Goal: Check status

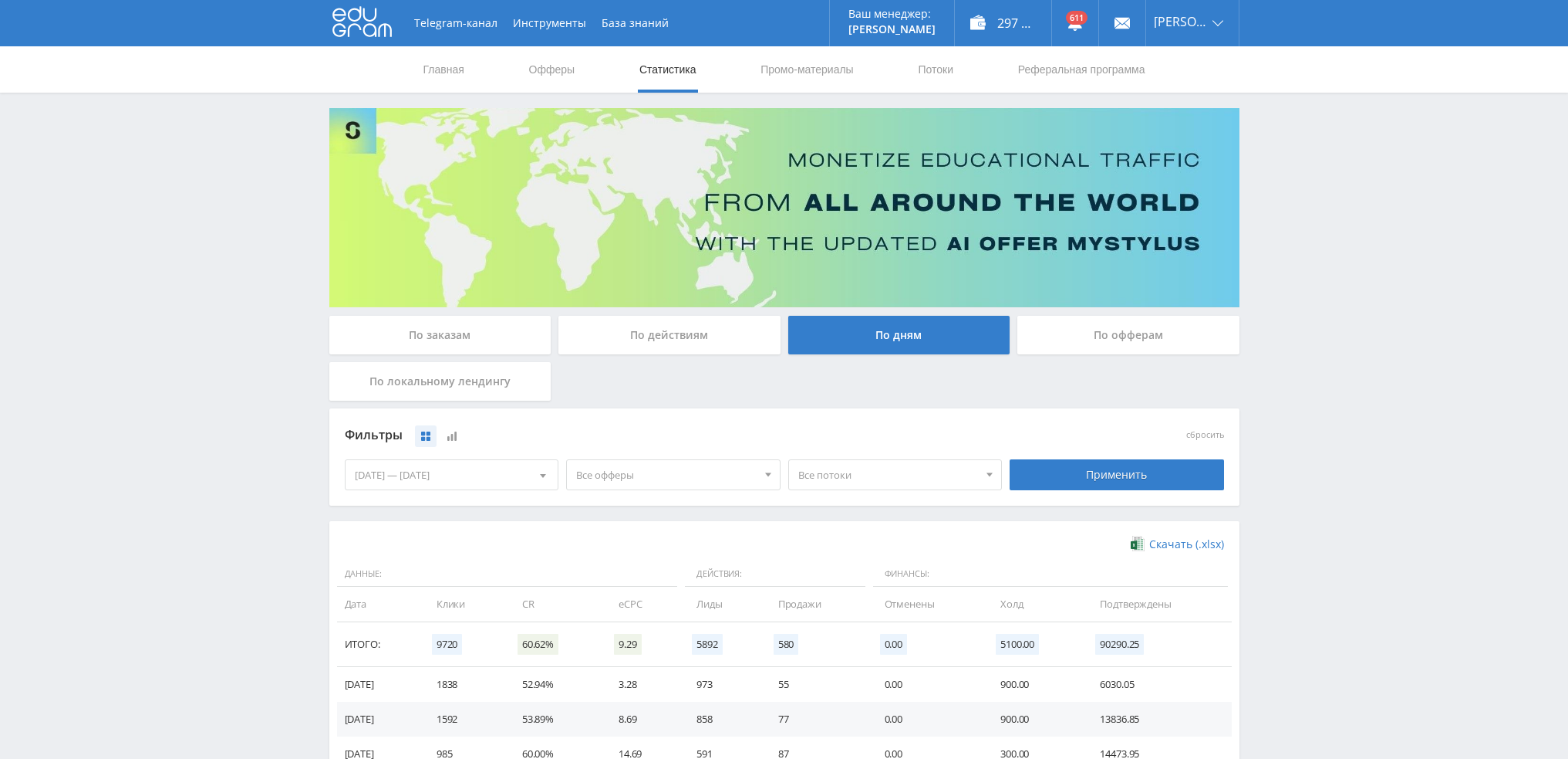
scroll to position [231, 0]
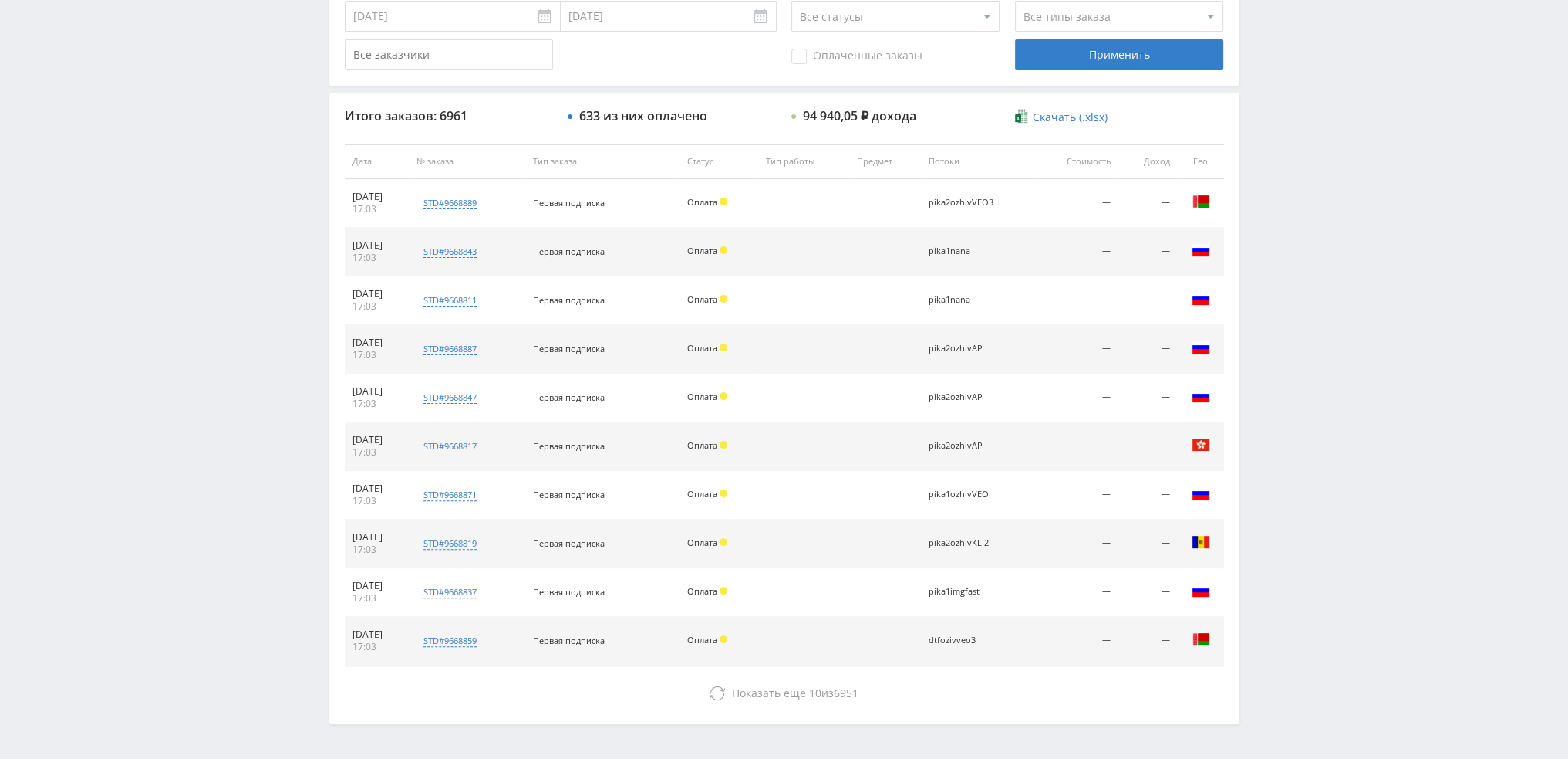
scroll to position [534, 0]
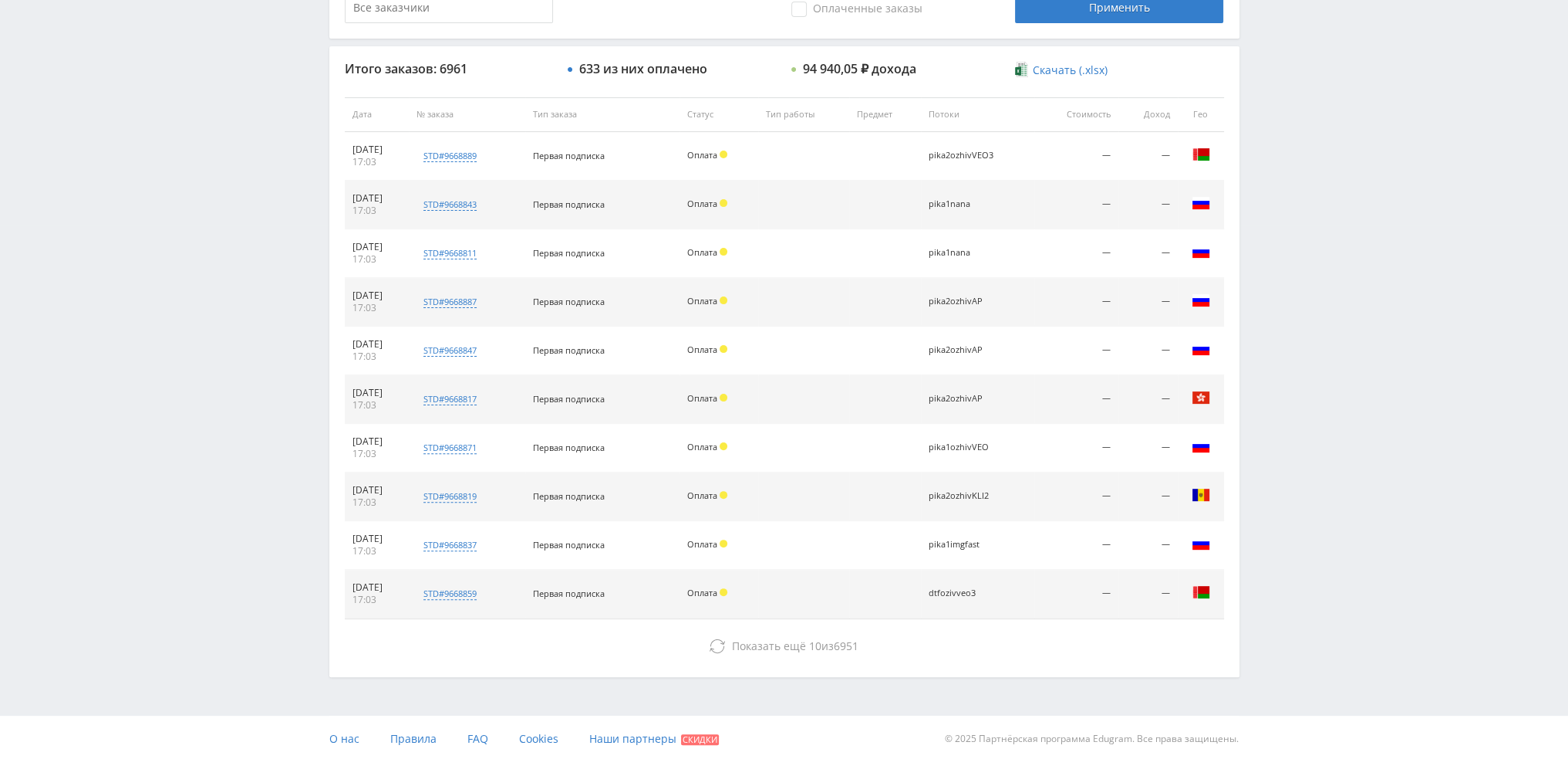
click at [788, 658] on div "Итого заказов: 6961 633 из них оплачено 94 940,05 ₽ дохода Скачать (.xlsx) Дата…" at bounding box center [784, 361] width 910 height 630
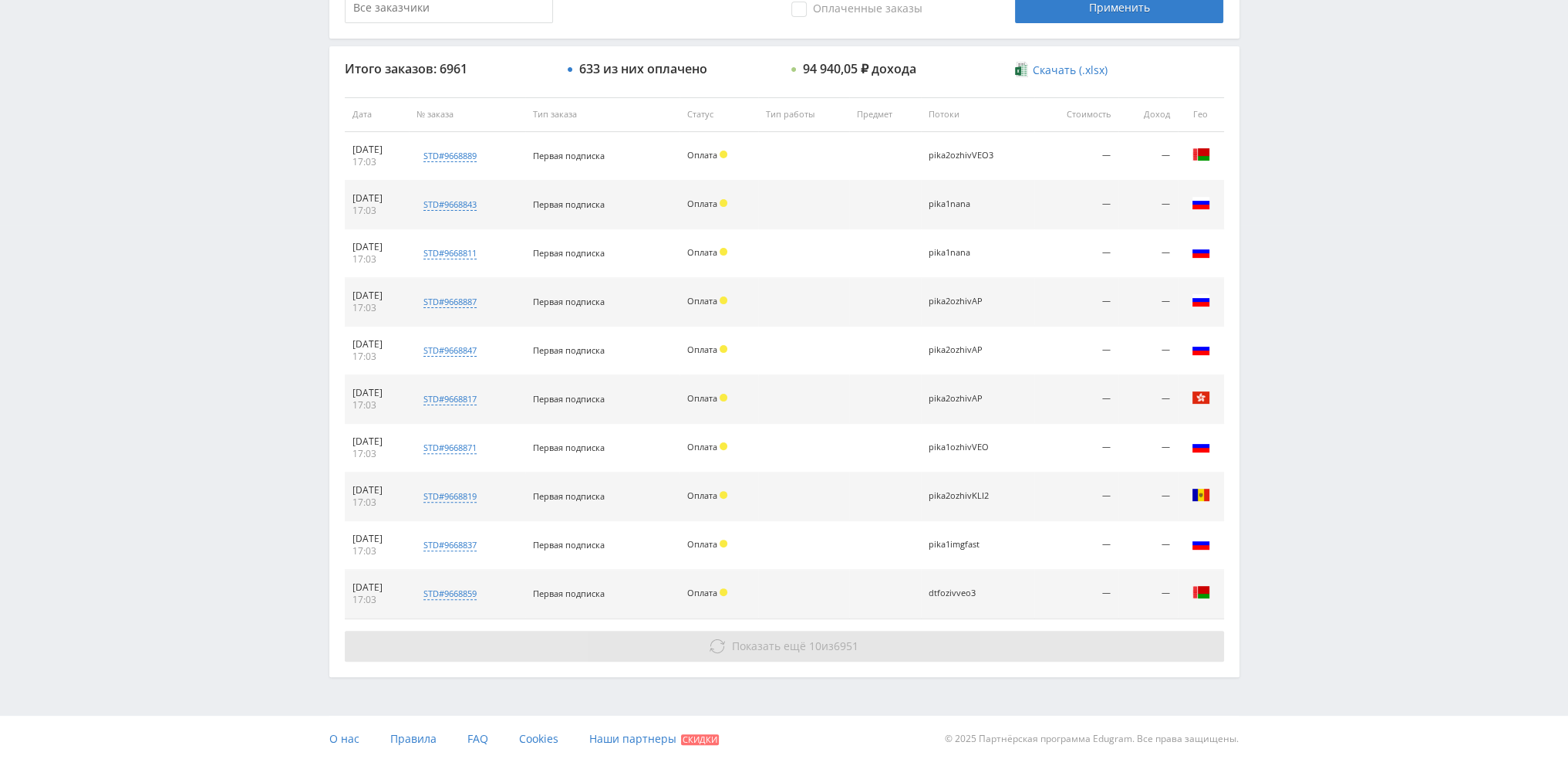
click at [802, 648] on span "Показать ещё" at bounding box center [769, 646] width 74 height 15
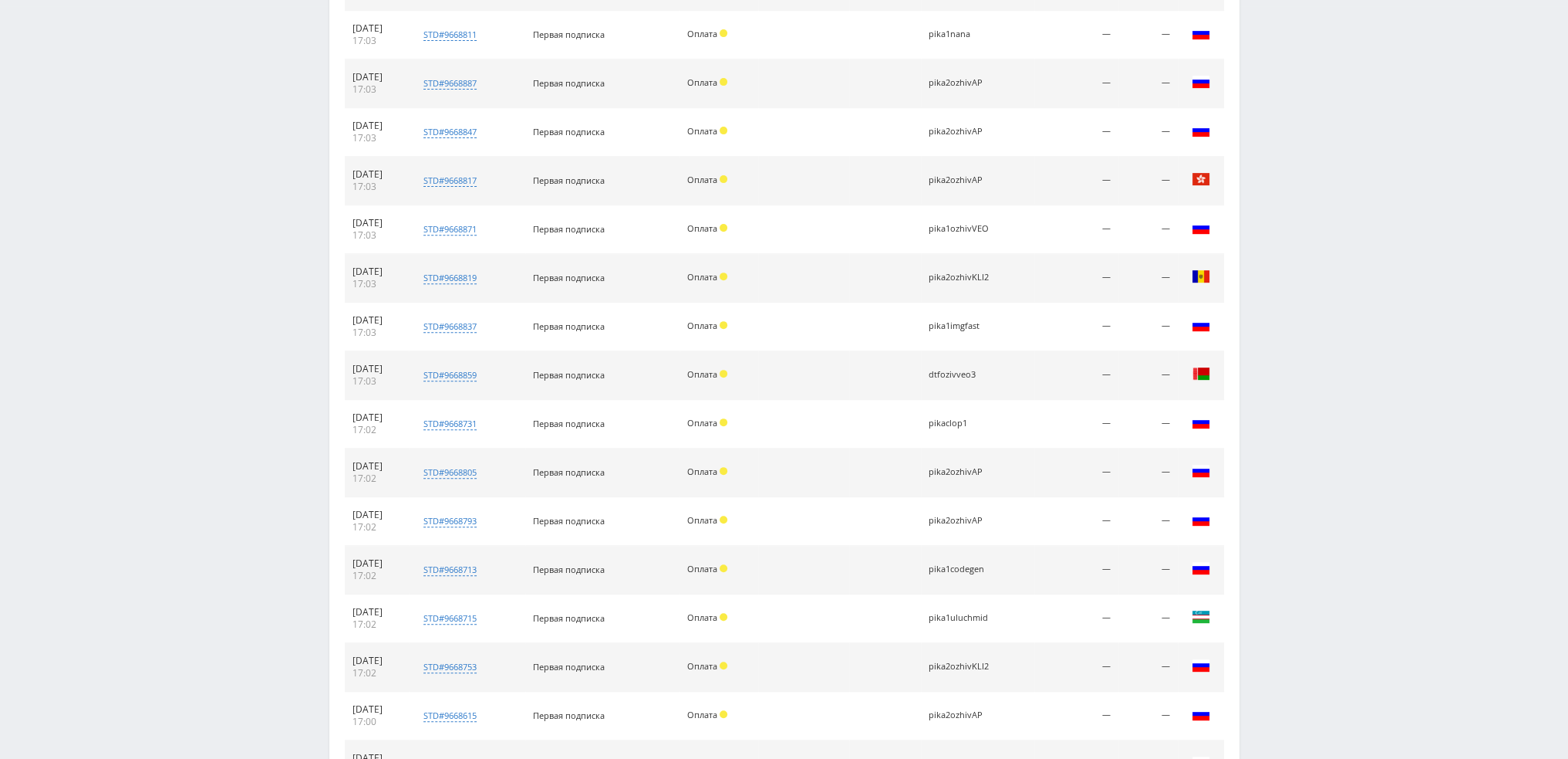
scroll to position [1019, 0]
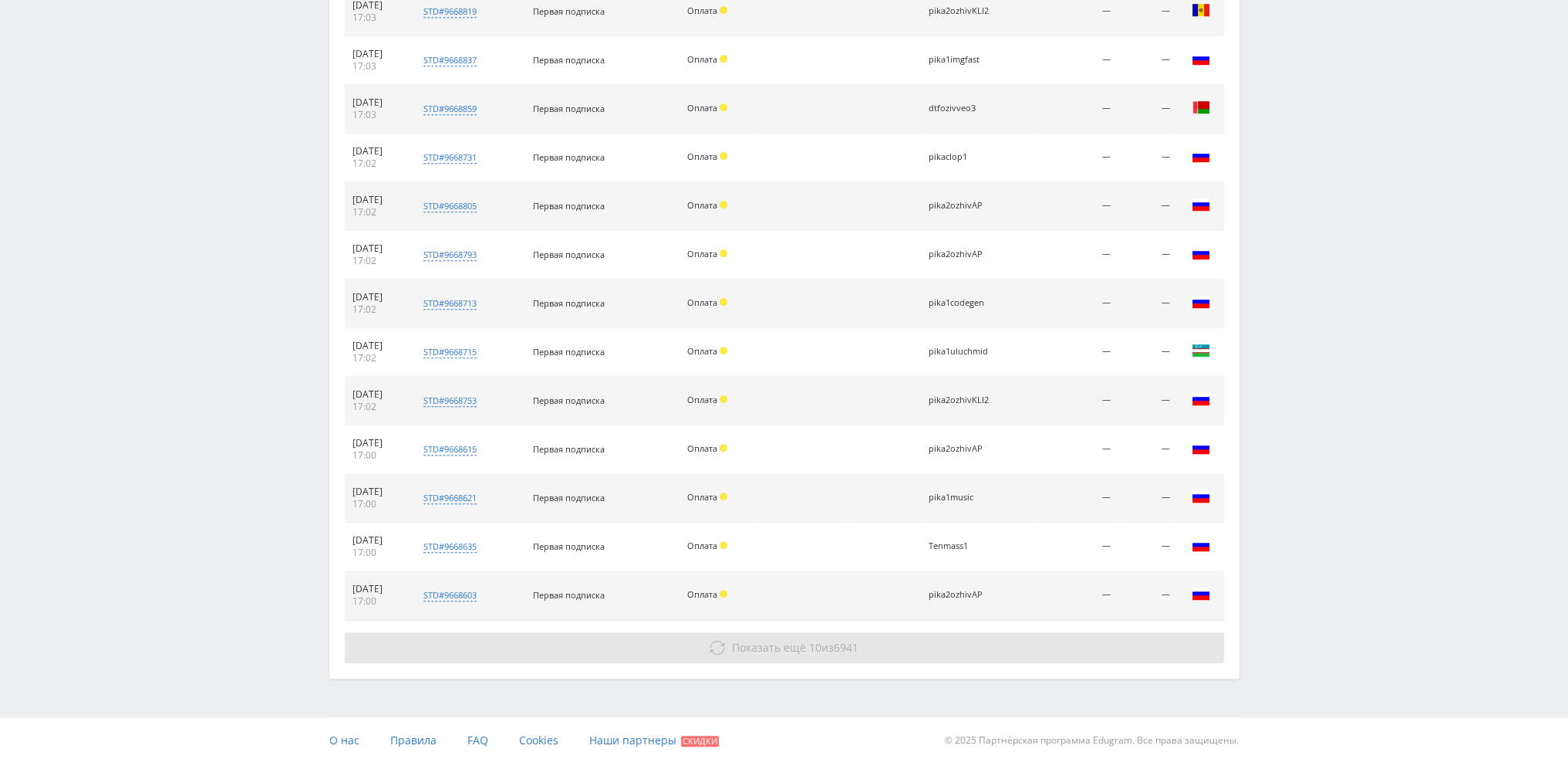
click at [949, 648] on button "Показать ещё 10 из 6941" at bounding box center [784, 647] width 880 height 31
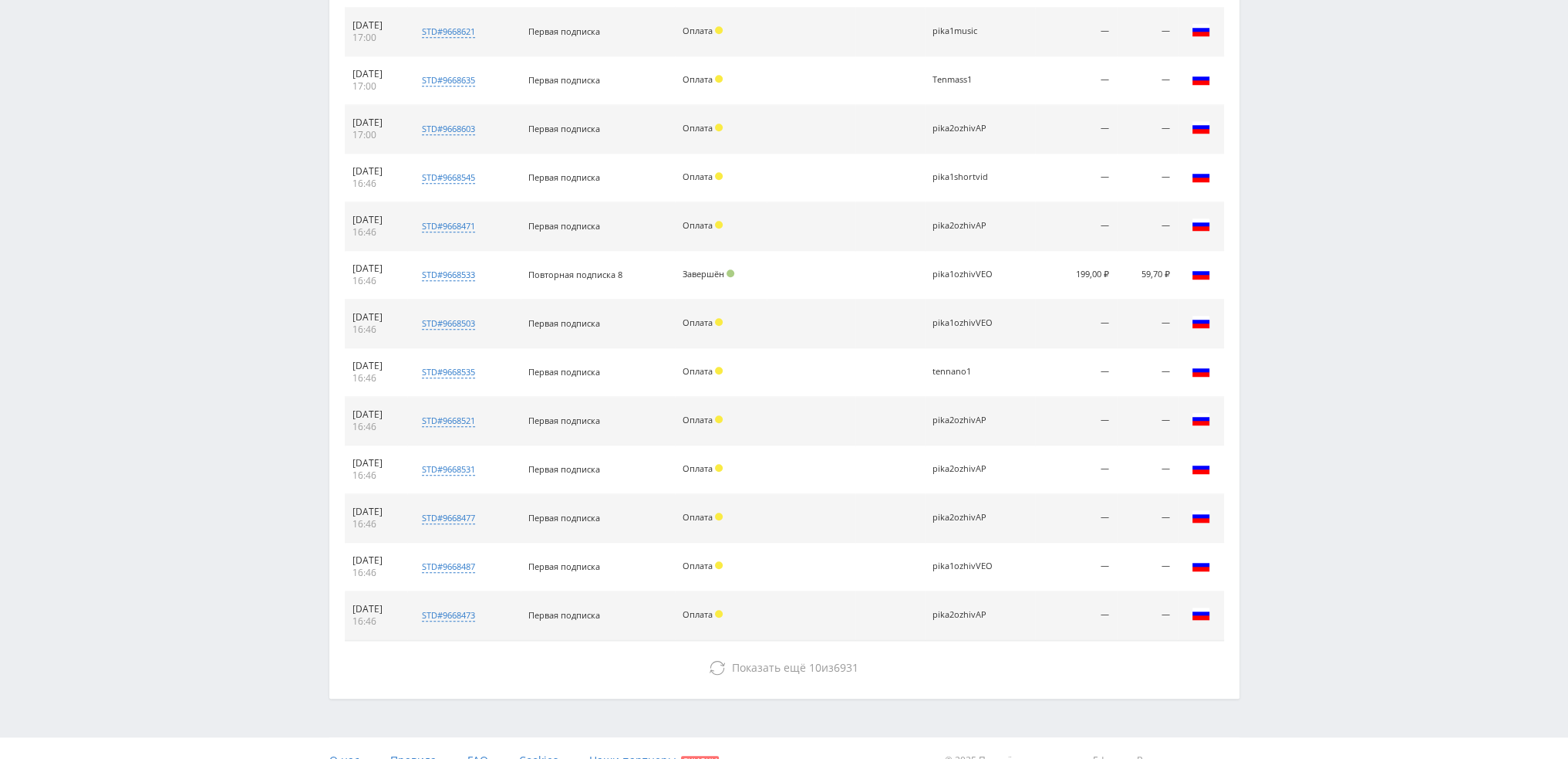
scroll to position [1504, 0]
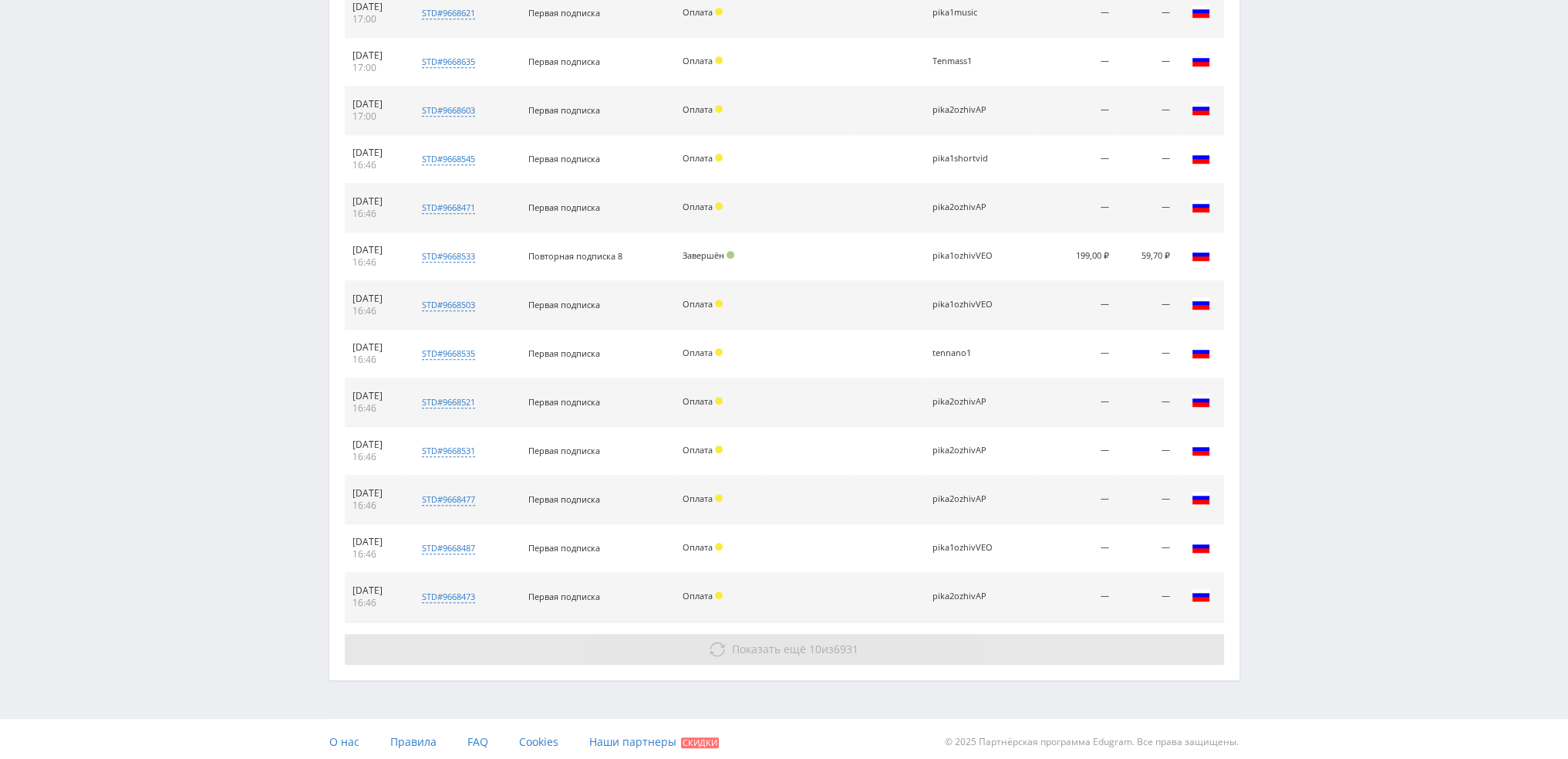
click at [943, 649] on button "Показать ещё 10 из 6931" at bounding box center [784, 649] width 880 height 31
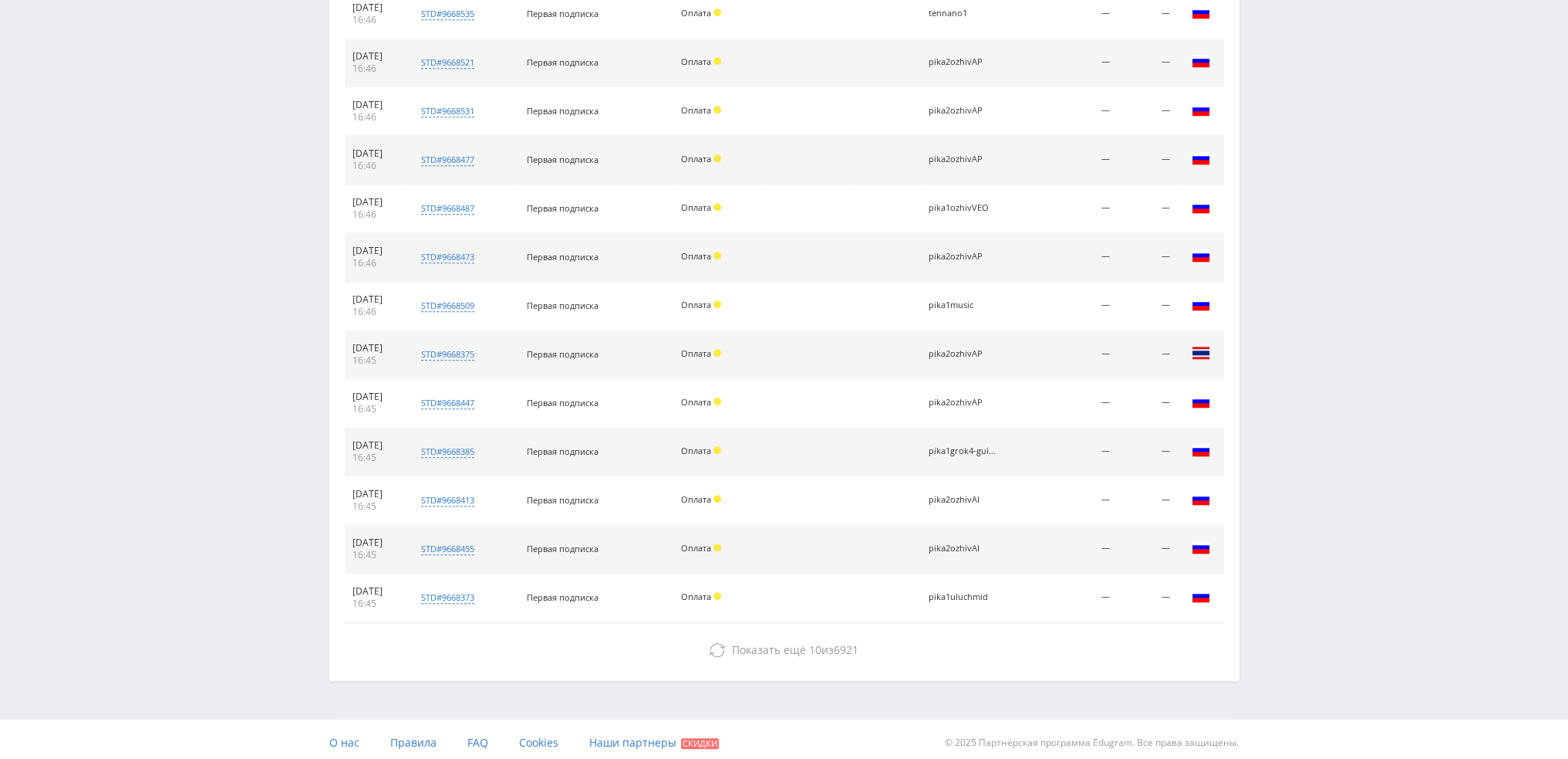
scroll to position [1843, 0]
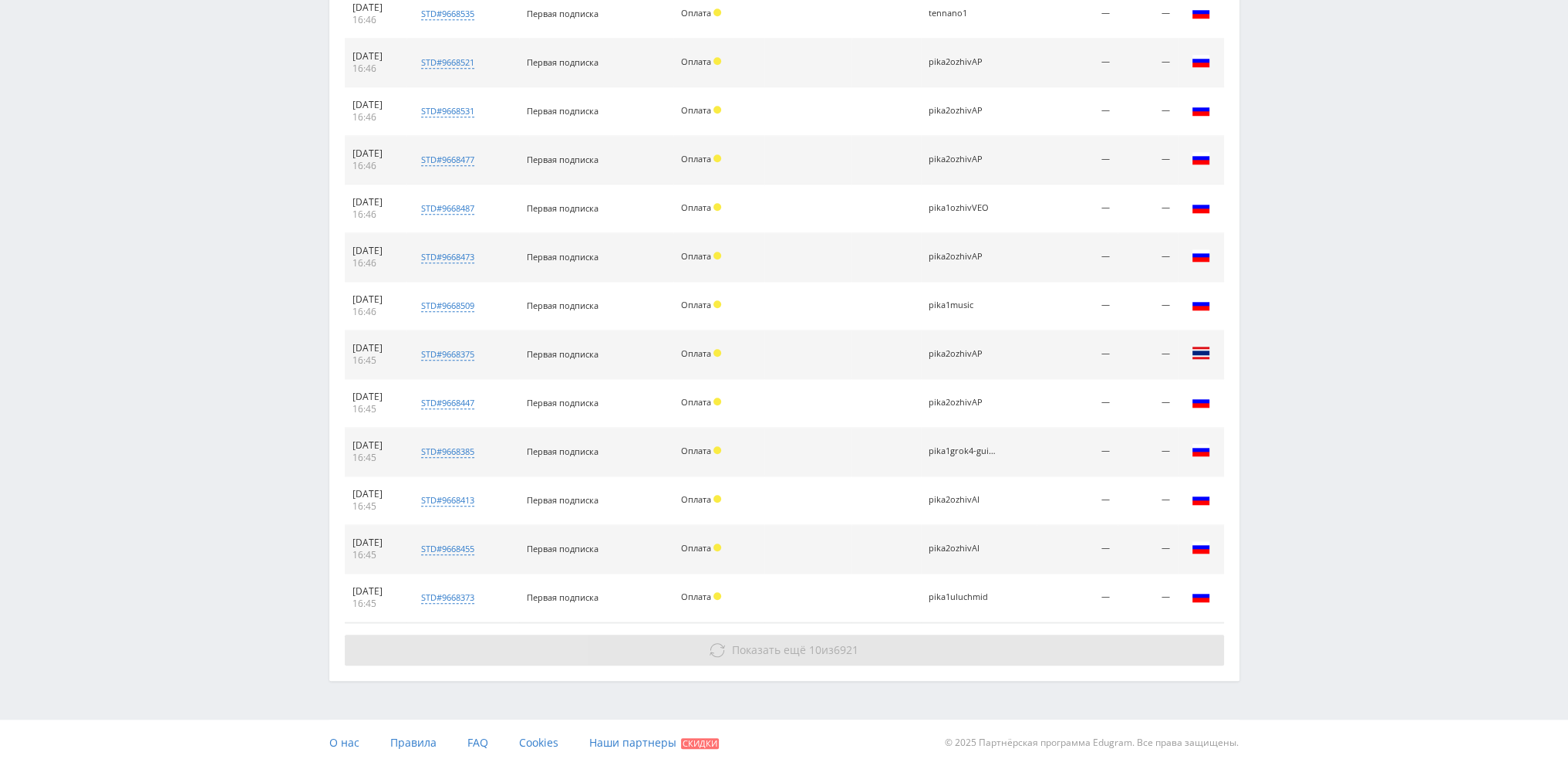
click at [935, 635] on button "Показать ещё 10 из 6921" at bounding box center [784, 650] width 880 height 31
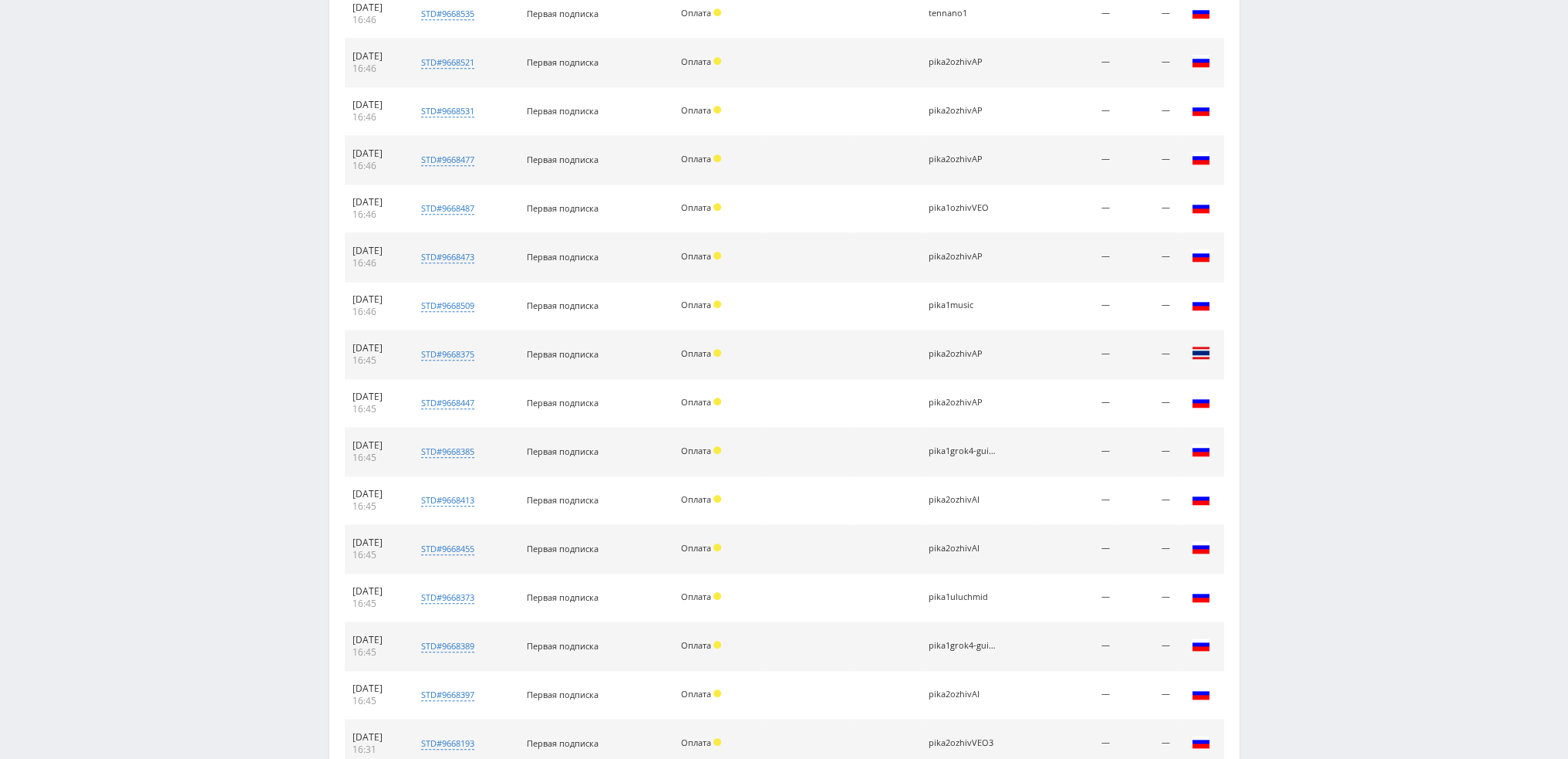
scroll to position [2134, 0]
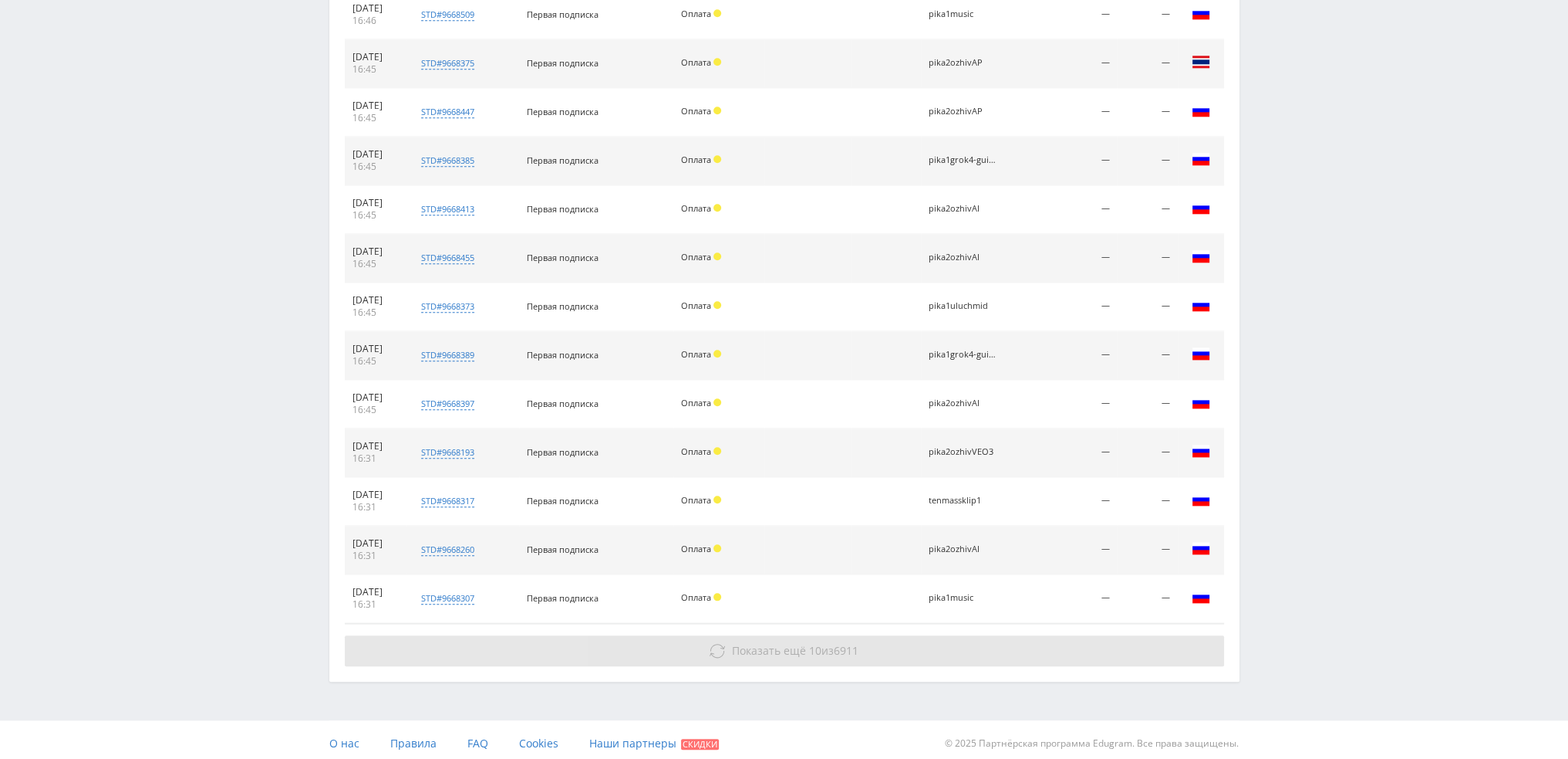
click at [920, 640] on button "Показать ещё 10 из 6911" at bounding box center [784, 650] width 880 height 31
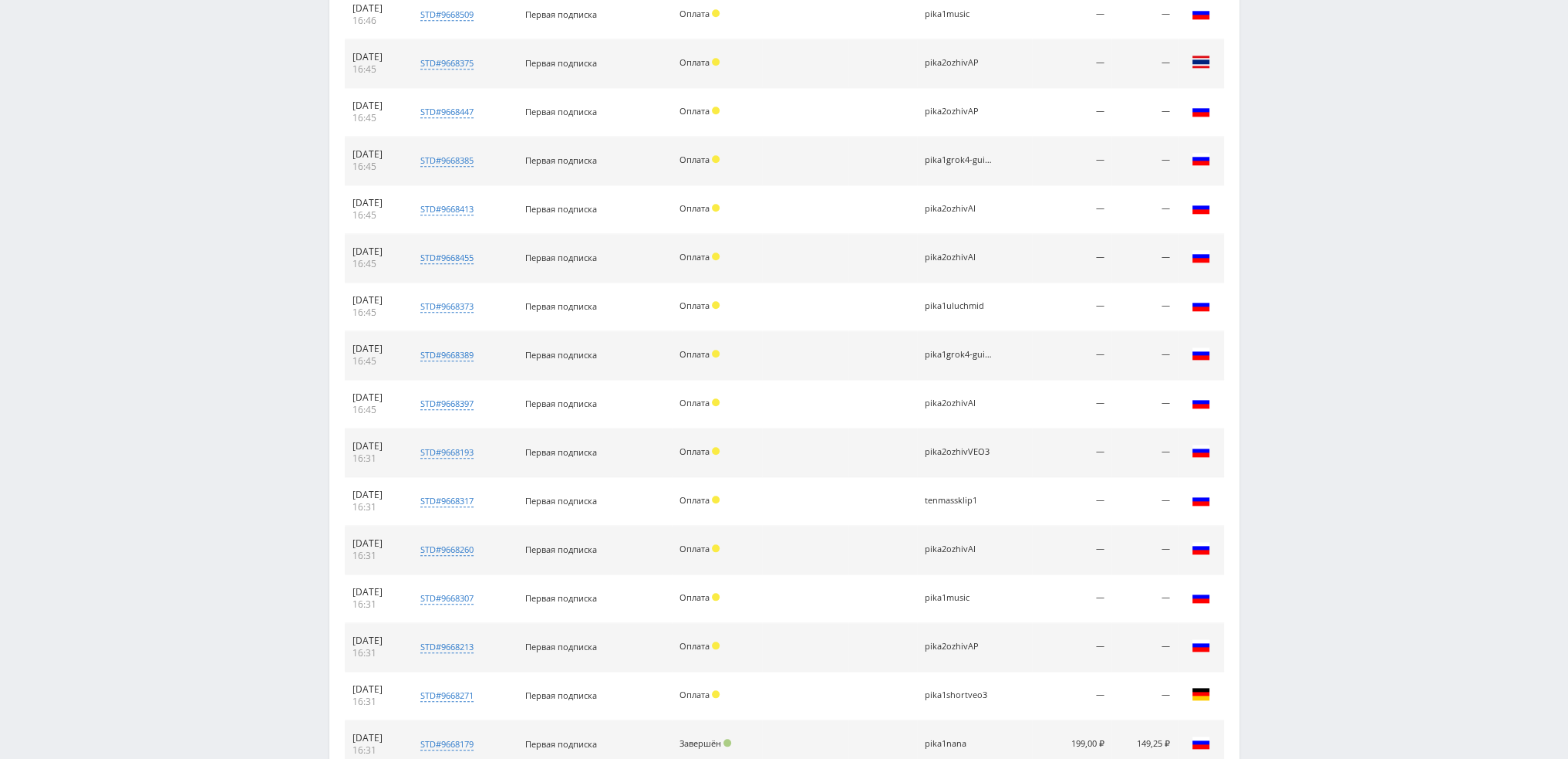
scroll to position [2570, 0]
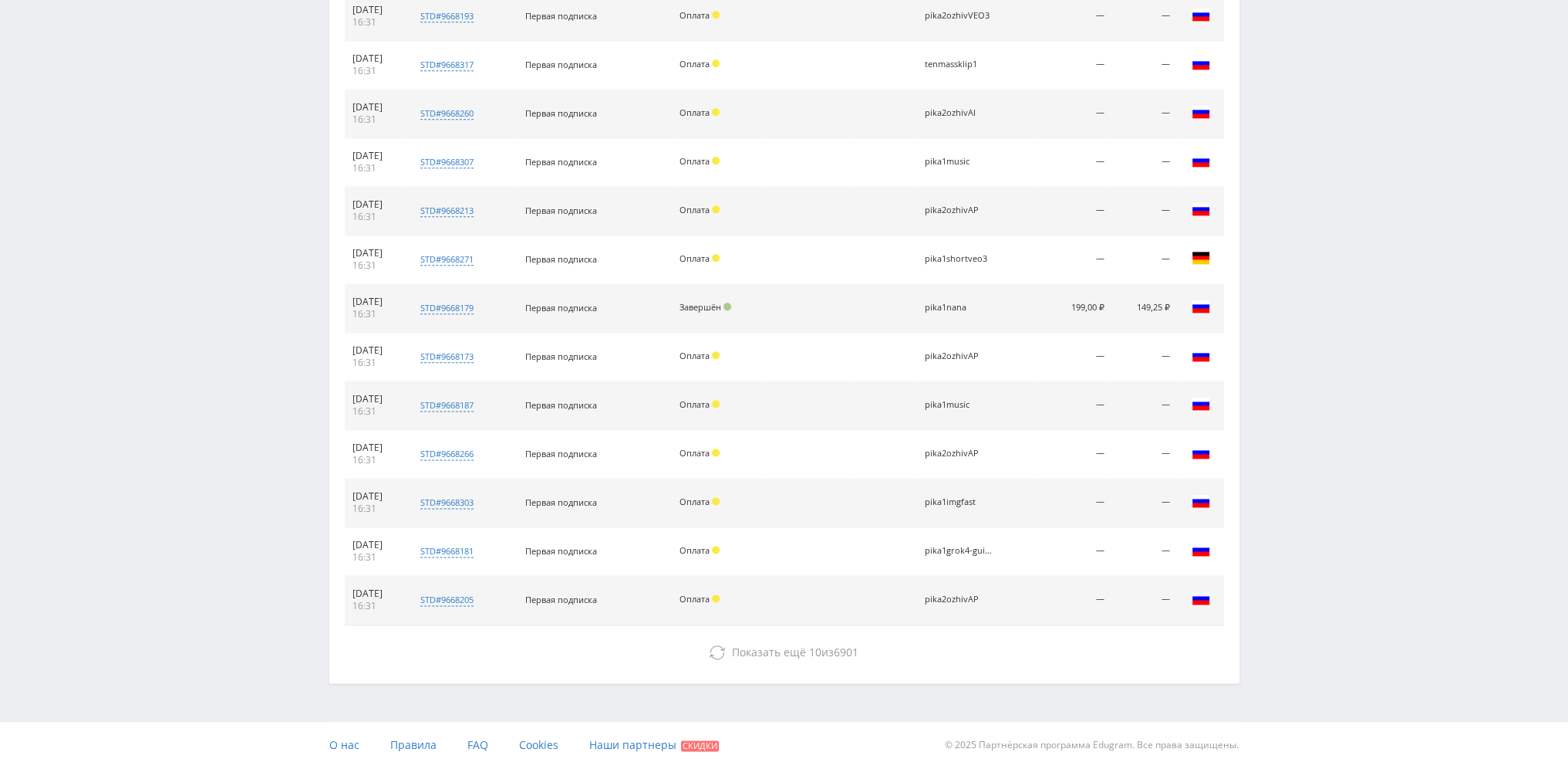
click at [920, 640] on button "Показать ещё 10 из 6901" at bounding box center [784, 652] width 880 height 31
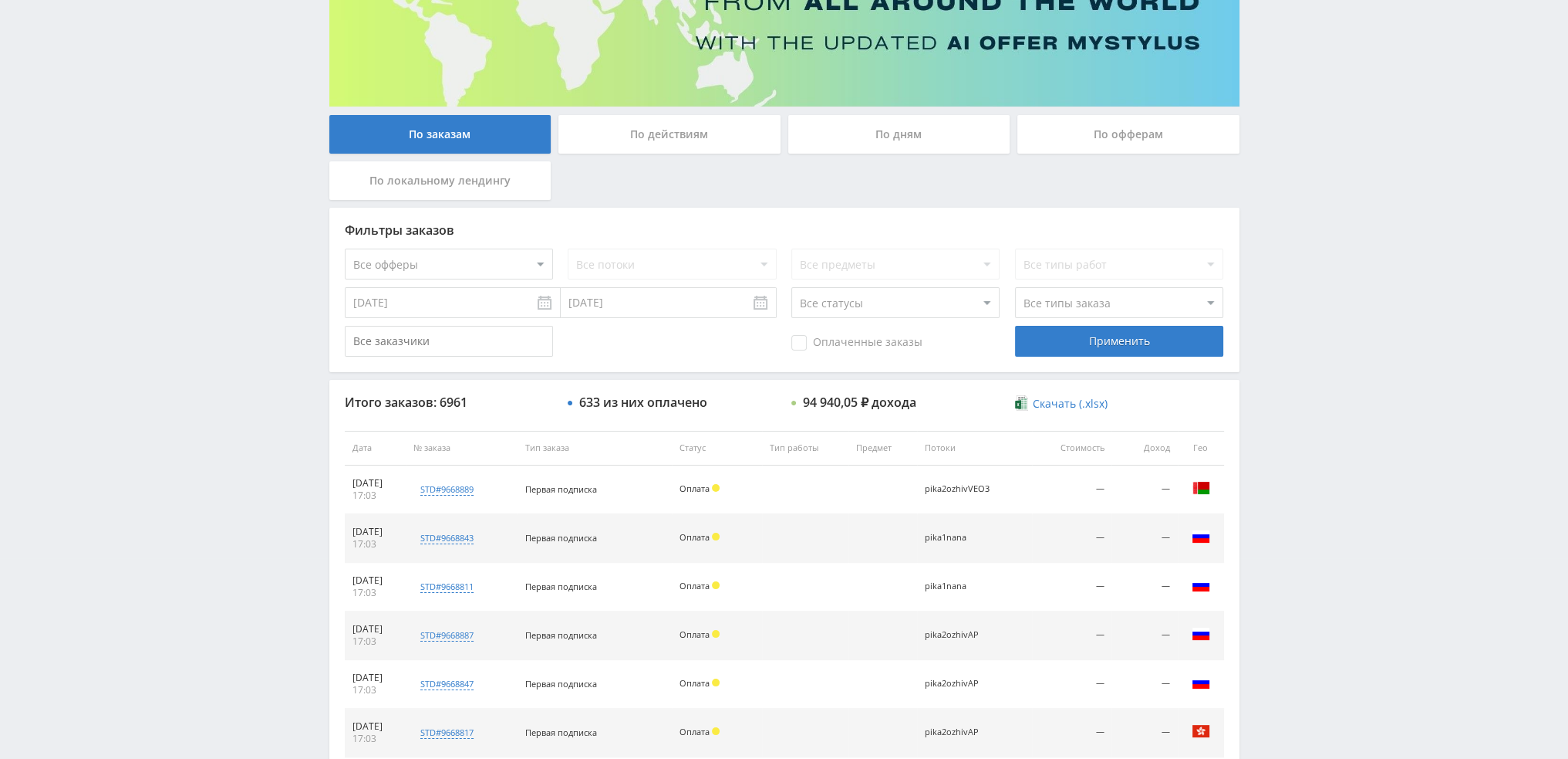
scroll to position [0, 0]
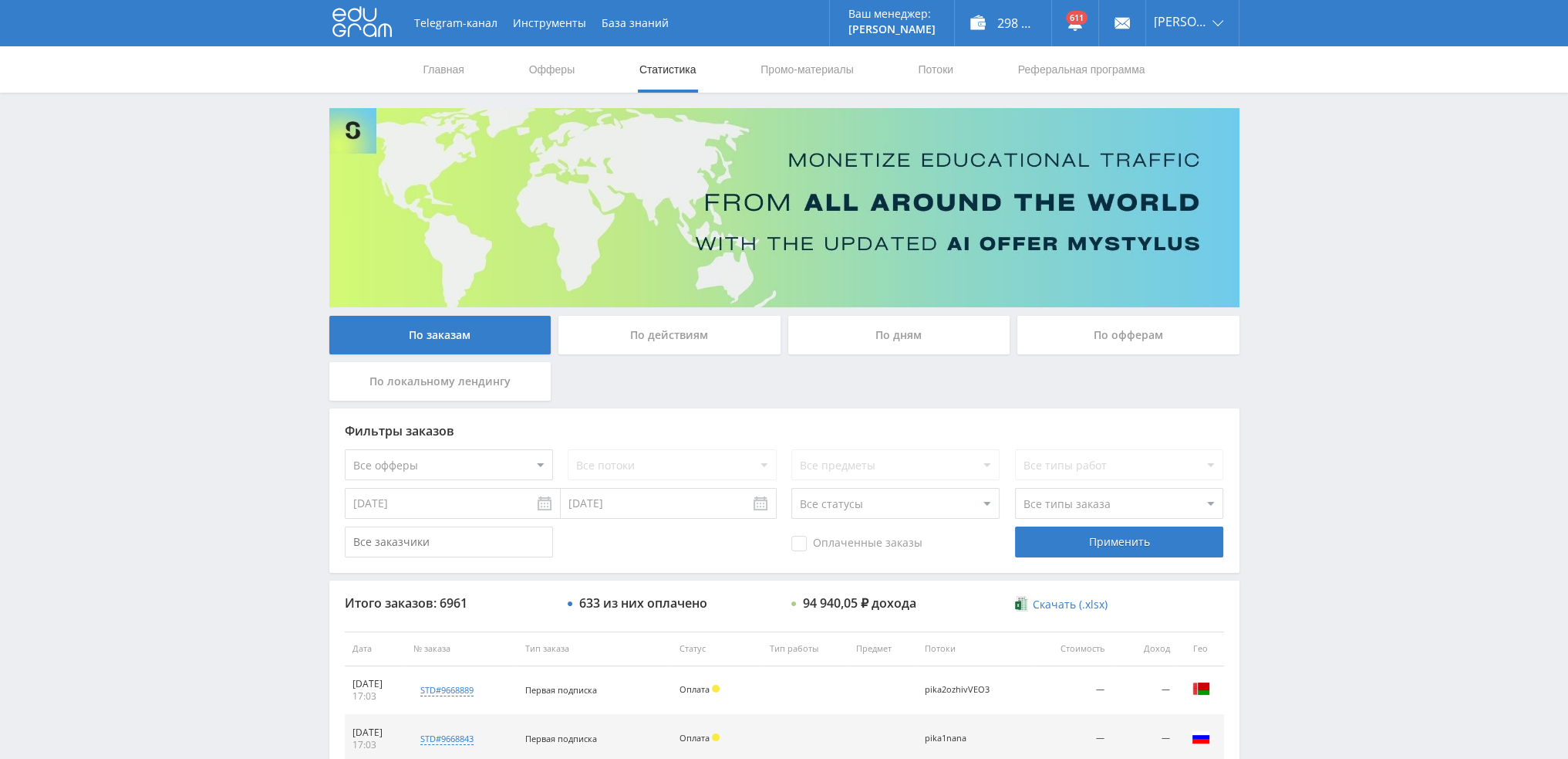
click at [904, 325] on div "По дням" at bounding box center [899, 335] width 222 height 39
click at [0, 0] on input "По дням" at bounding box center [0, 0] width 0 height 0
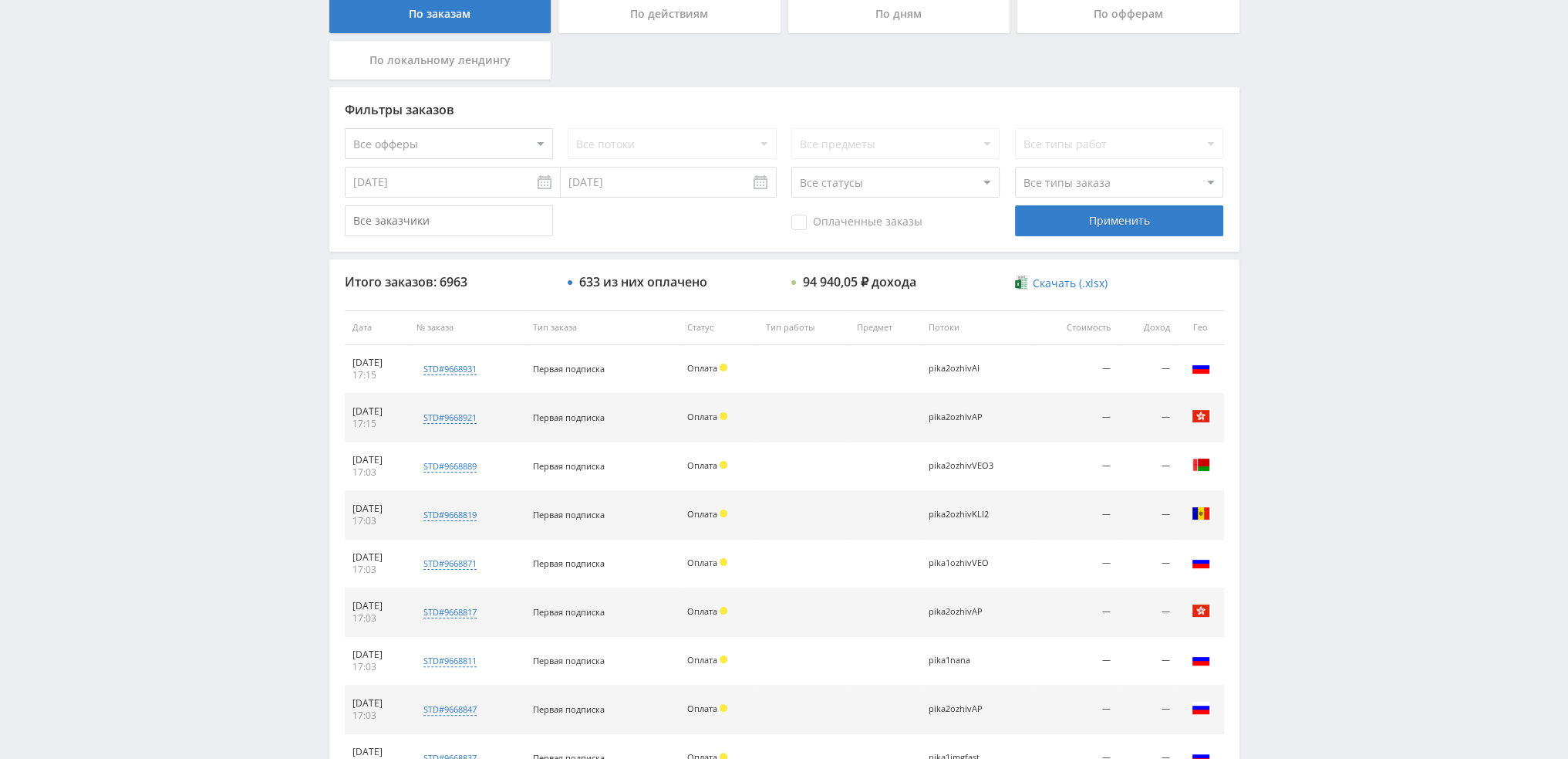
scroll to position [148, 0]
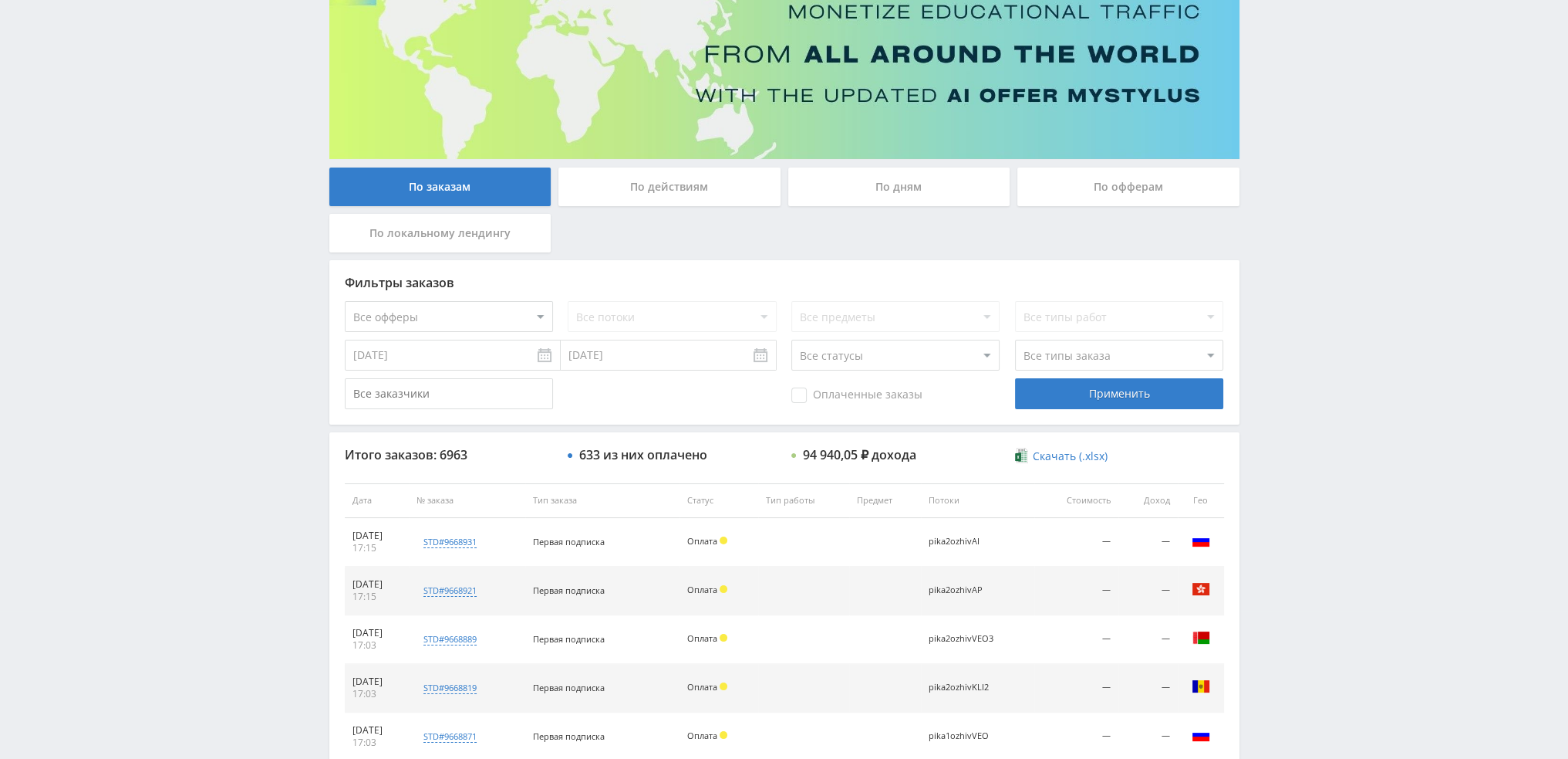
click at [838, 179] on div "По дням" at bounding box center [899, 187] width 222 height 39
click at [0, 0] on input "По дням" at bounding box center [0, 0] width 0 height 0
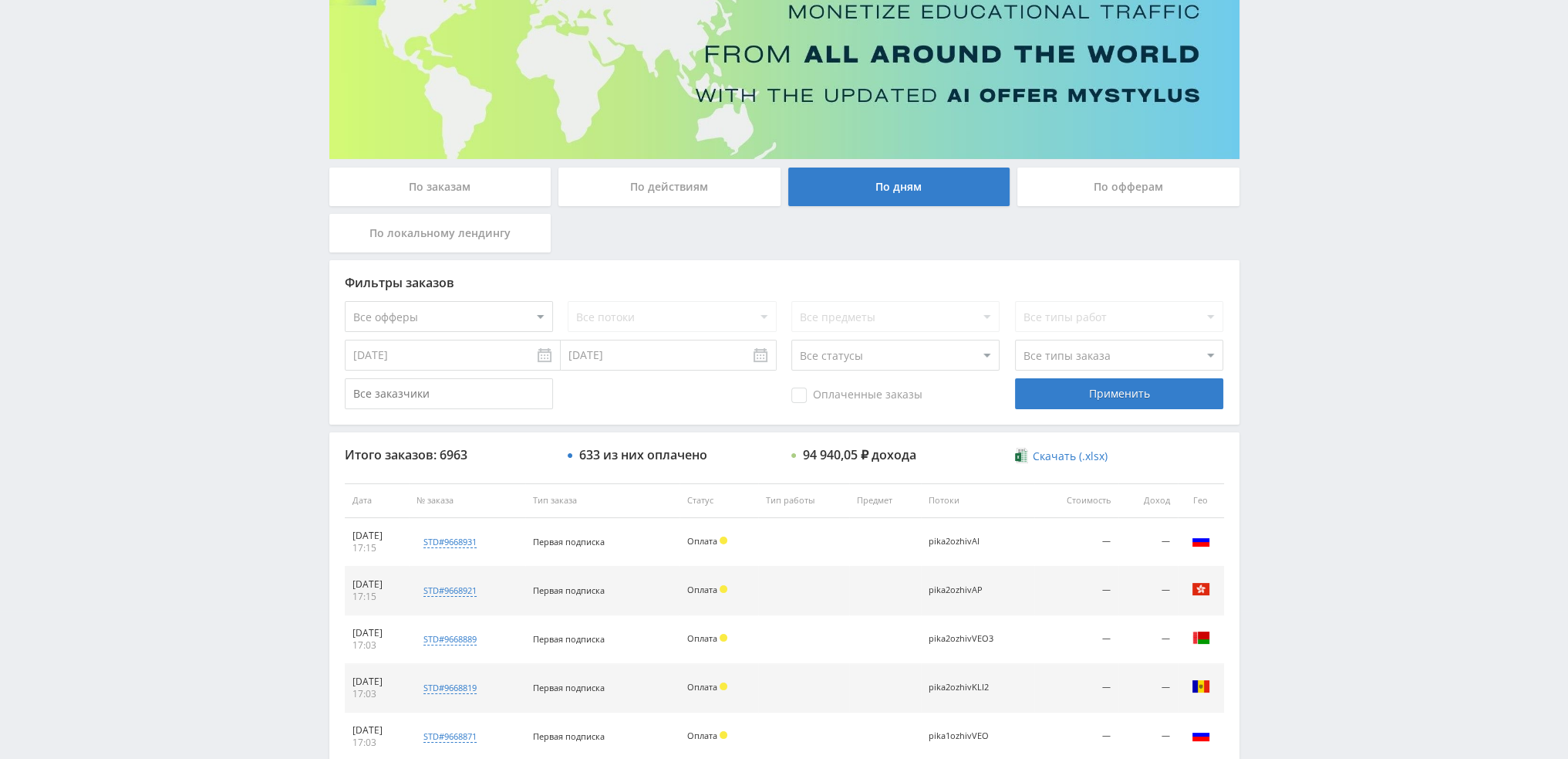
scroll to position [0, 0]
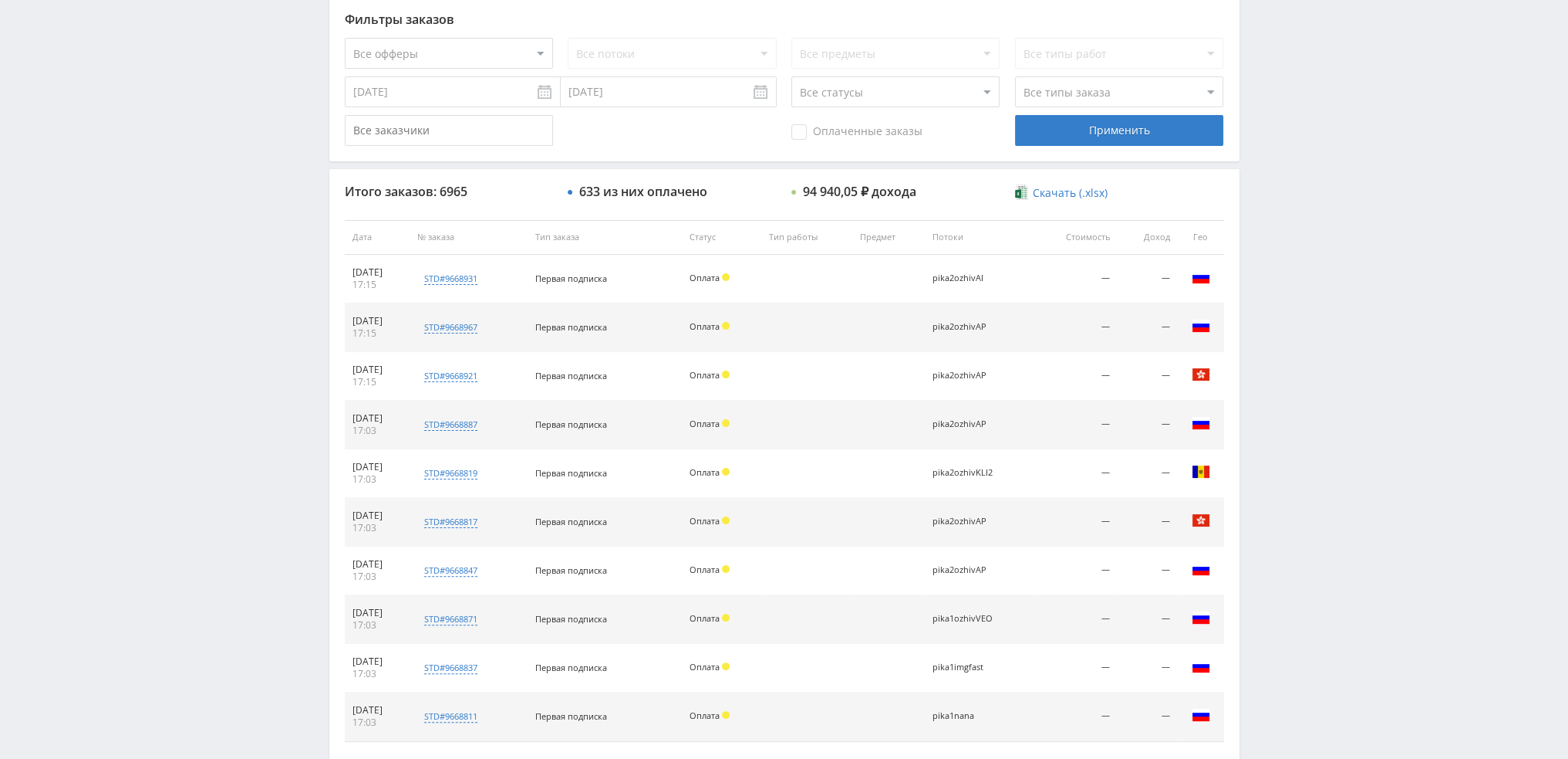
scroll to position [534, 0]
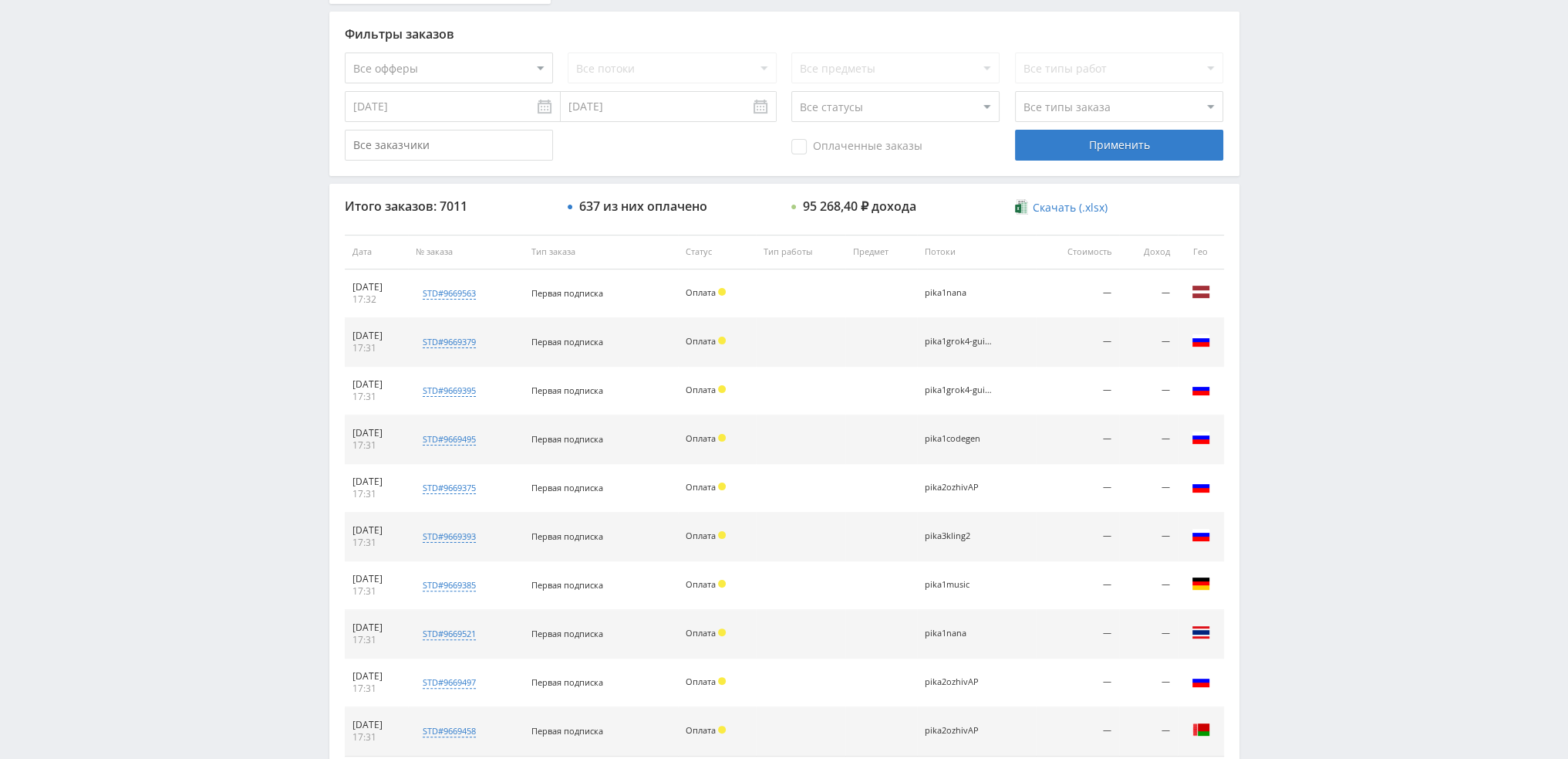
scroll to position [534, 0]
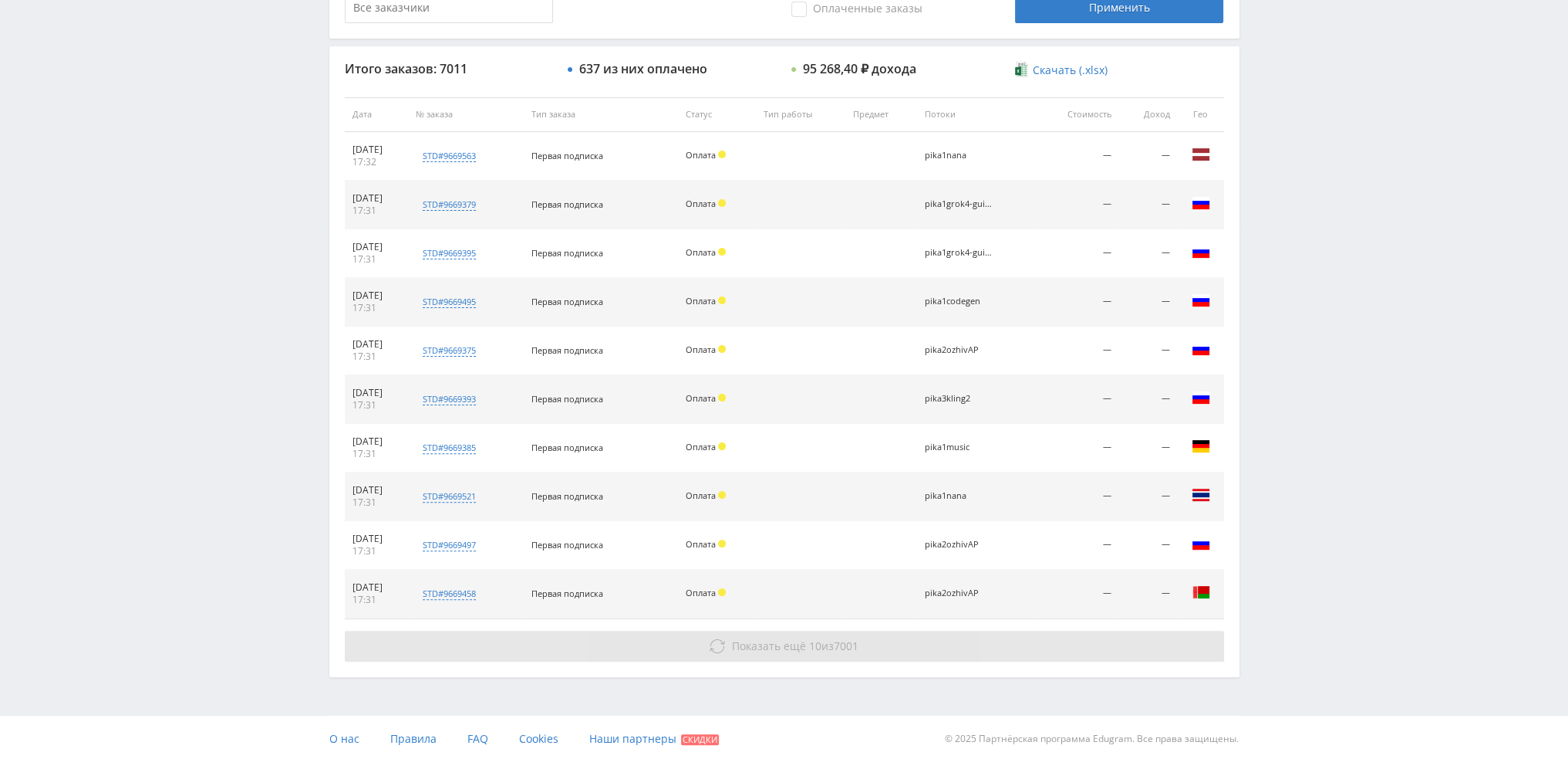
click at [927, 649] on button "Показать ещё 10 из 7001" at bounding box center [784, 645] width 880 height 31
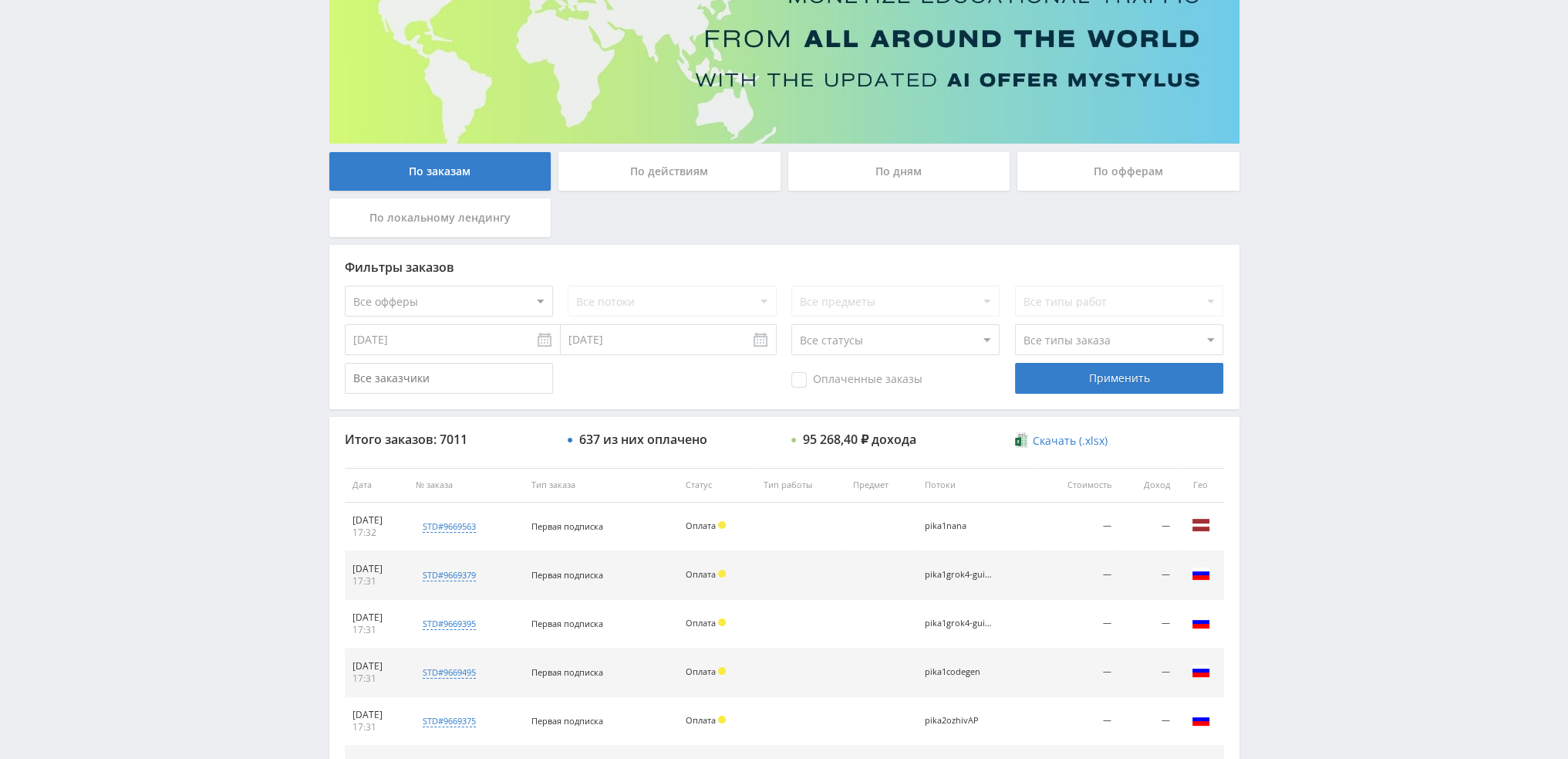
scroll to position [63, 0]
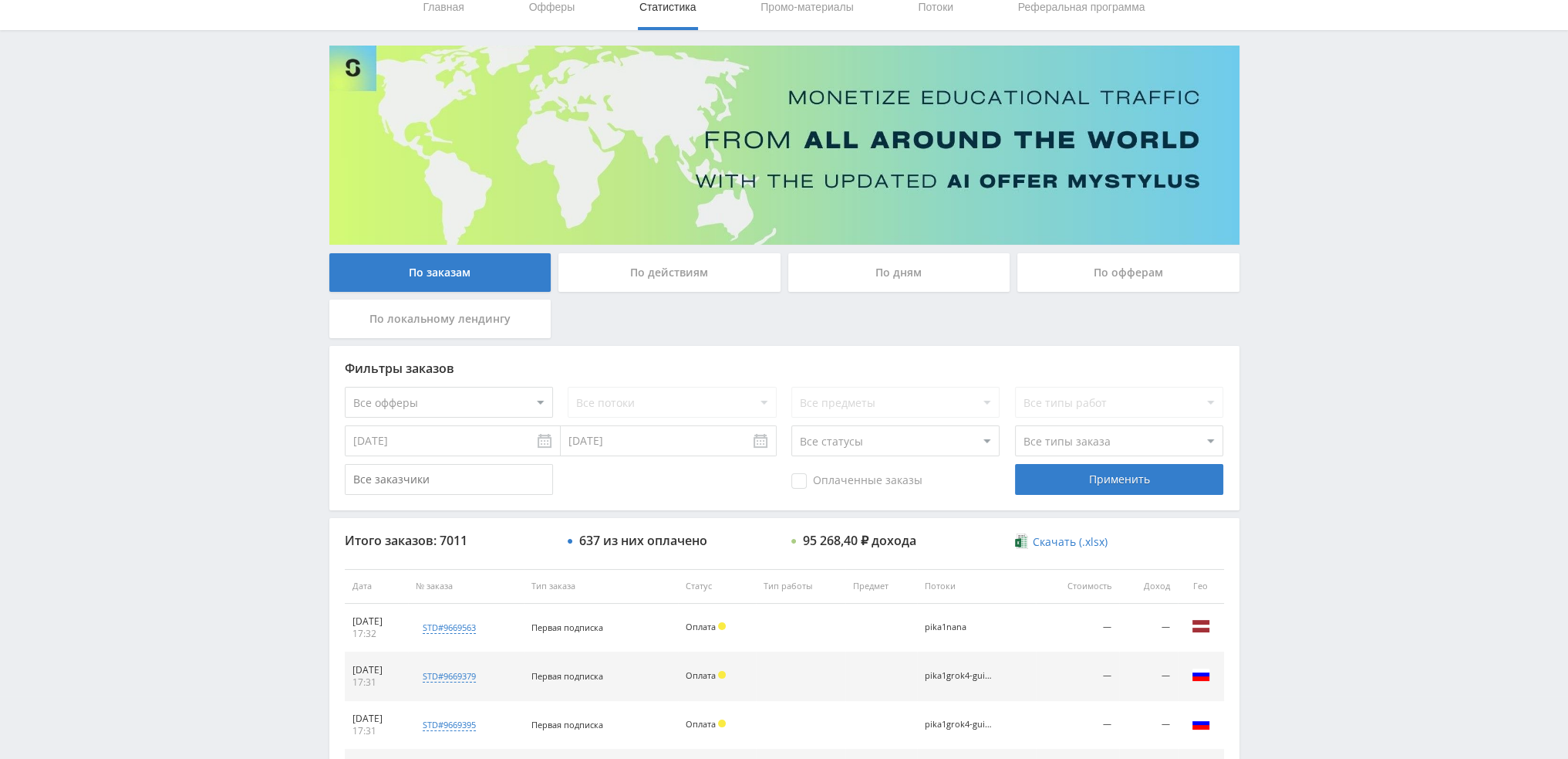
click at [893, 277] on div "По дням" at bounding box center [899, 273] width 222 height 39
click at [0, 0] on input "По дням" at bounding box center [0, 0] width 0 height 0
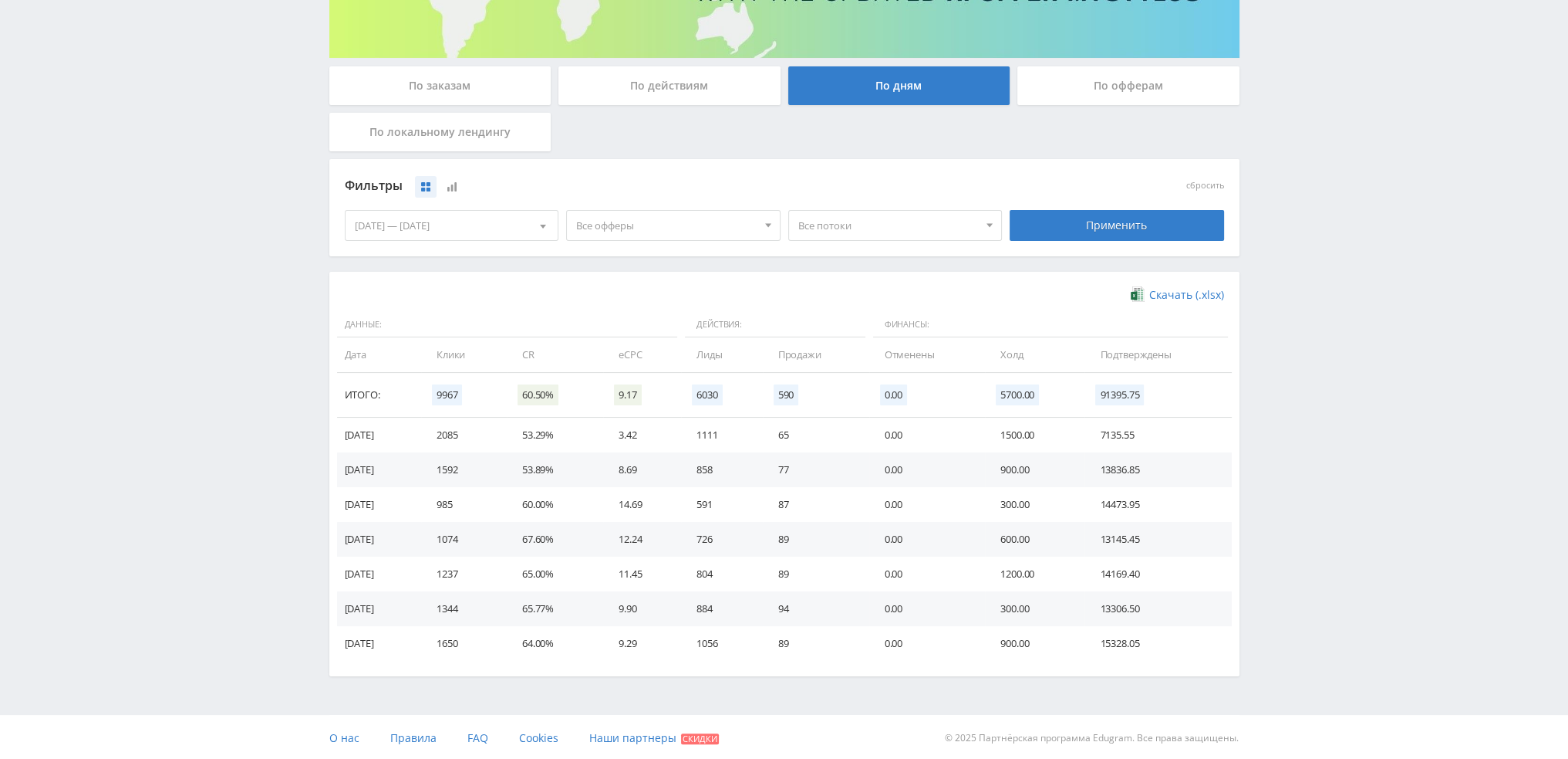
scroll to position [250, 0]
drag, startPoint x: 1085, startPoint y: 574, endPoint x: 1147, endPoint y: 574, distance: 62.0
click at [1147, 574] on tr "25.09.2025 1237 65.00% 11.45 804 89 0.00 1200.00 14169.40" at bounding box center [784, 573] width 895 height 35
click at [1007, 563] on td "1200.00" at bounding box center [1035, 573] width 100 height 35
click at [714, 222] on span "Все офферы" at bounding box center [666, 225] width 180 height 30
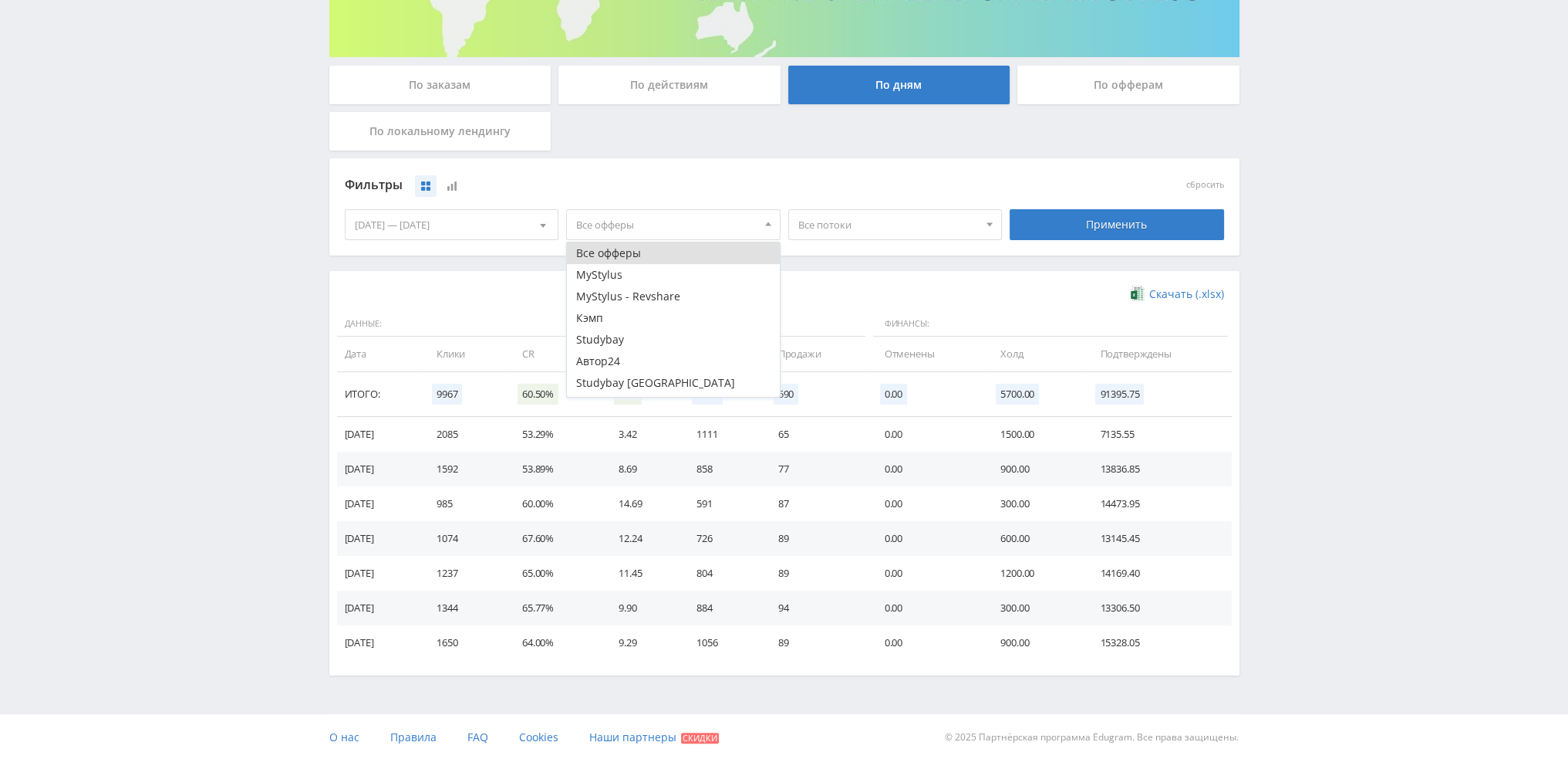
click at [716, 222] on span "Все офферы" at bounding box center [666, 225] width 180 height 30
click at [702, 228] on span "Все офферы" at bounding box center [666, 225] width 180 height 30
click at [672, 380] on button "Study AI (RevShare)" at bounding box center [673, 385] width 213 height 21
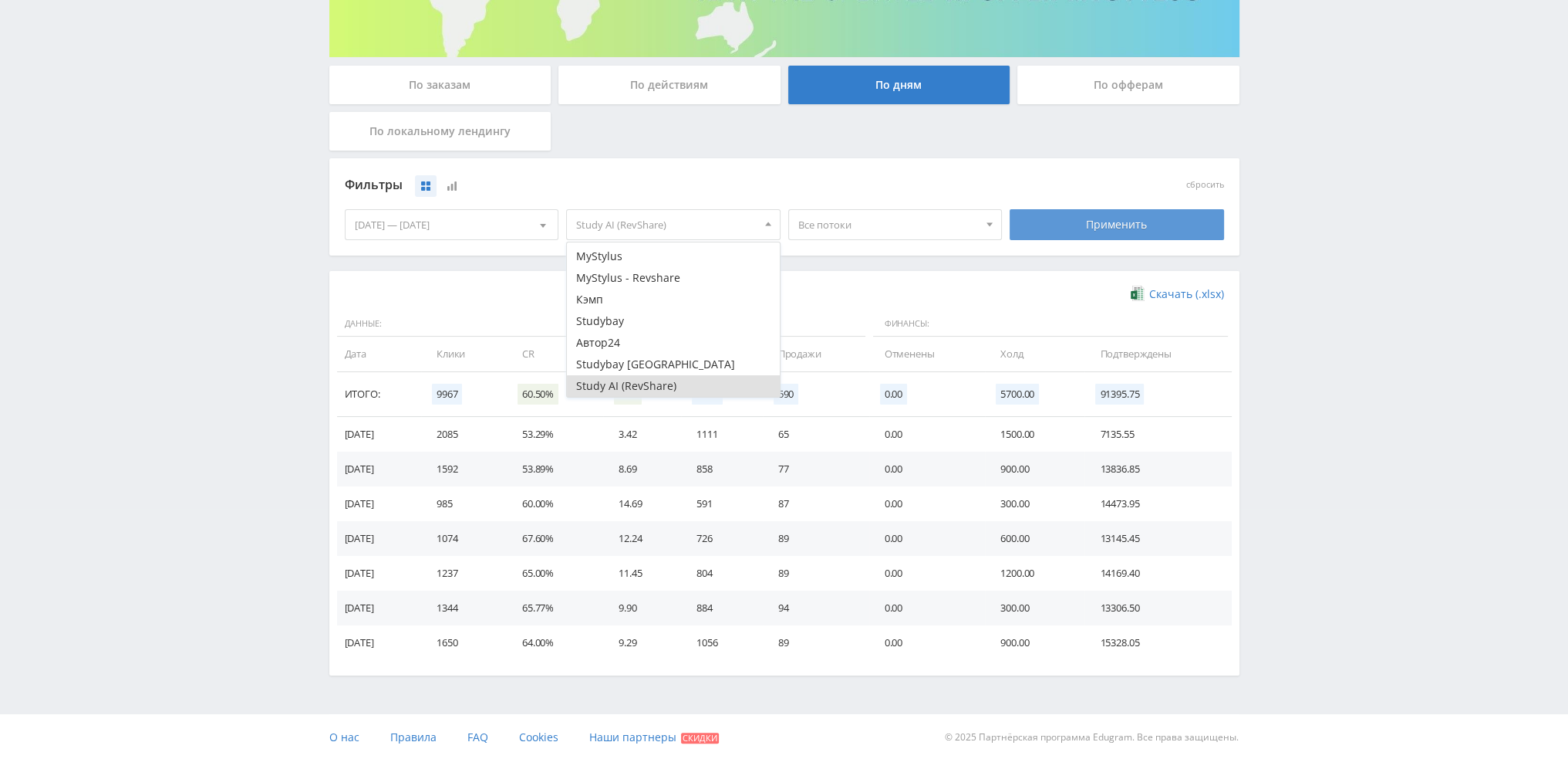
click at [1074, 225] on div "Применить" at bounding box center [1117, 224] width 215 height 31
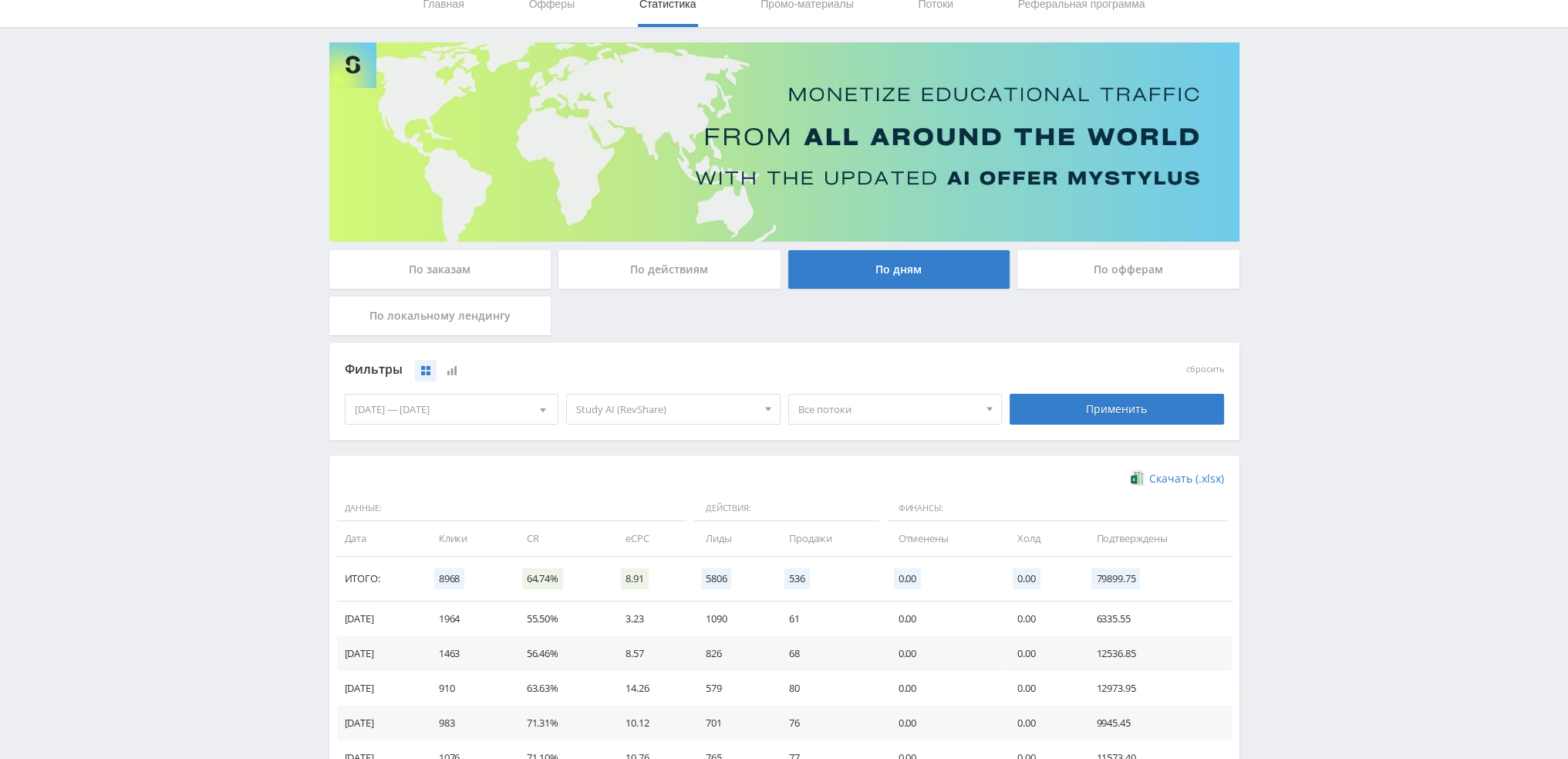
scroll to position [250, 0]
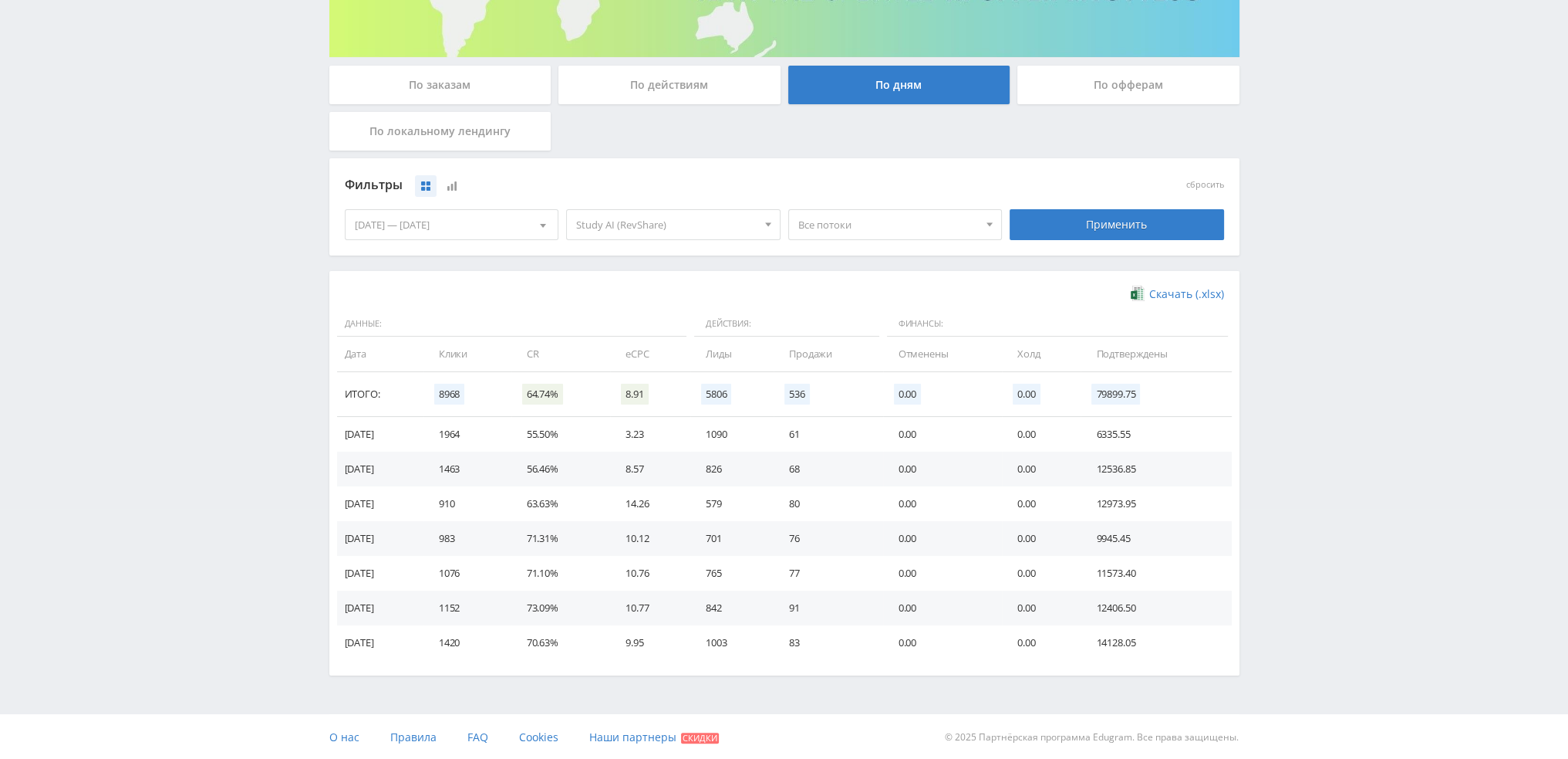
click at [860, 225] on span "Все потоки" at bounding box center [888, 225] width 180 height 30
click at [895, 292] on button "pika1music" at bounding box center [895, 303] width 213 height 21
click at [898, 286] on button "pika2suno" at bounding box center [895, 281] width 213 height 21
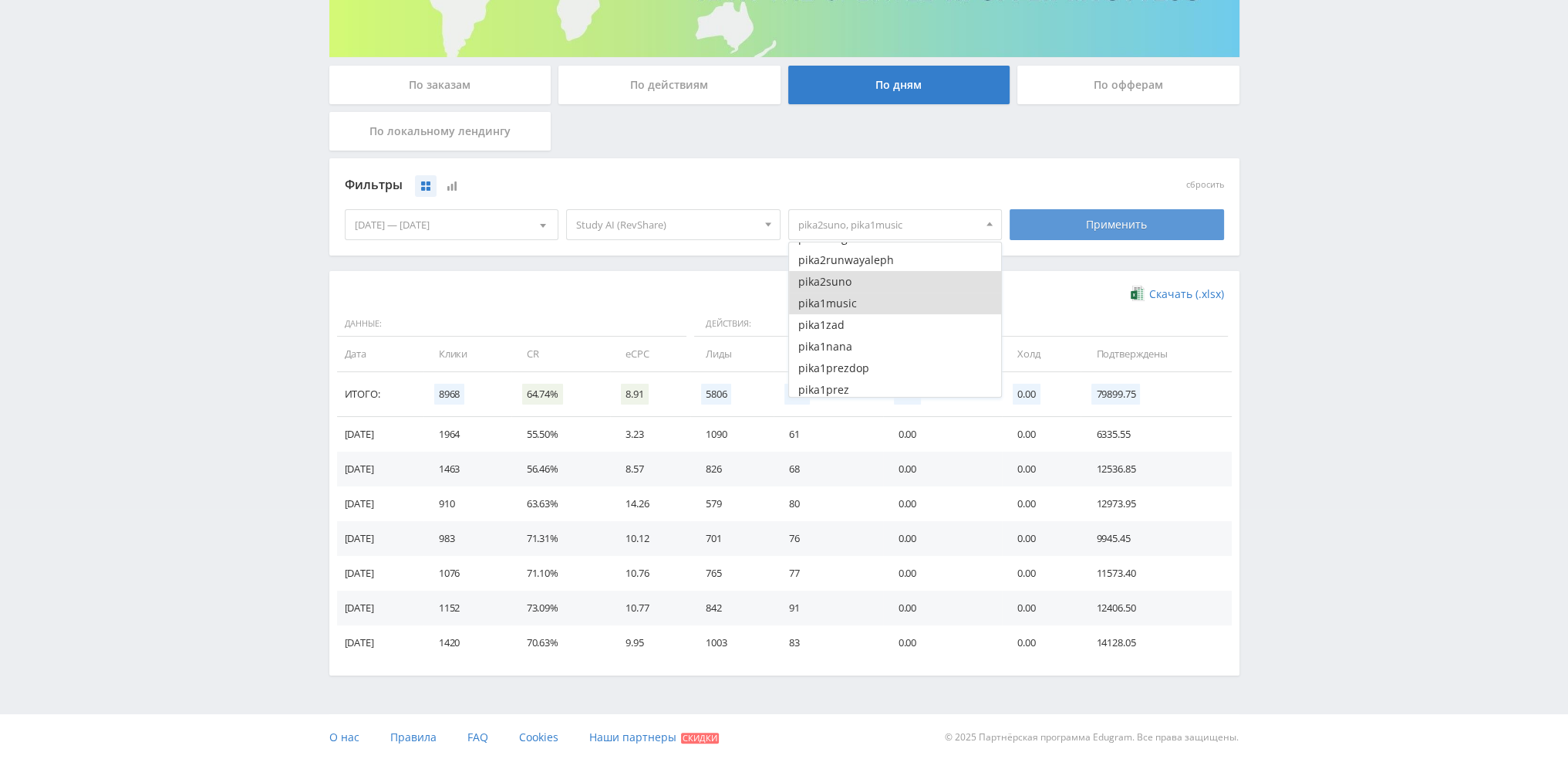
click at [1067, 230] on div "Применить" at bounding box center [1117, 224] width 215 height 31
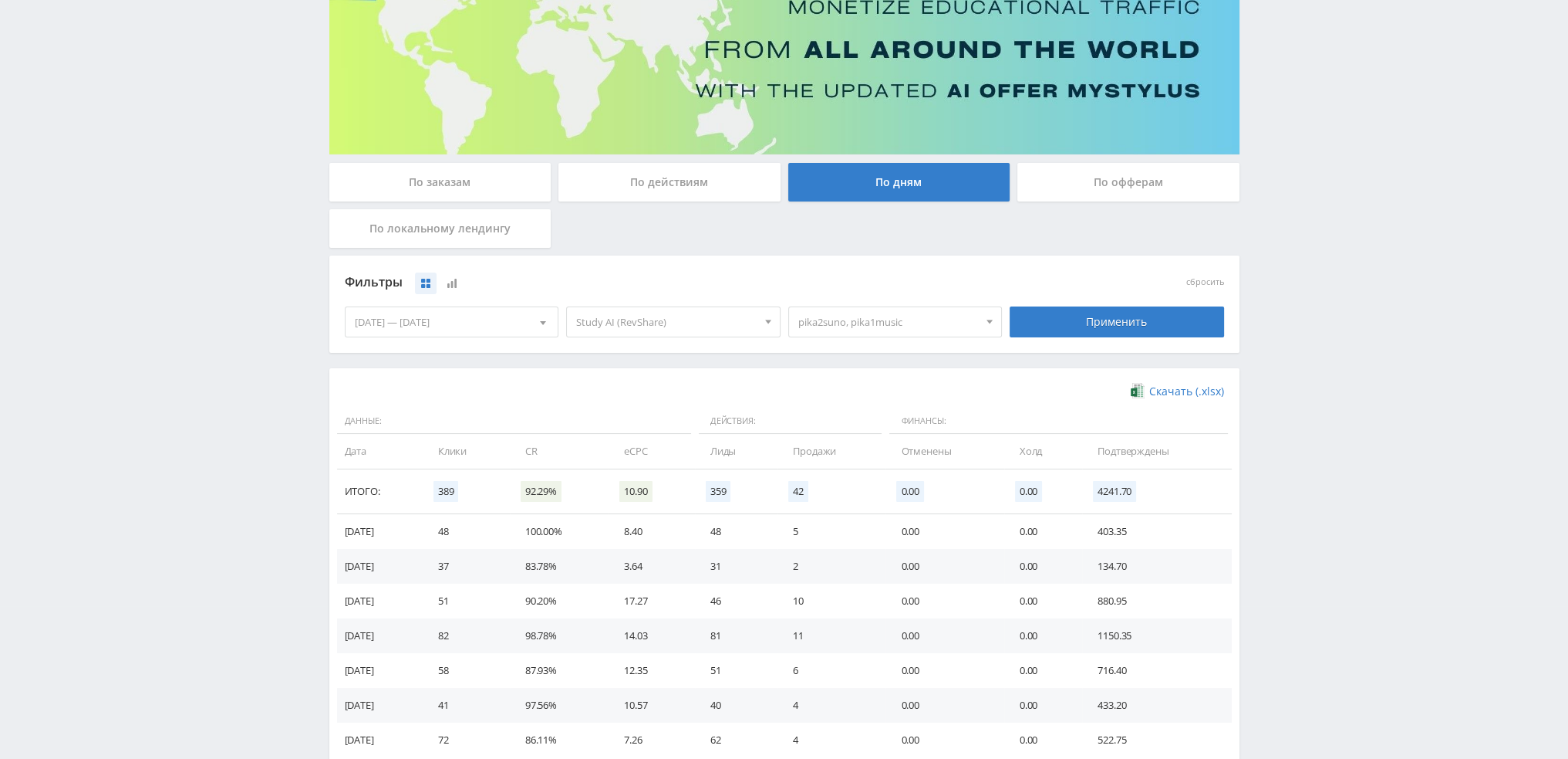
scroll to position [250, 0]
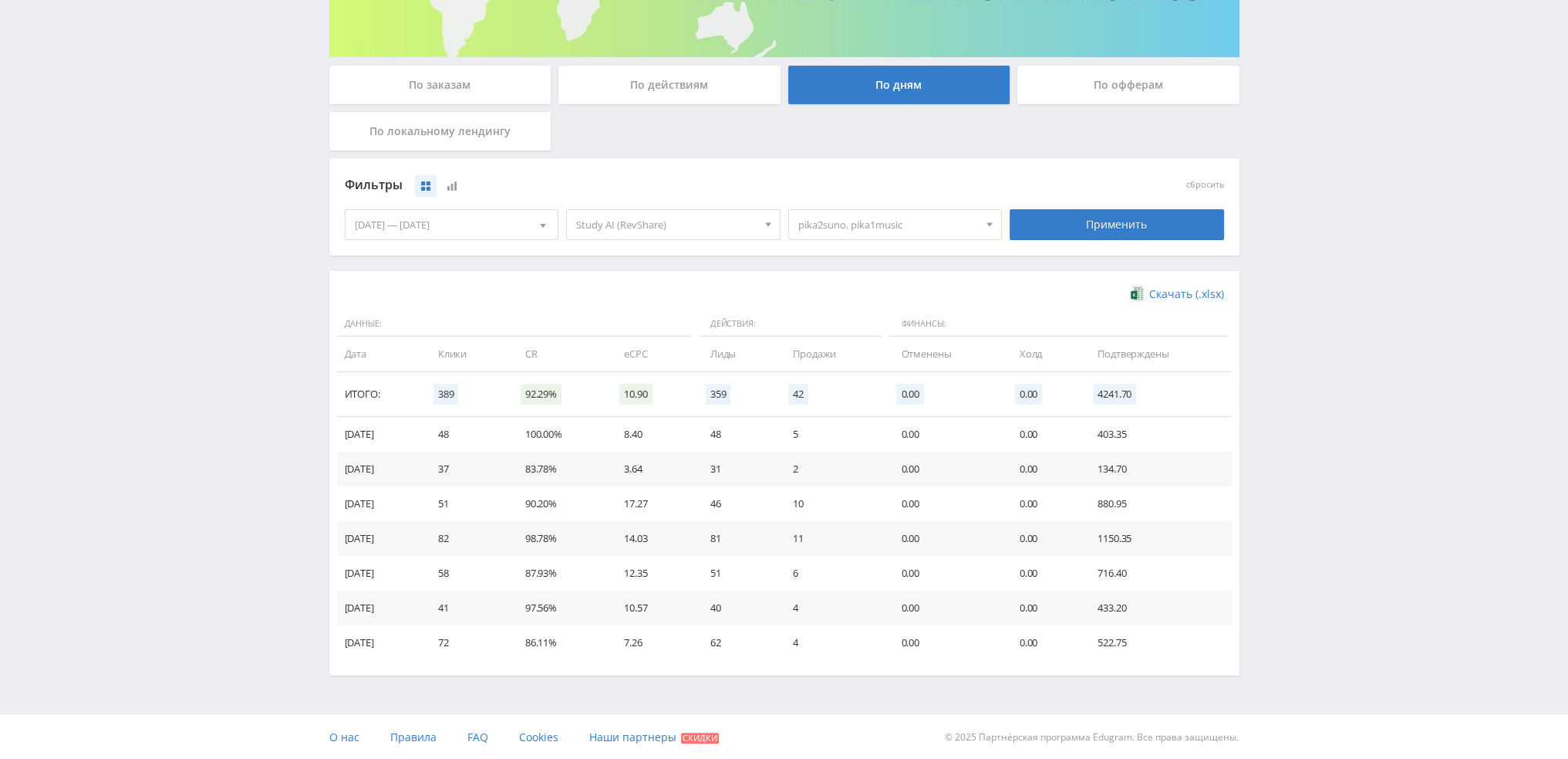
click at [899, 230] on span "pika2suno, pika1music" at bounding box center [888, 225] width 180 height 30
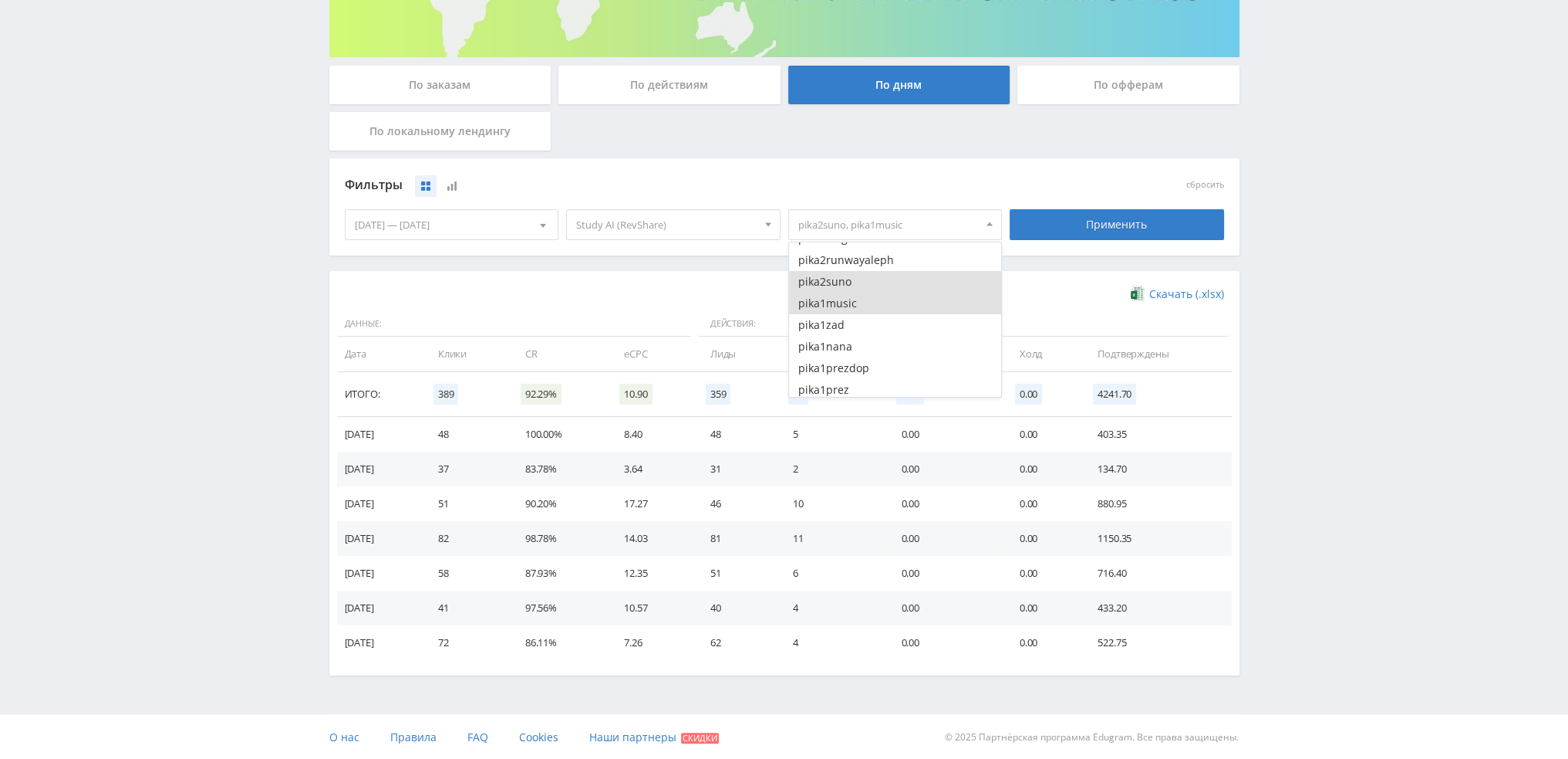
drag, startPoint x: 869, startPoint y: 281, endPoint x: 864, endPoint y: 304, distance: 23.5
click at [869, 281] on button "pika2suno" at bounding box center [895, 281] width 213 height 21
click at [864, 305] on button "pika1music" at bounding box center [895, 303] width 213 height 21
click at [855, 274] on button "pika1nana" at bounding box center [895, 268] width 213 height 21
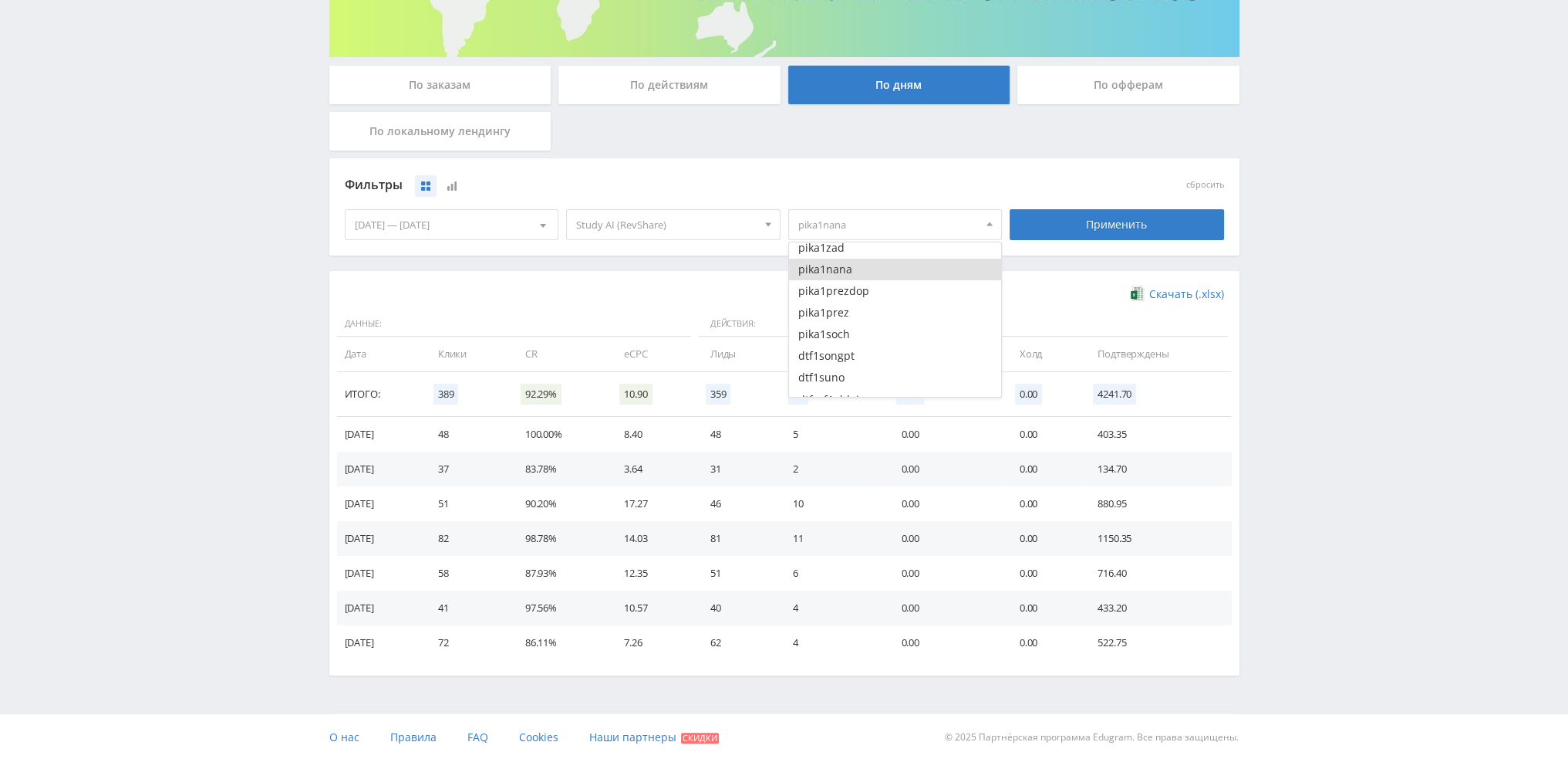
click at [1085, 246] on div "Фильтры сбросить 23.09.2025 — 29.09.2025 Календарь Период Сентябрь, 2025 Пн Вт …" at bounding box center [784, 206] width 910 height 97
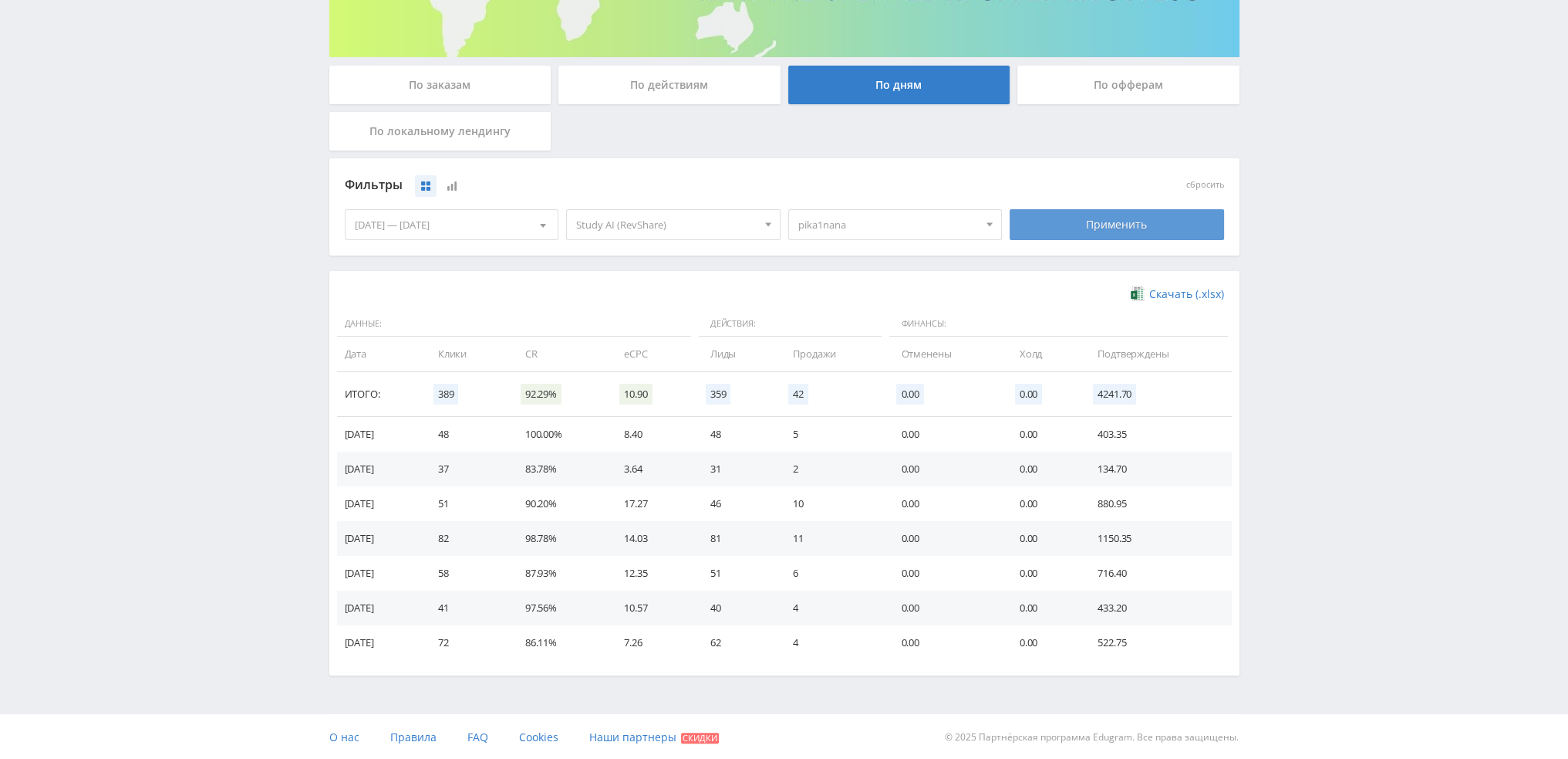
click at [1090, 229] on div "Применить" at bounding box center [1117, 224] width 215 height 31
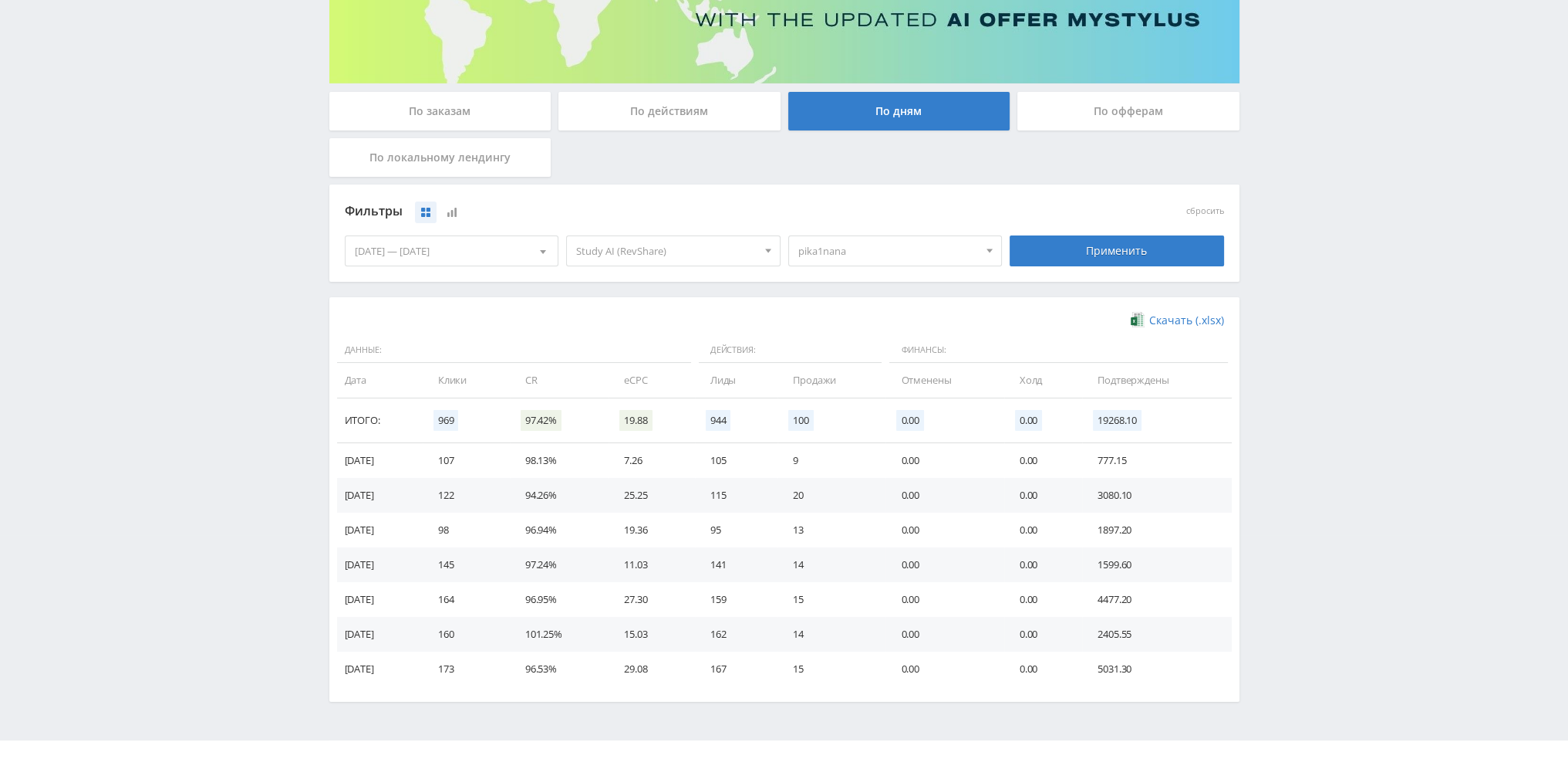
scroll to position [231, 0]
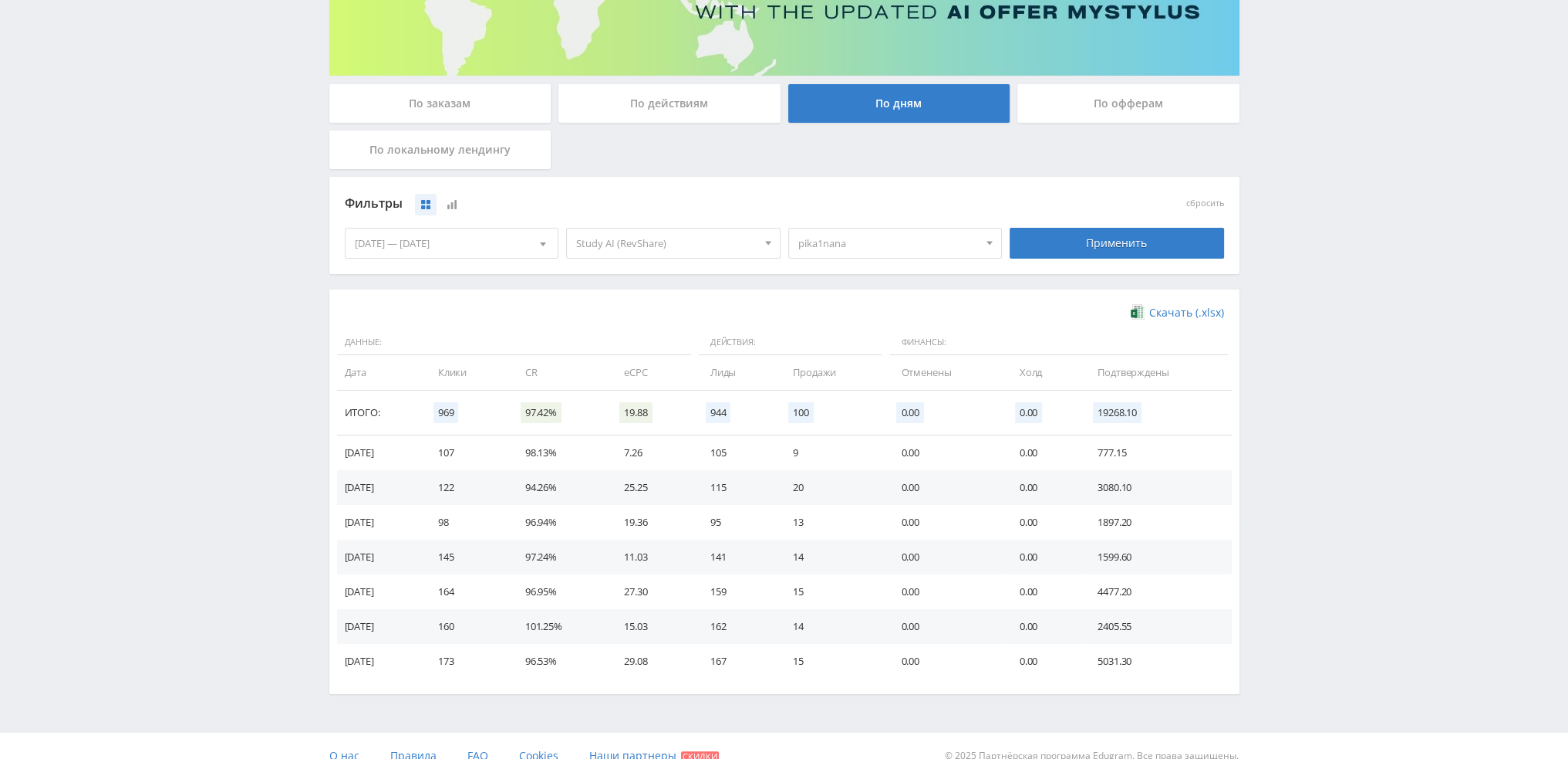
click at [475, 254] on div "[DATE] — [DATE]" at bounding box center [452, 243] width 213 height 30
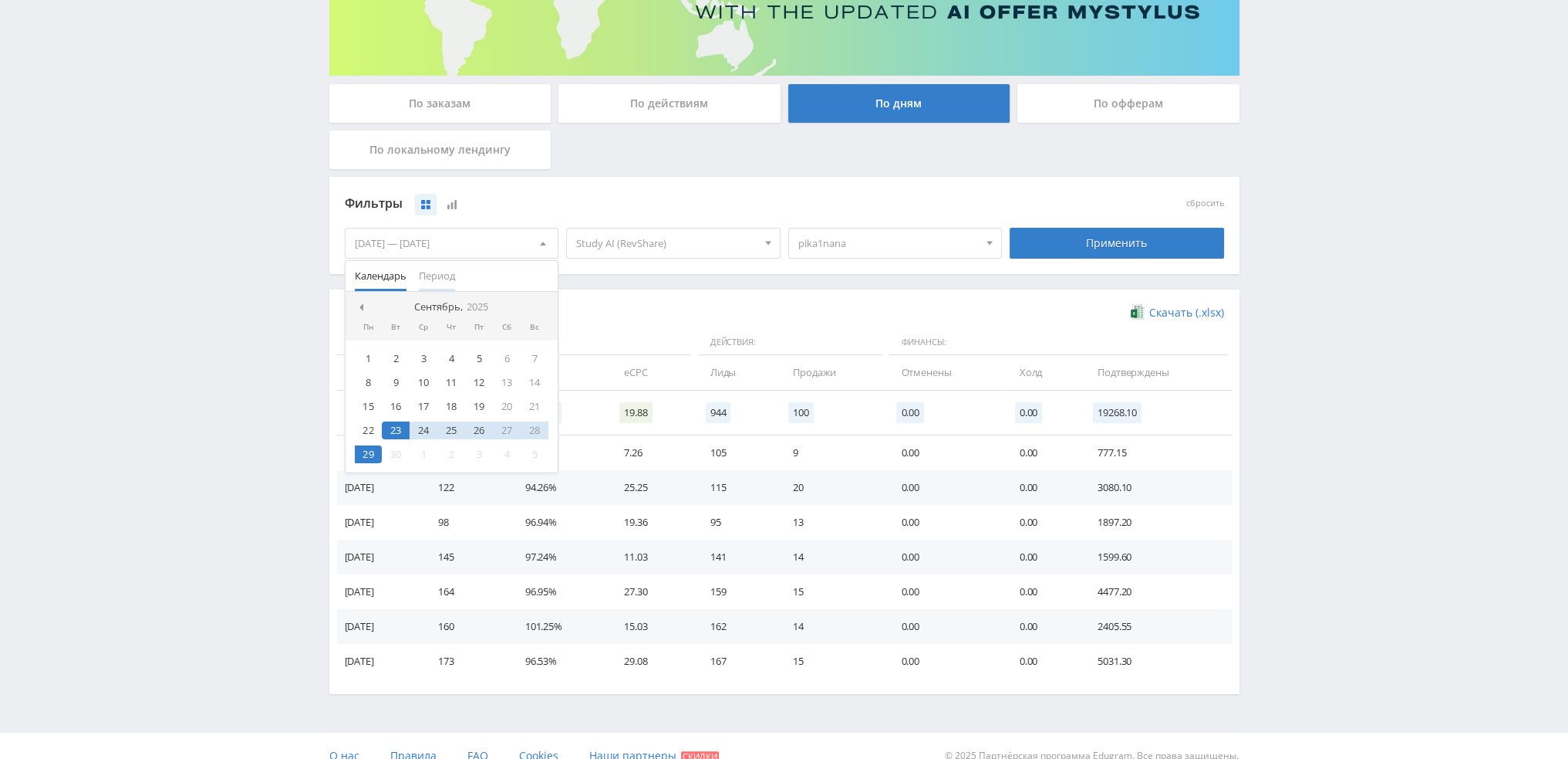
click at [436, 274] on span "Период" at bounding box center [437, 276] width 36 height 31
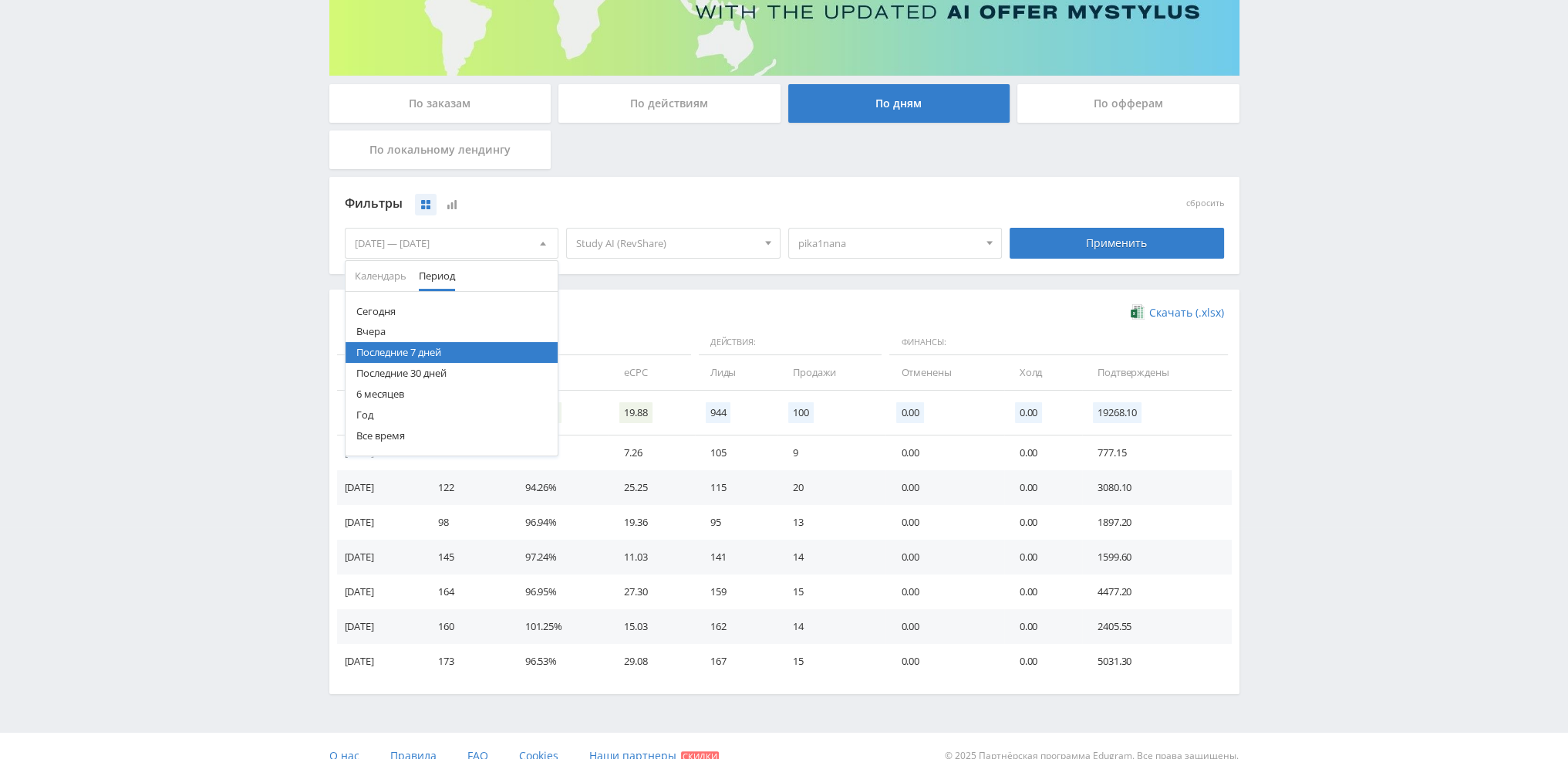
click at [414, 371] on button "Последние 30 дней" at bounding box center [452, 373] width 213 height 21
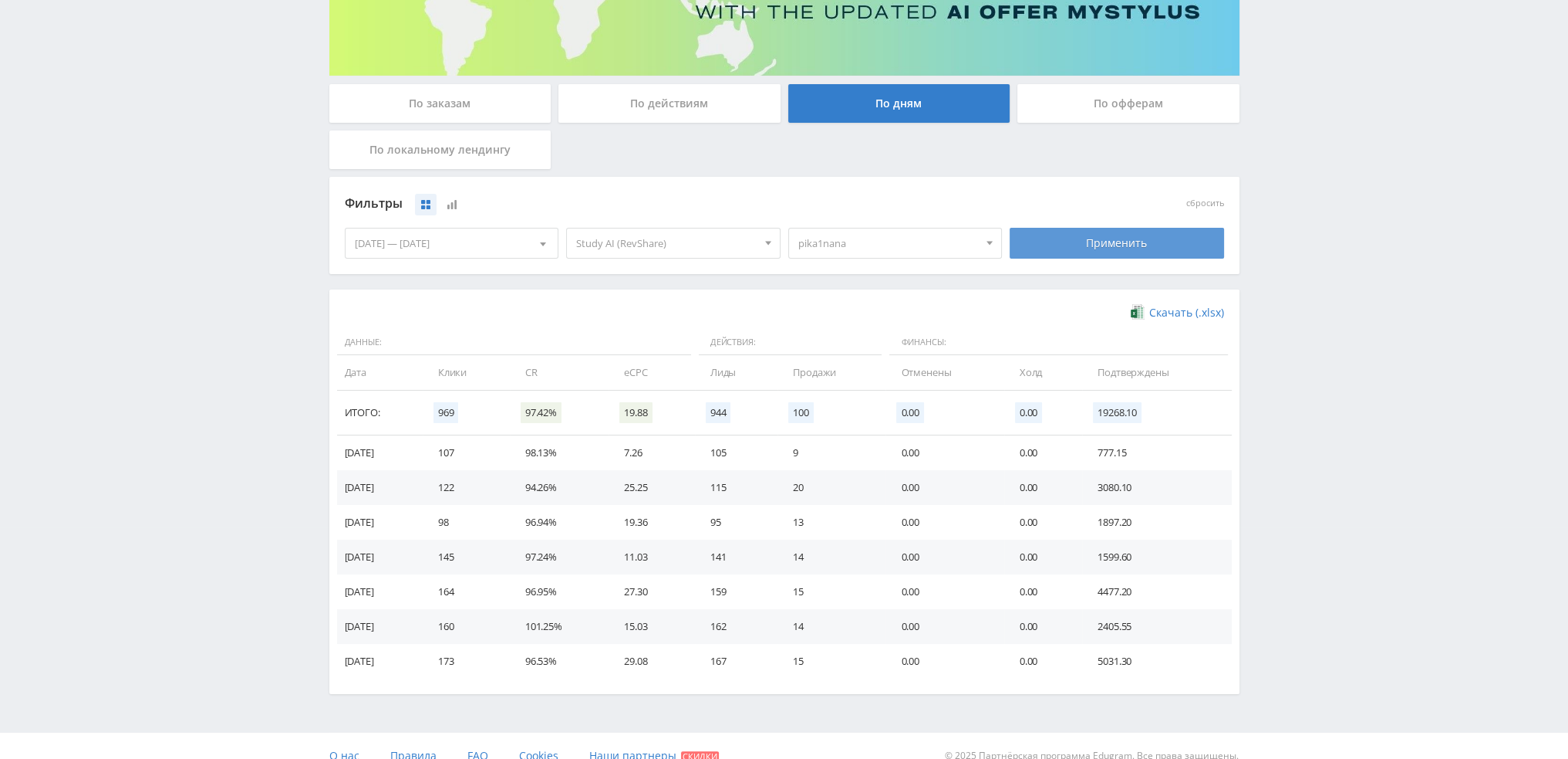
click at [1123, 235] on div "Применить" at bounding box center [1117, 243] width 215 height 31
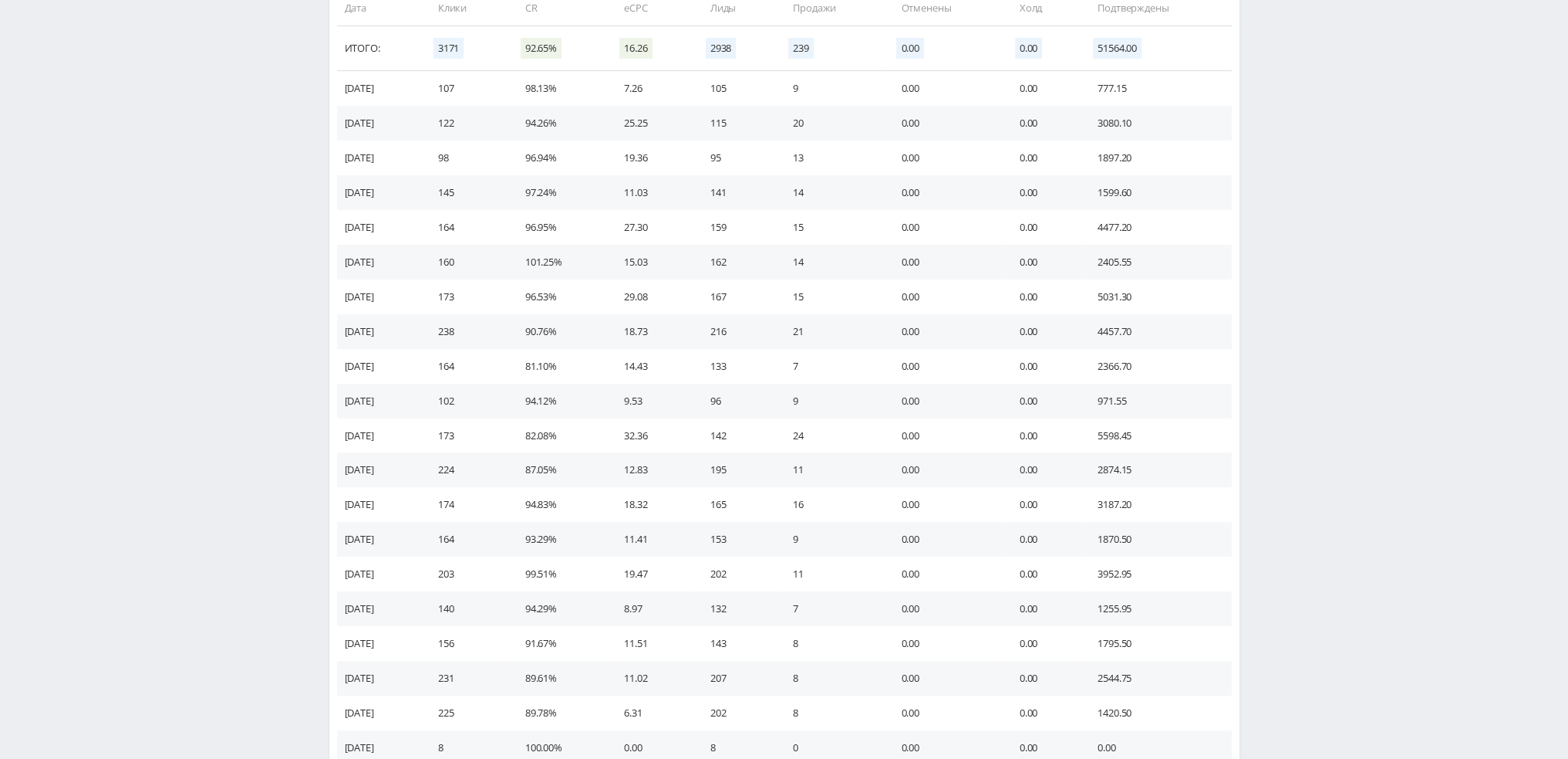
scroll to position [617, 0]
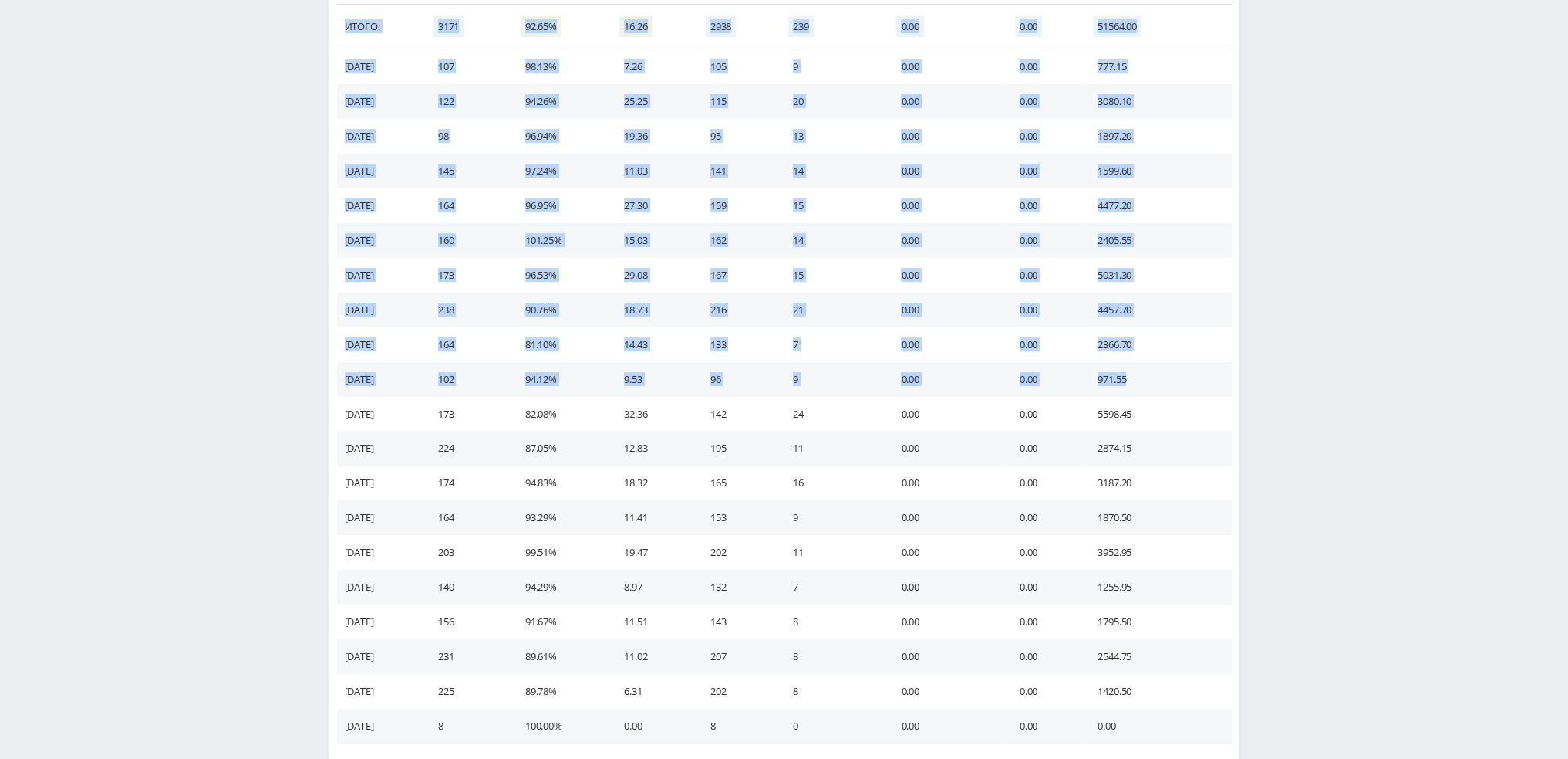
drag, startPoint x: 1144, startPoint y: 379, endPoint x: 327, endPoint y: 382, distance: 817.0
click at [327, 382] on div "По заказам По действиям По дням По офферам По локальному лендингу Фильтры сброс…" at bounding box center [784, 149] width 926 height 1317
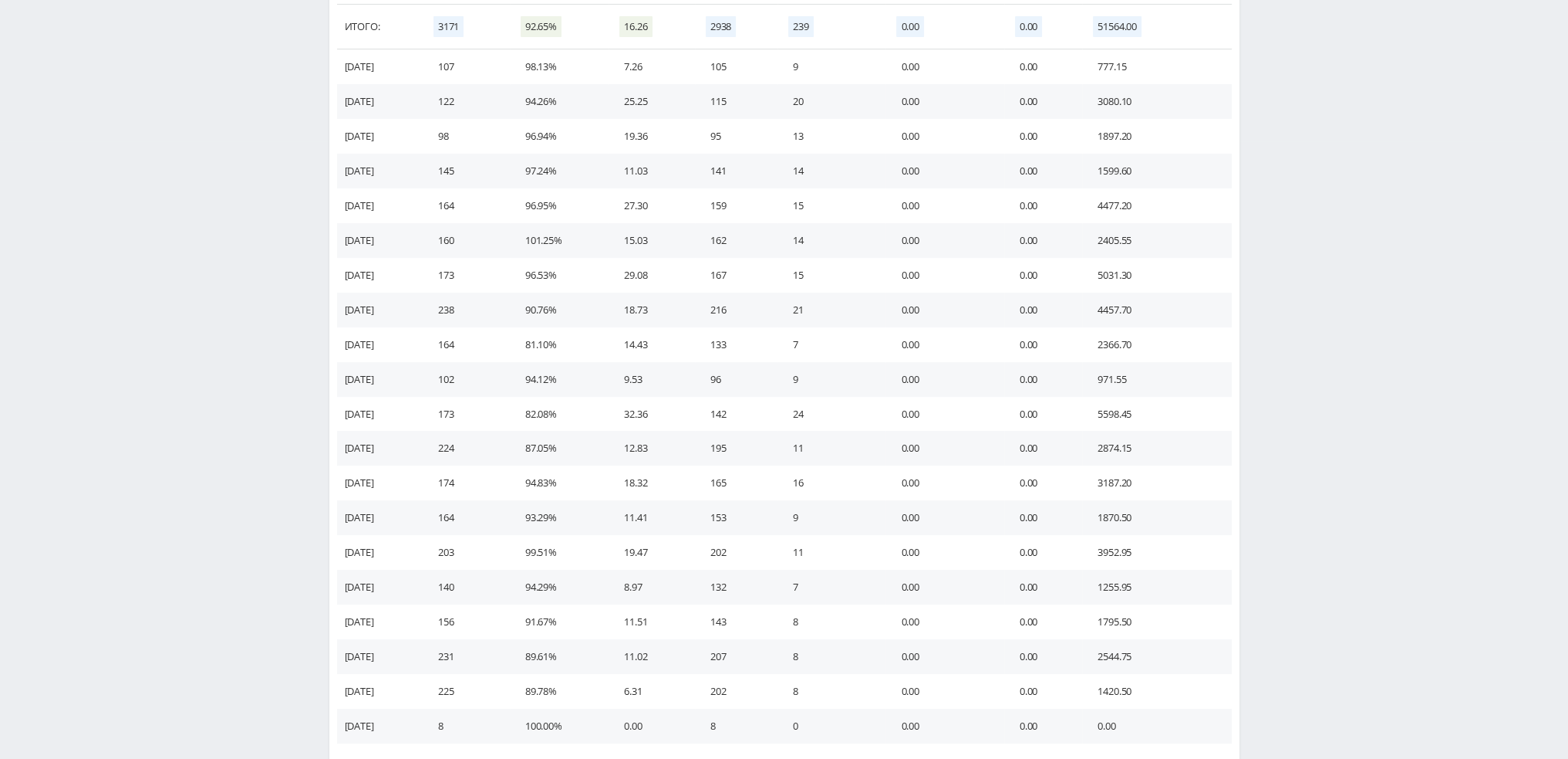
click at [1353, 444] on div "Telegram-канал Инструменты База знаний Ваш менеджер: Valeria Valeria Online @va…" at bounding box center [784, 137] width 1568 height 1510
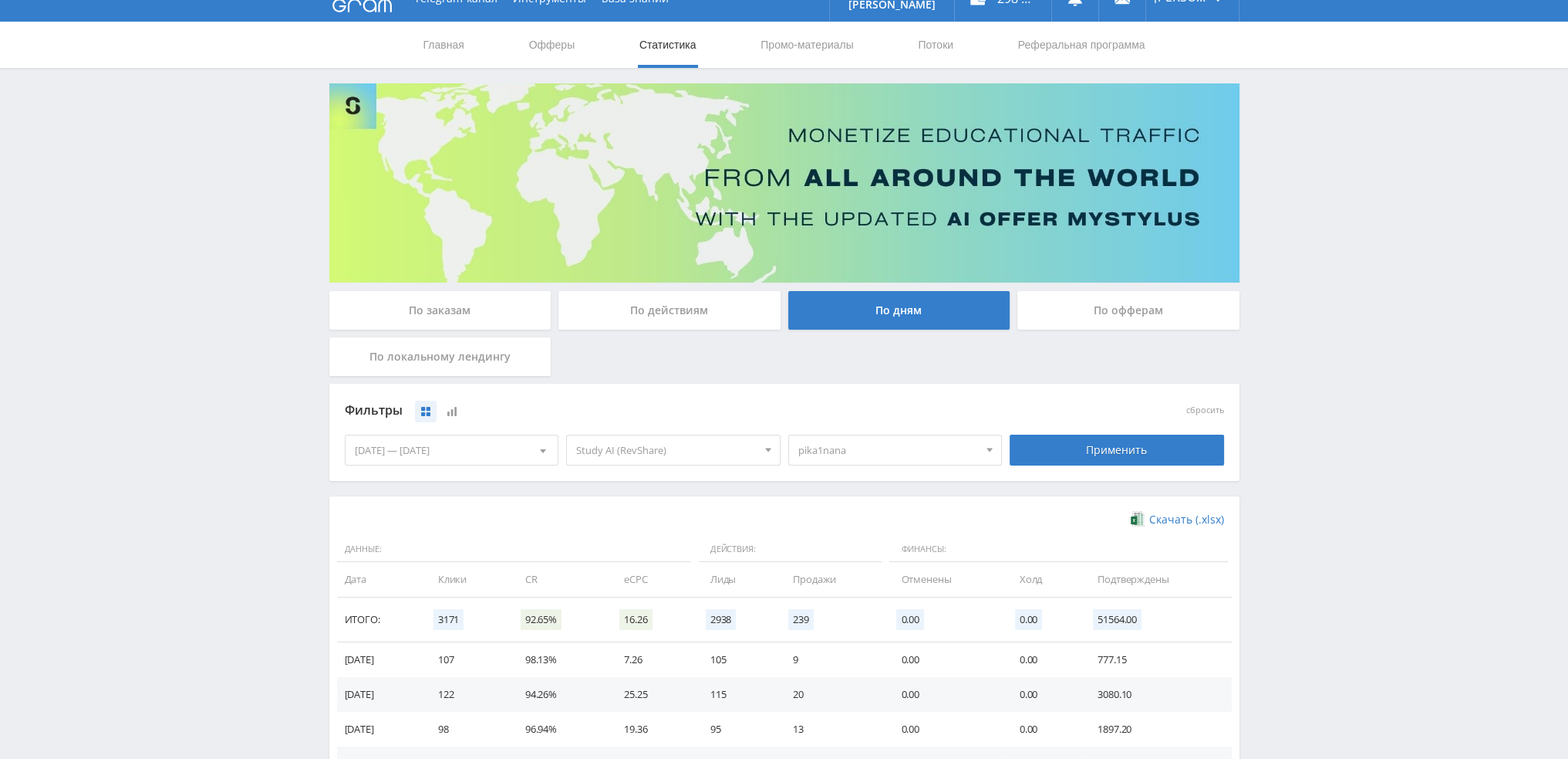
scroll to position [0, 0]
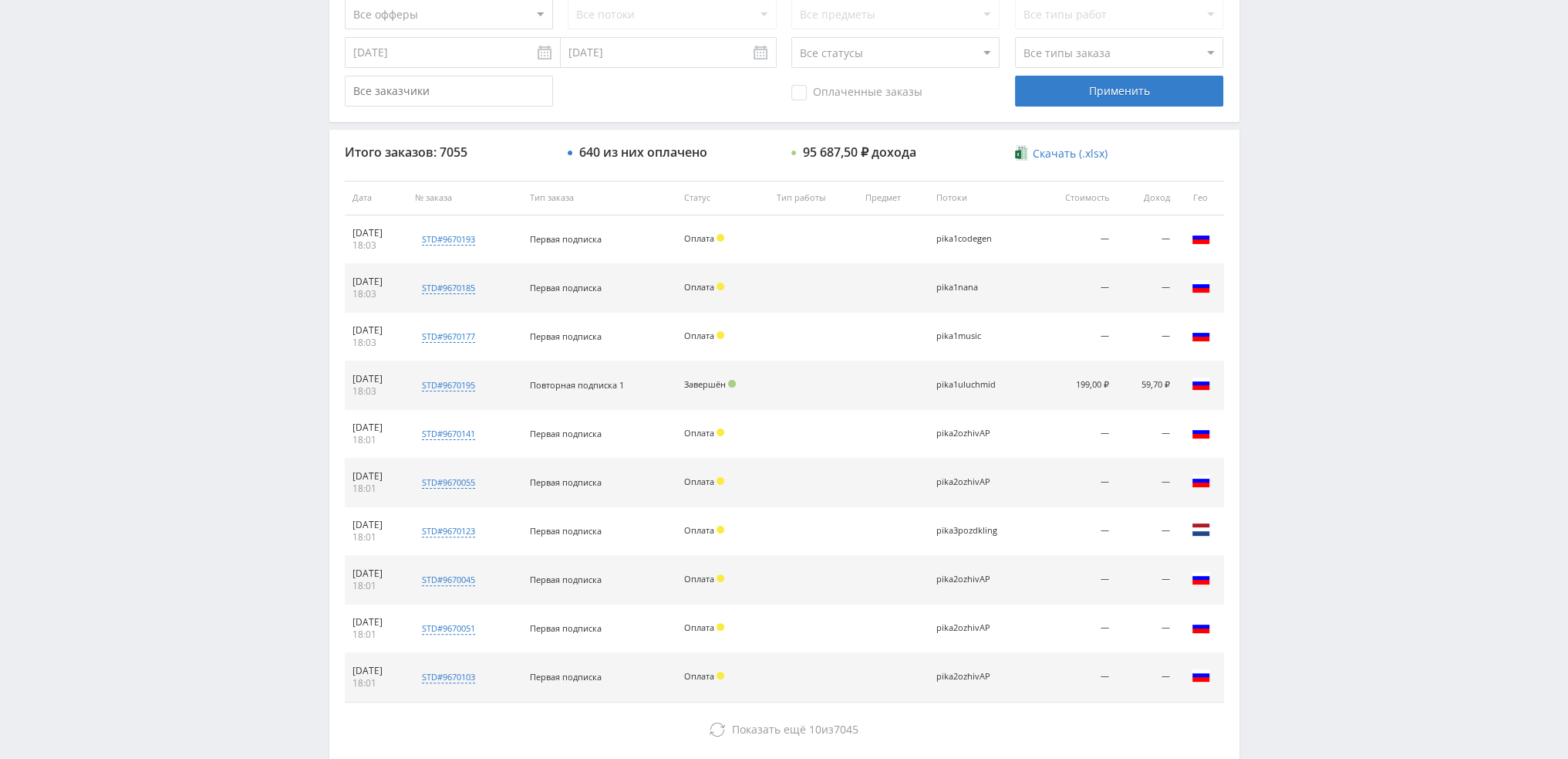
scroll to position [534, 0]
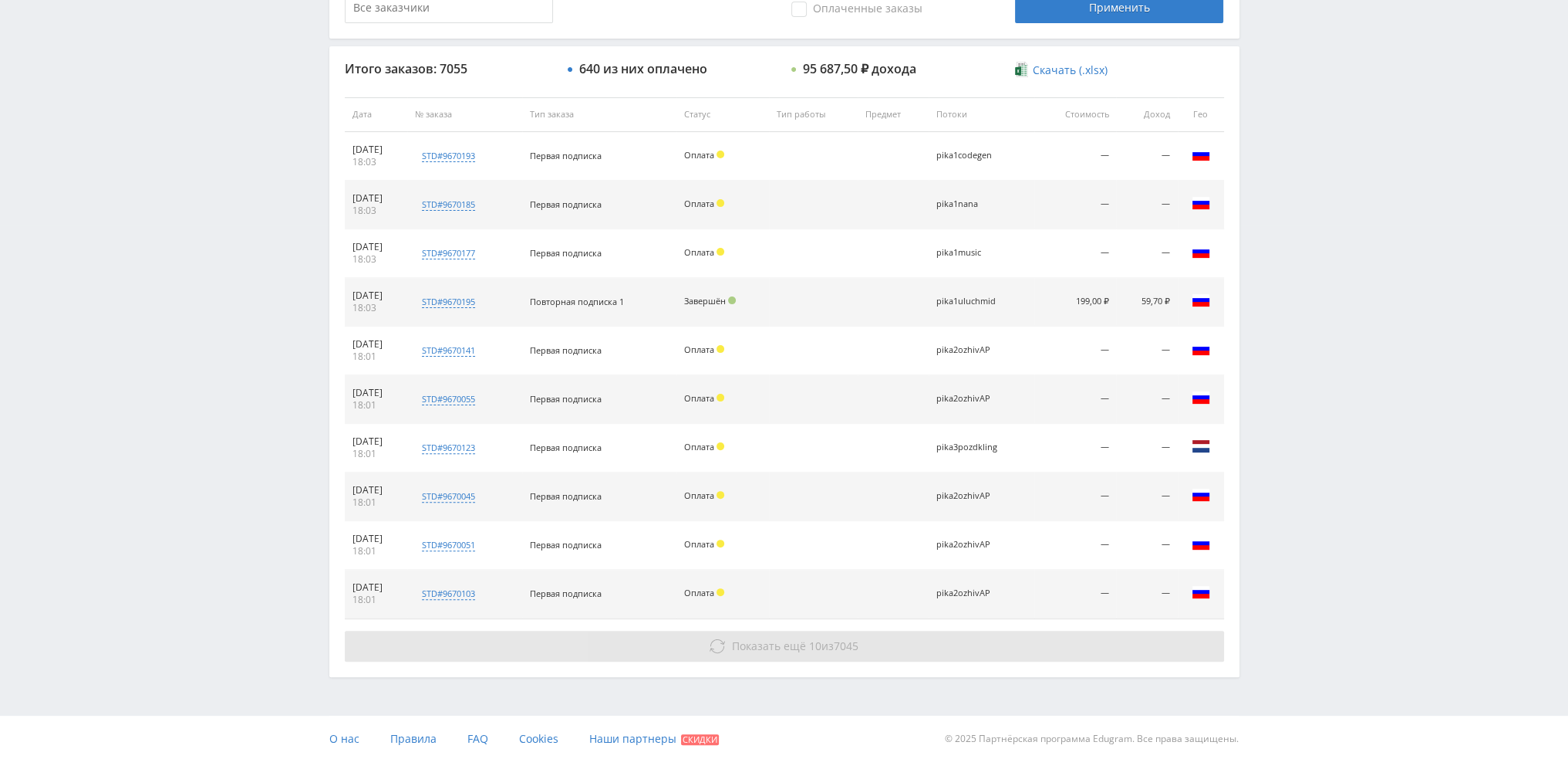
click at [809, 648] on span "10" at bounding box center [815, 646] width 12 height 15
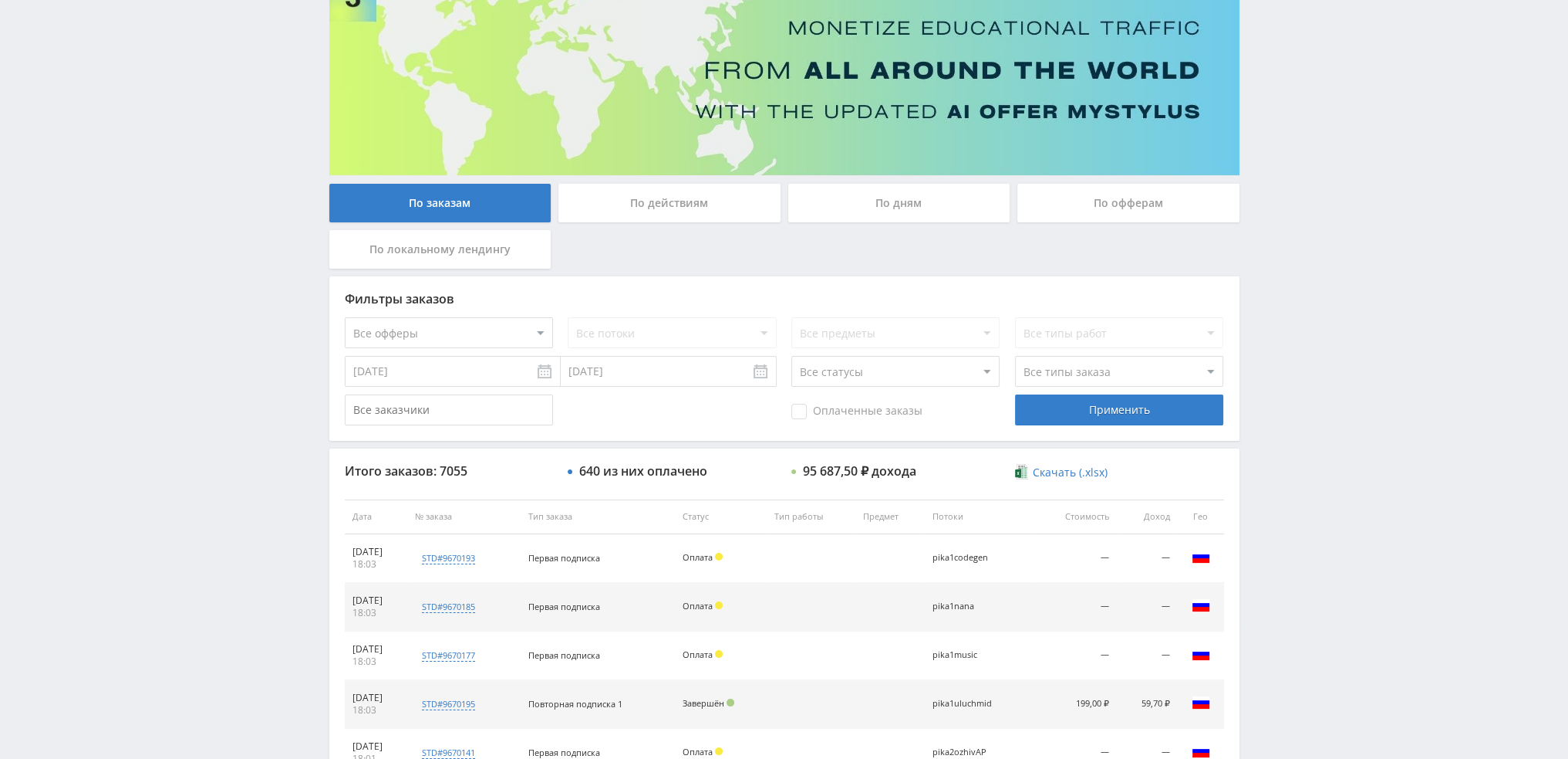
scroll to position [131, 0]
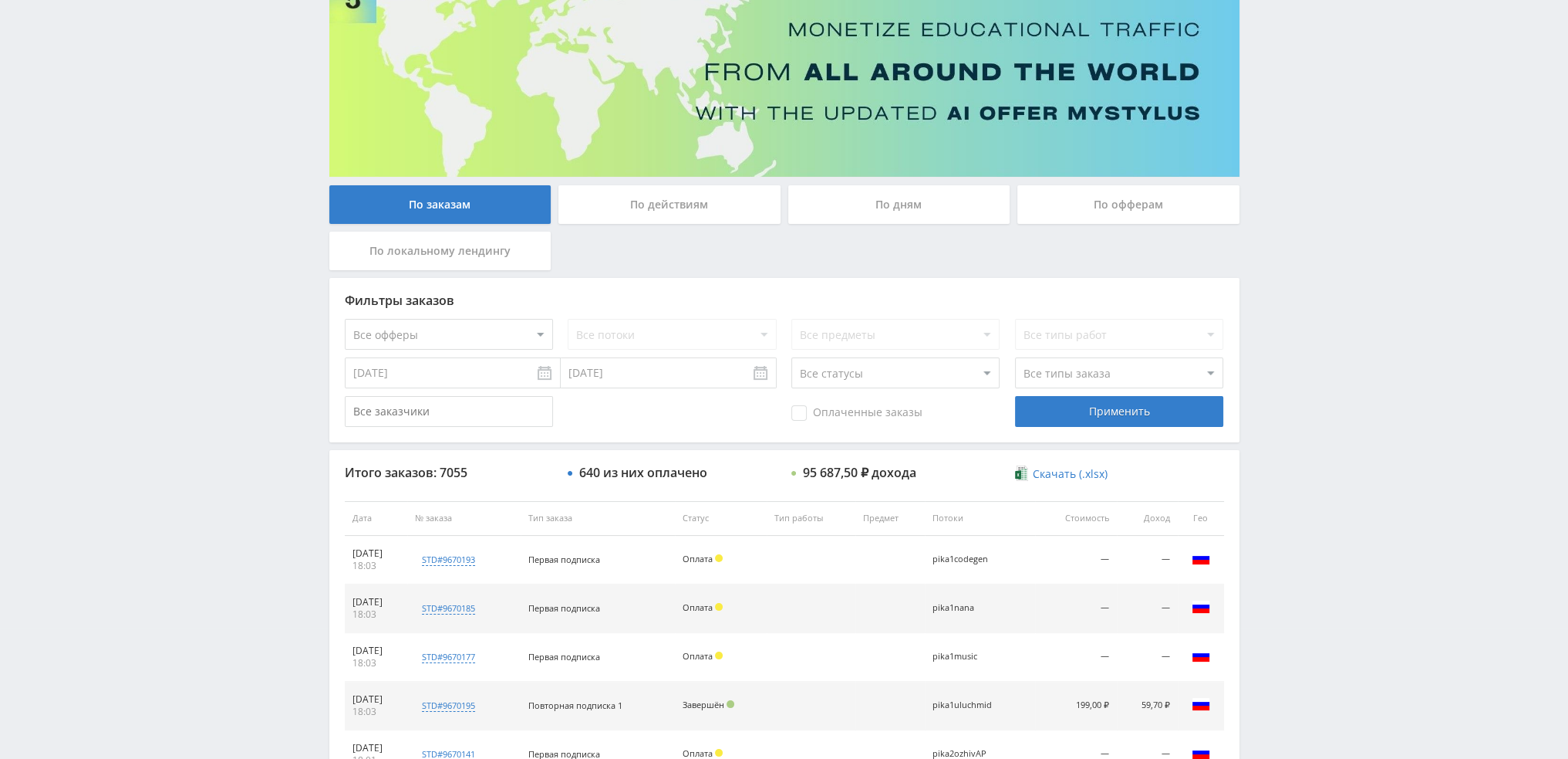
click at [895, 197] on div "По дням" at bounding box center [899, 205] width 222 height 39
click at [0, 0] on input "По дням" at bounding box center [0, 0] width 0 height 0
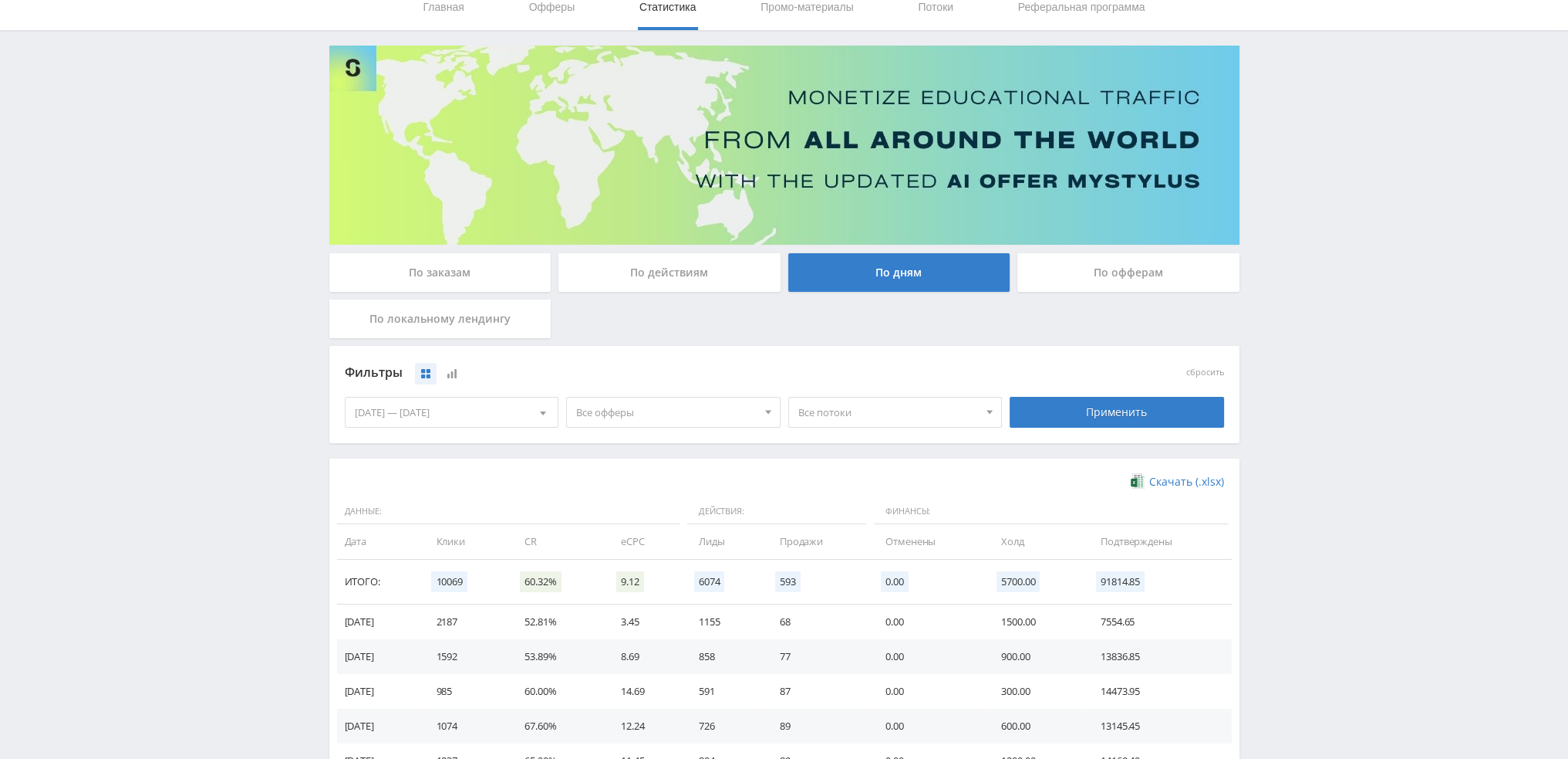
scroll to position [250, 0]
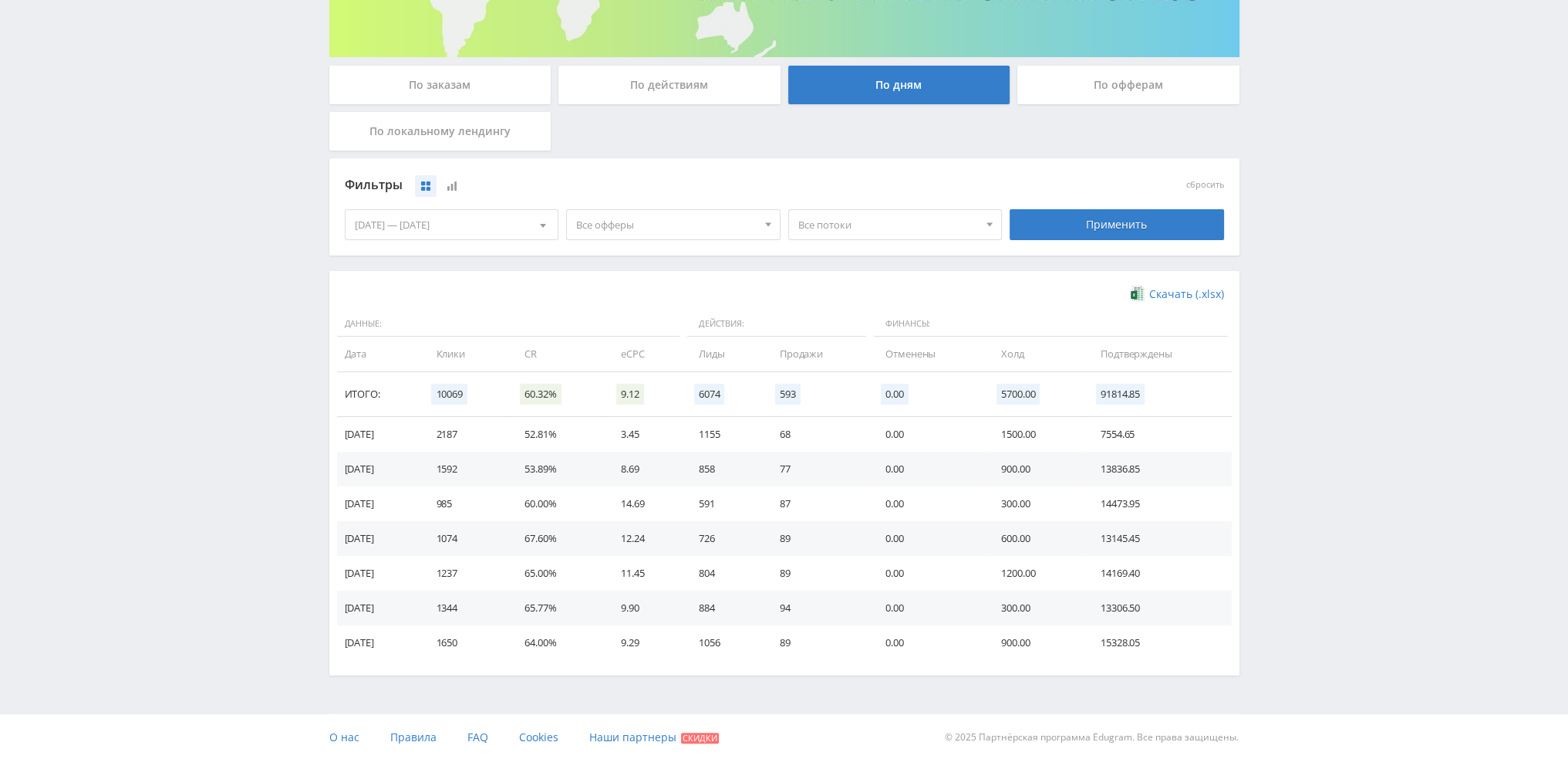
click at [692, 226] on span "Все офферы" at bounding box center [666, 225] width 180 height 30
click at [619, 317] on button "Кэмп" at bounding box center [673, 317] width 213 height 21
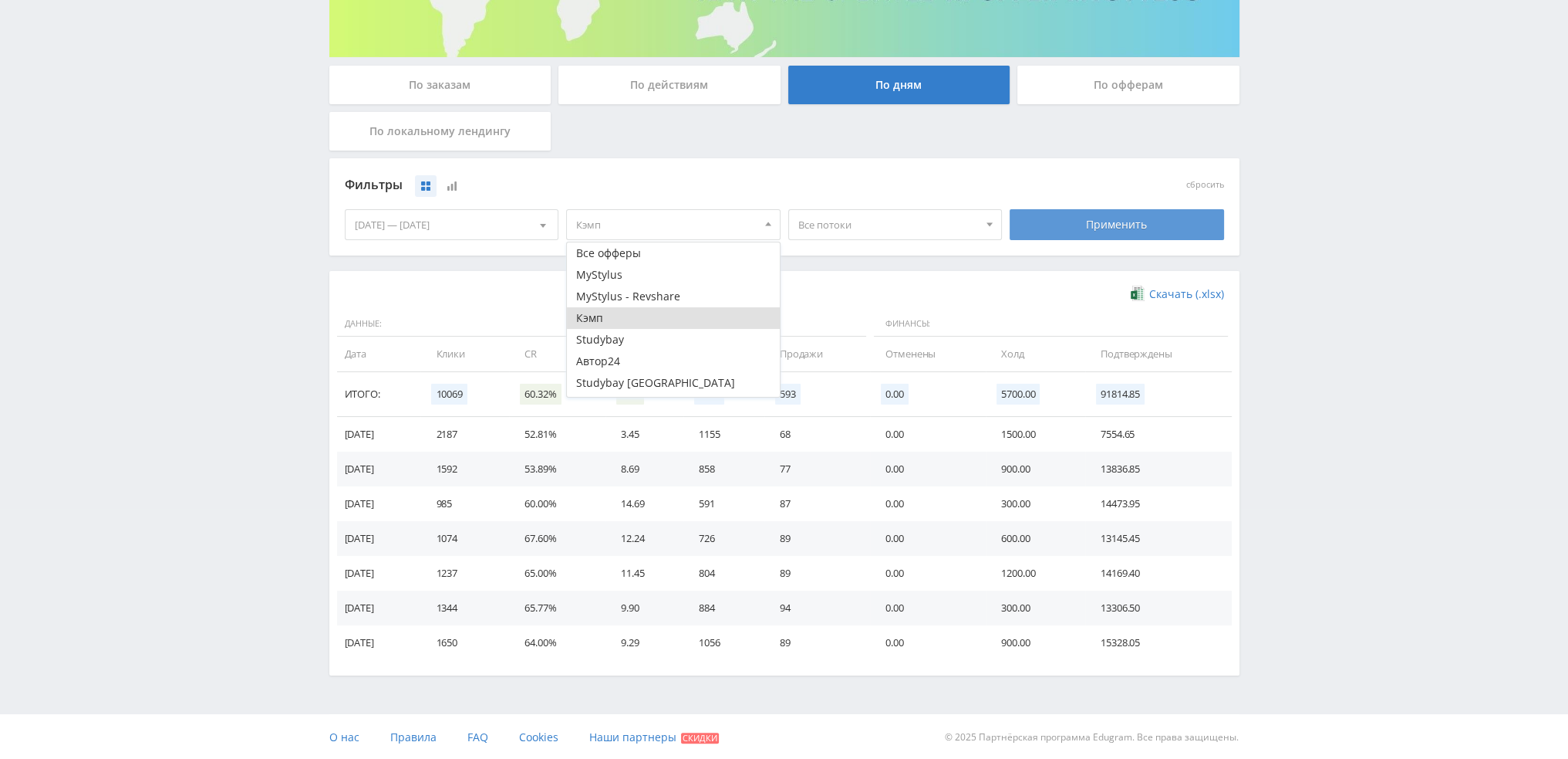
click at [1090, 227] on div "Применить" at bounding box center [1117, 224] width 215 height 31
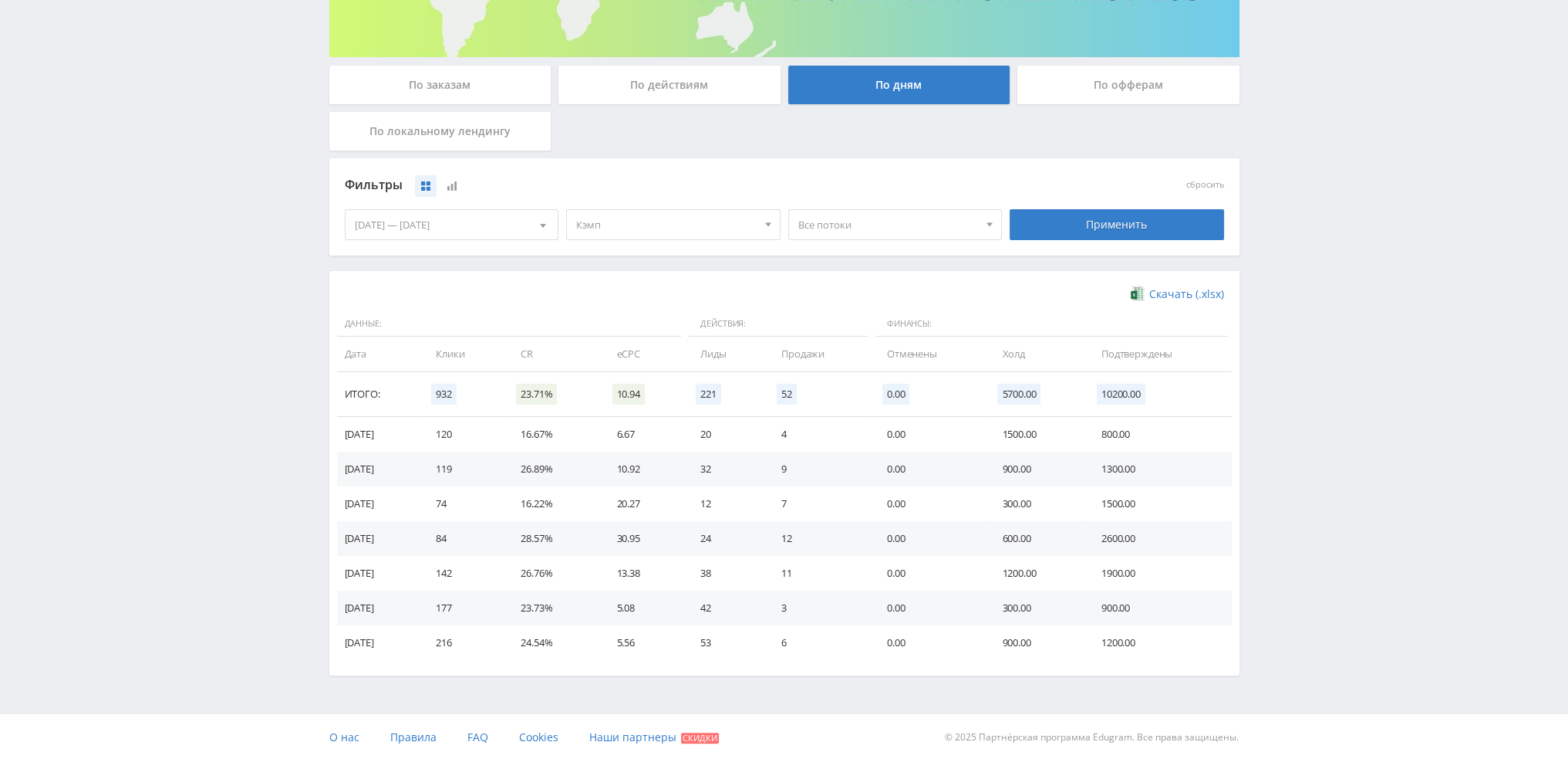
click at [648, 228] on span "Кэмп" at bounding box center [666, 225] width 180 height 30
click at [653, 322] on button "Кэмп" at bounding box center [673, 317] width 213 height 21
click at [136, 175] on div "Telegram-канал Инструменты База знаний Ваш менеджер: Valeria Valeria Online @va…" at bounding box center [784, 255] width 1568 height 1011
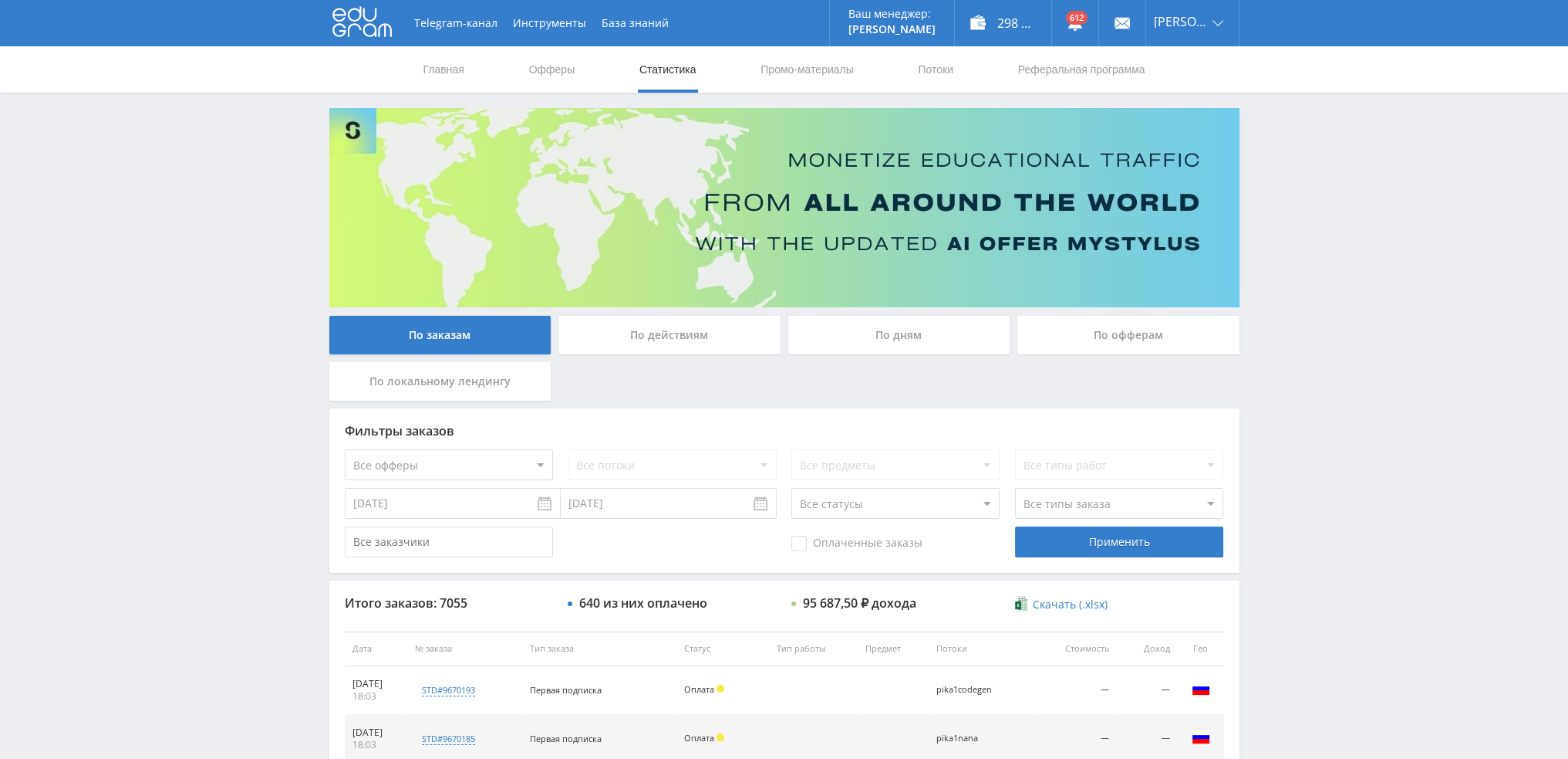
click at [825, 323] on div "По дням" at bounding box center [899, 335] width 222 height 39
click at [0, 0] on input "По дням" at bounding box center [0, 0] width 0 height 0
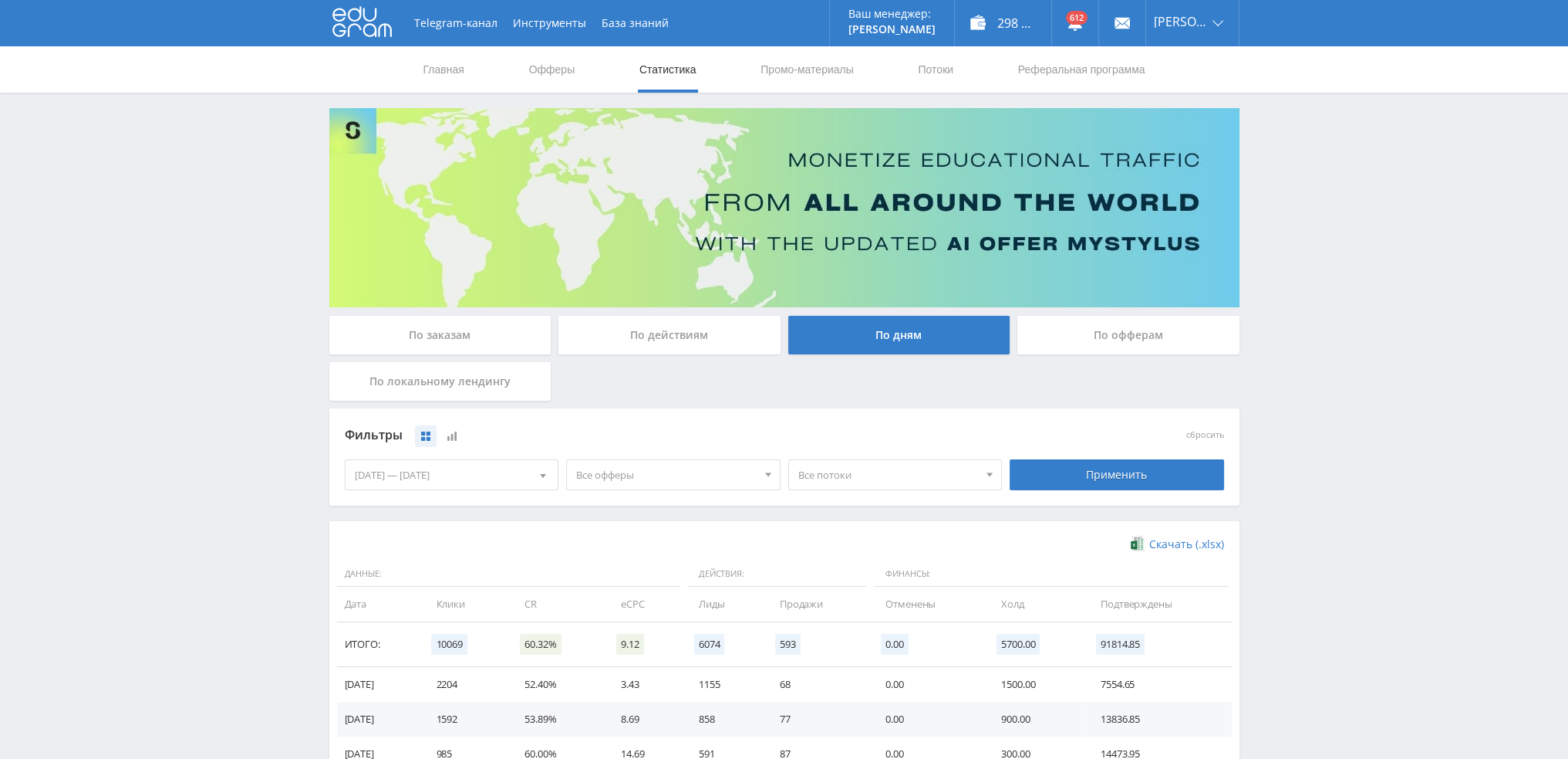
click at [704, 338] on div "По действиям" at bounding box center [670, 335] width 222 height 39
click at [0, 0] on input "По действиям" at bounding box center [0, 0] width 0 height 0
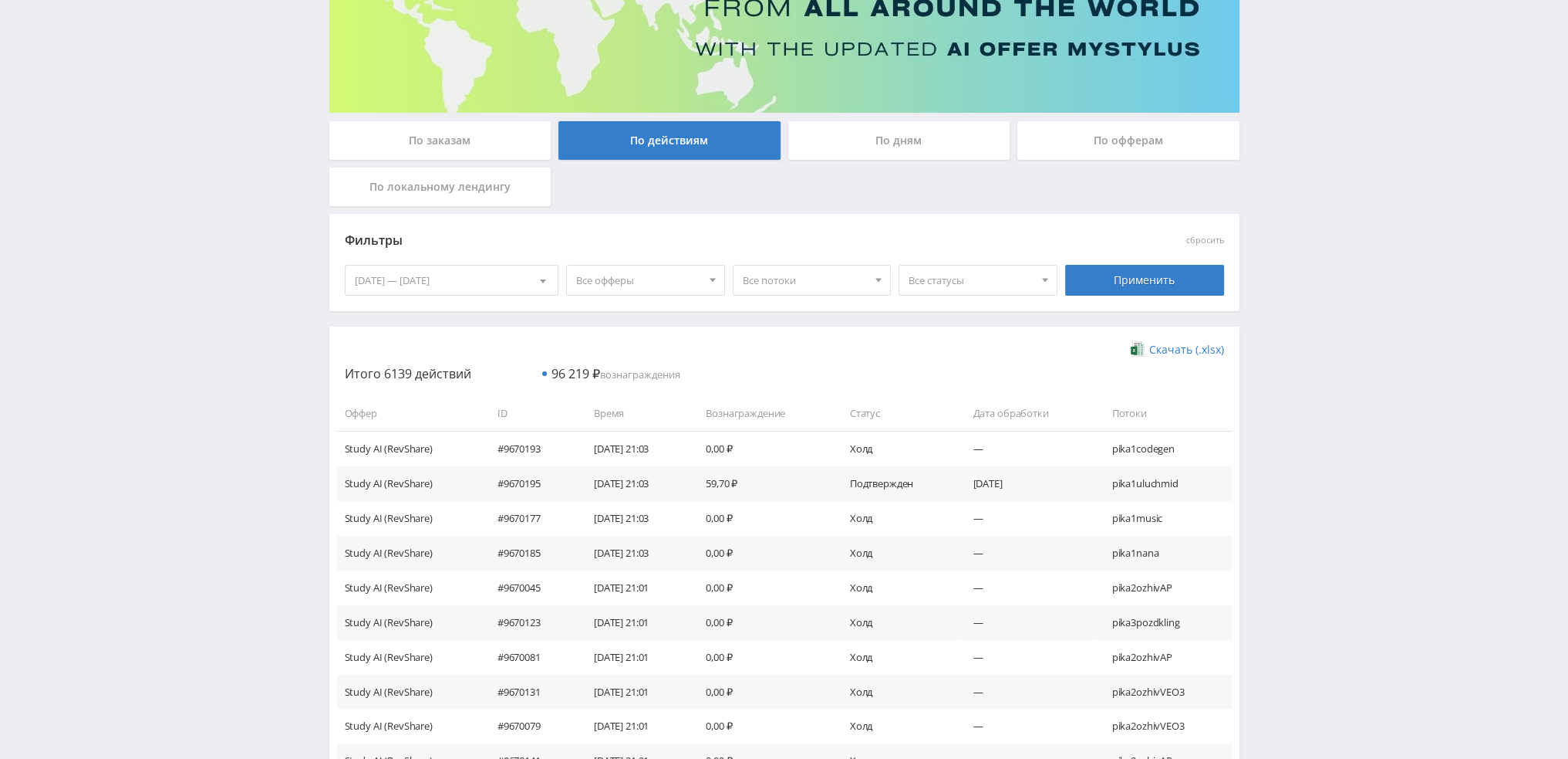
scroll to position [15, 0]
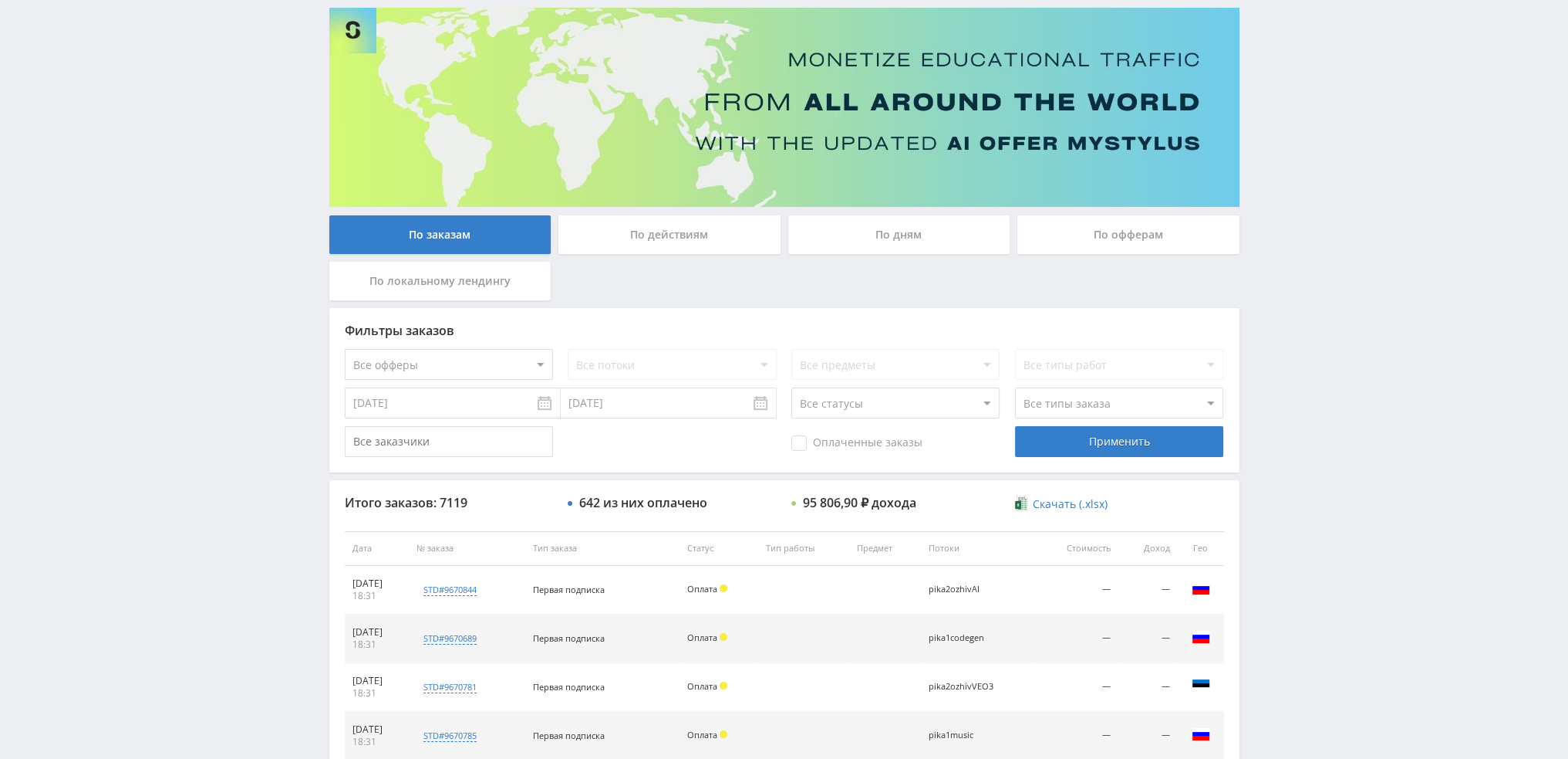
scroll to position [71, 0]
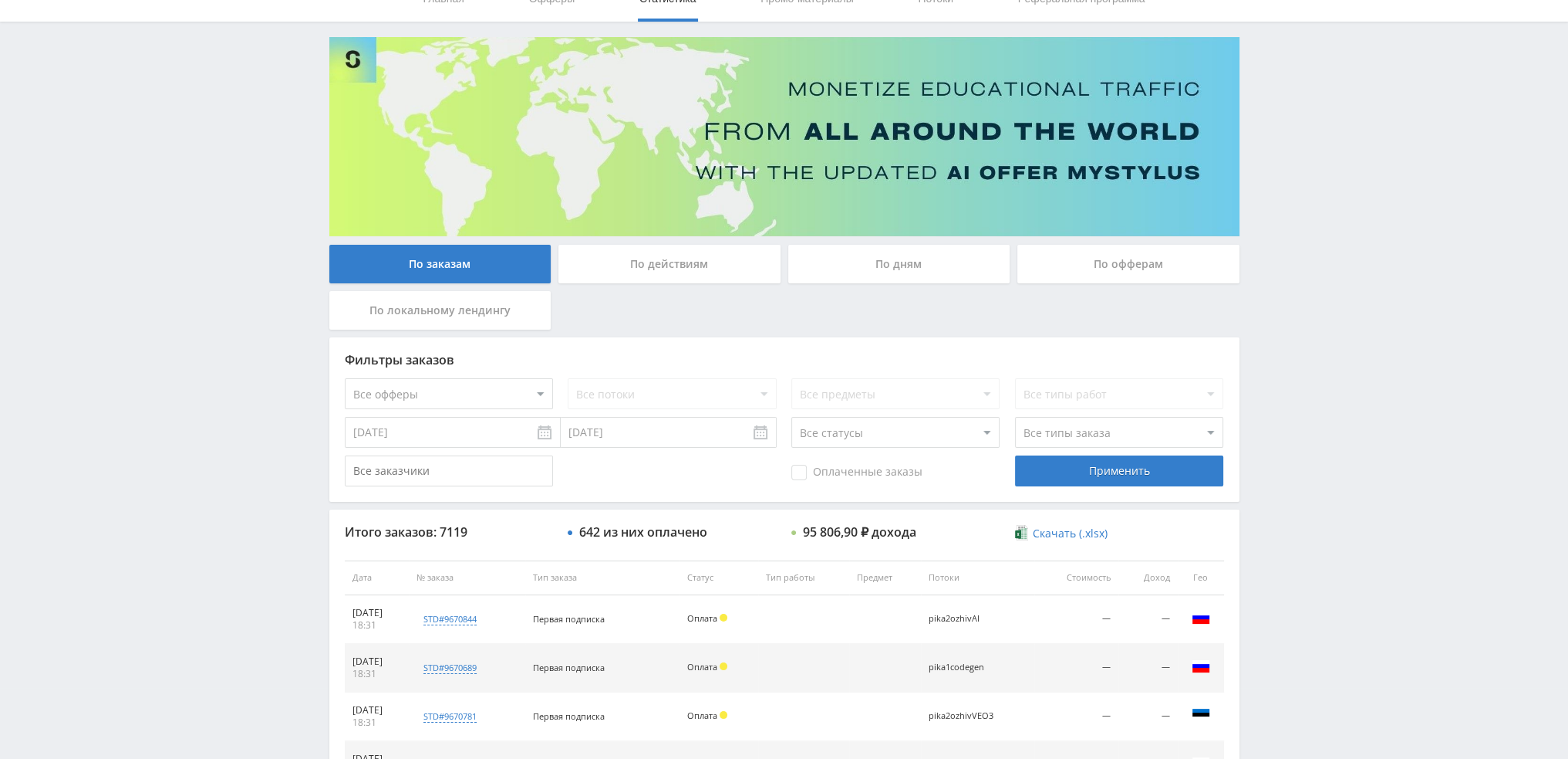
click at [867, 265] on div "По дням" at bounding box center [899, 264] width 222 height 39
click at [0, 0] on input "По дням" at bounding box center [0, 0] width 0 height 0
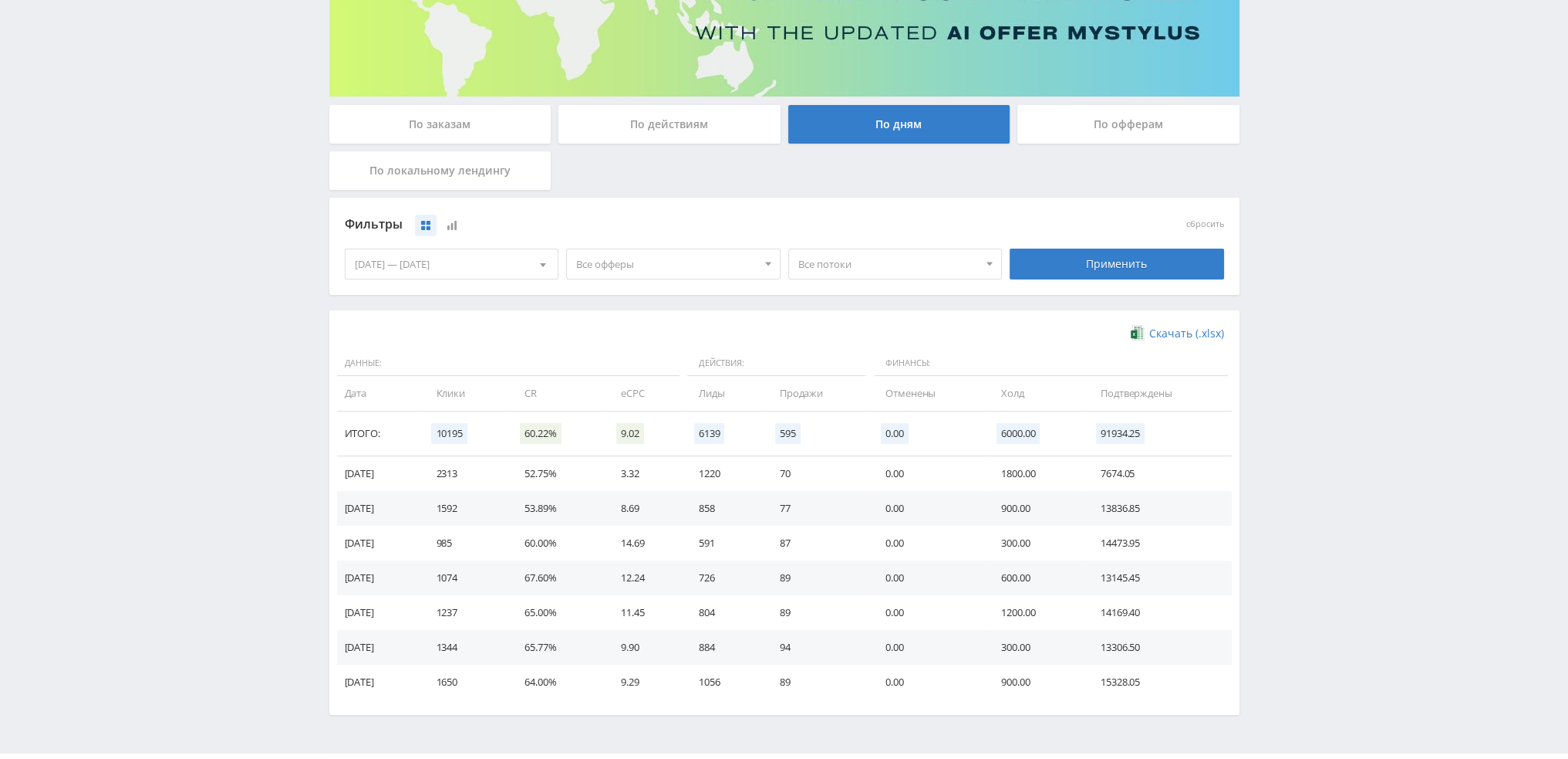
scroll to position [231, 0]
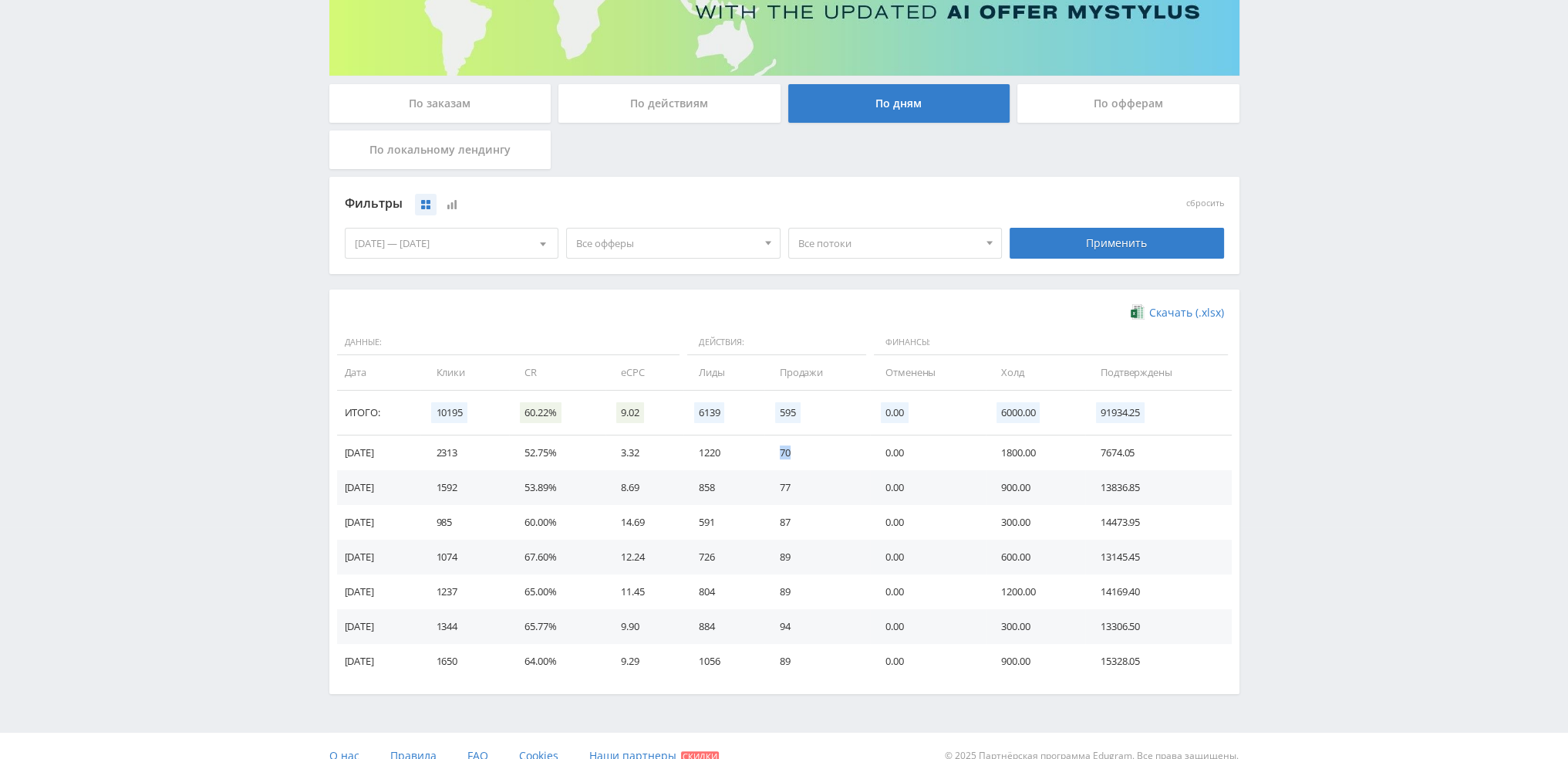
drag, startPoint x: 853, startPoint y: 455, endPoint x: 755, endPoint y: 454, distance: 98.0
click at [755, 454] on tr "[DATE] 2313 52.75% 3.32 1220 70 0.00 1800.00 7674.05" at bounding box center [784, 453] width 895 height 35
drag, startPoint x: 810, startPoint y: 487, endPoint x: 765, endPoint y: 492, distance: 45.3
click at [765, 492] on tr "[DATE] 1592 53.89% 8.69 858 77 0.00 900.00 13836.85" at bounding box center [784, 488] width 895 height 35
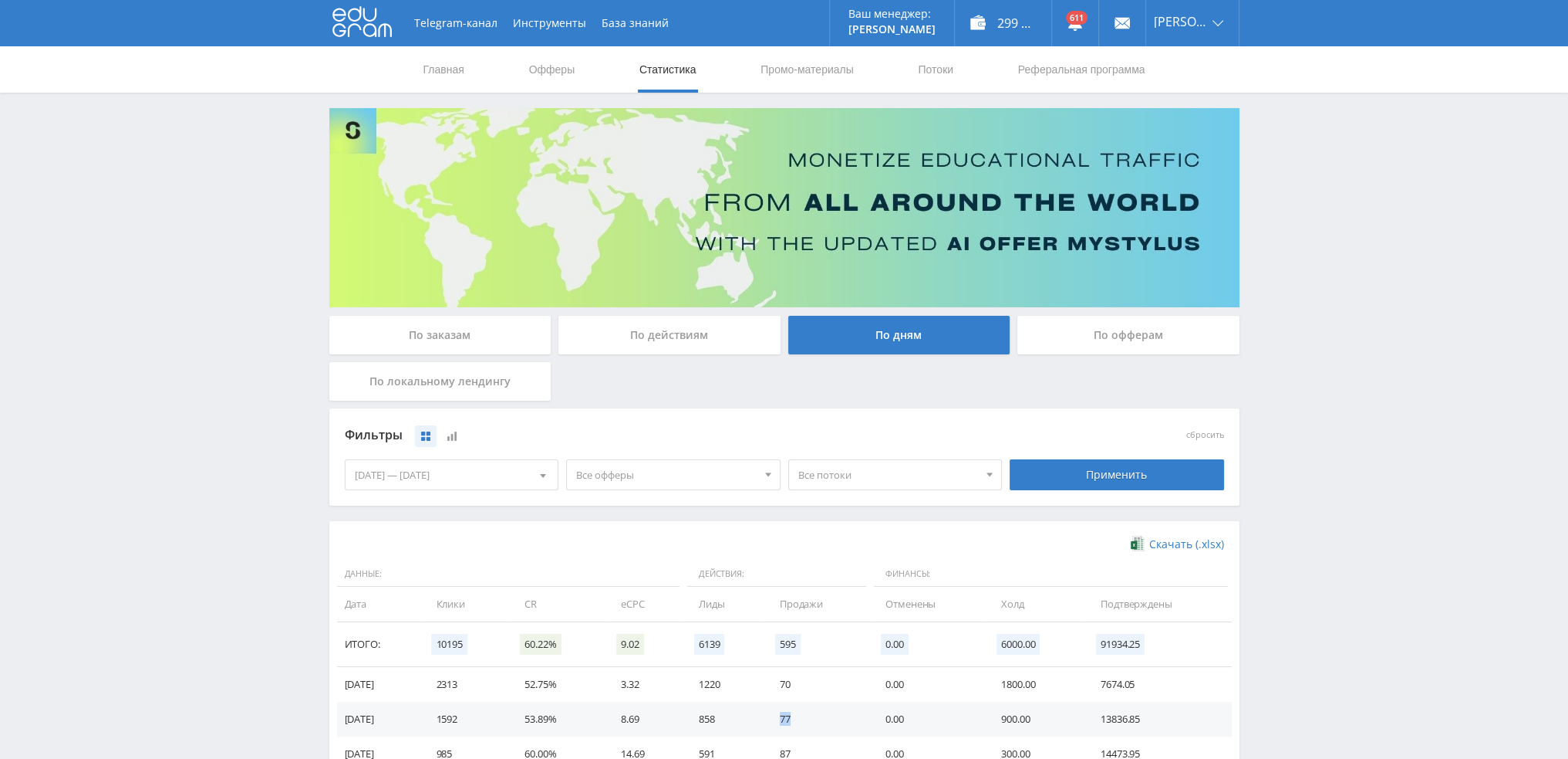
scroll to position [0, 0]
click at [683, 475] on span "Все офферы" at bounding box center [666, 475] width 180 height 30
click at [630, 570] on button "Кэмп" at bounding box center [673, 567] width 213 height 21
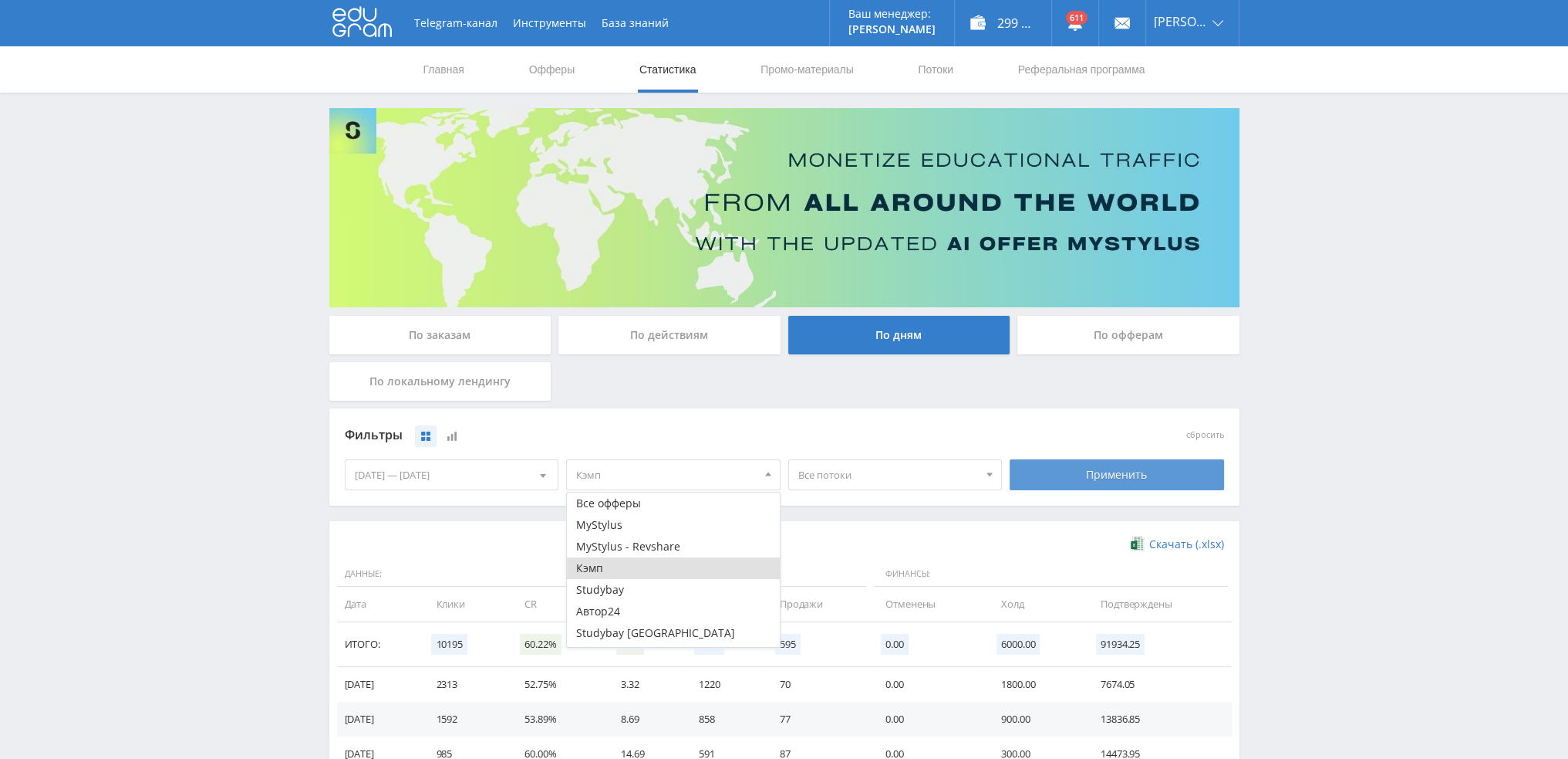
click at [1073, 473] on div "Применить" at bounding box center [1117, 474] width 215 height 31
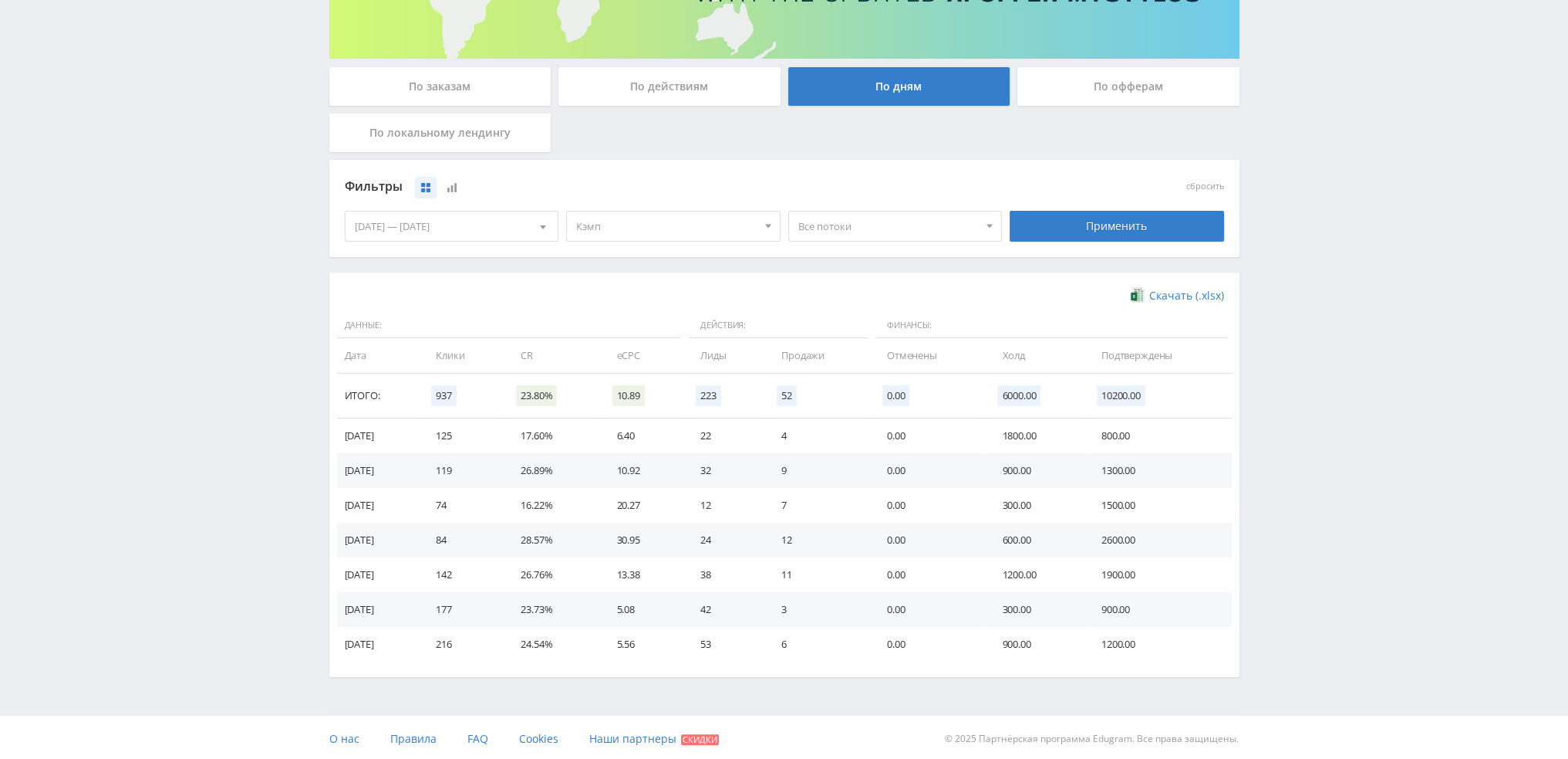
scroll to position [250, 0]
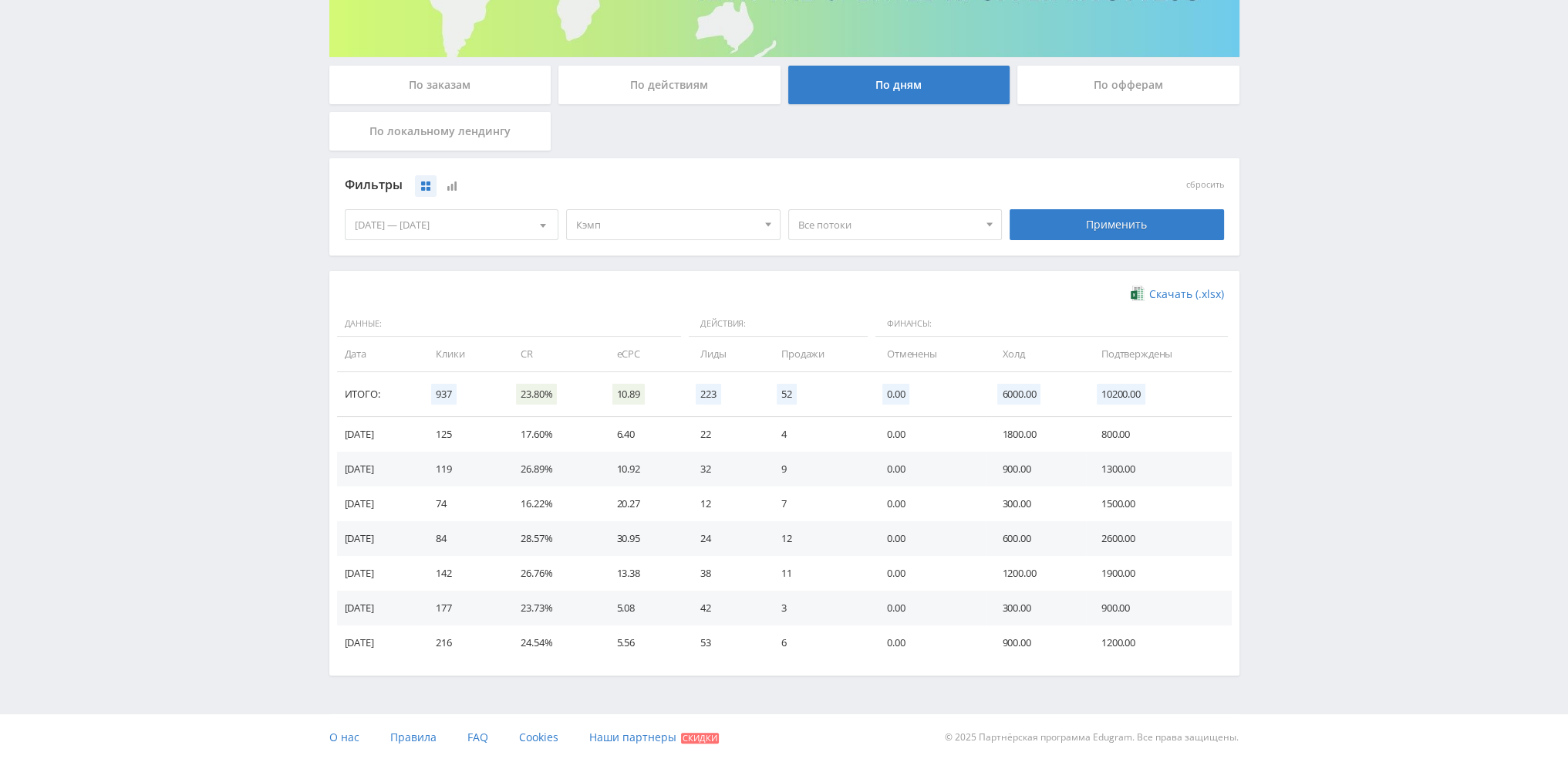
click at [628, 213] on span "Кэмп" at bounding box center [666, 225] width 180 height 30
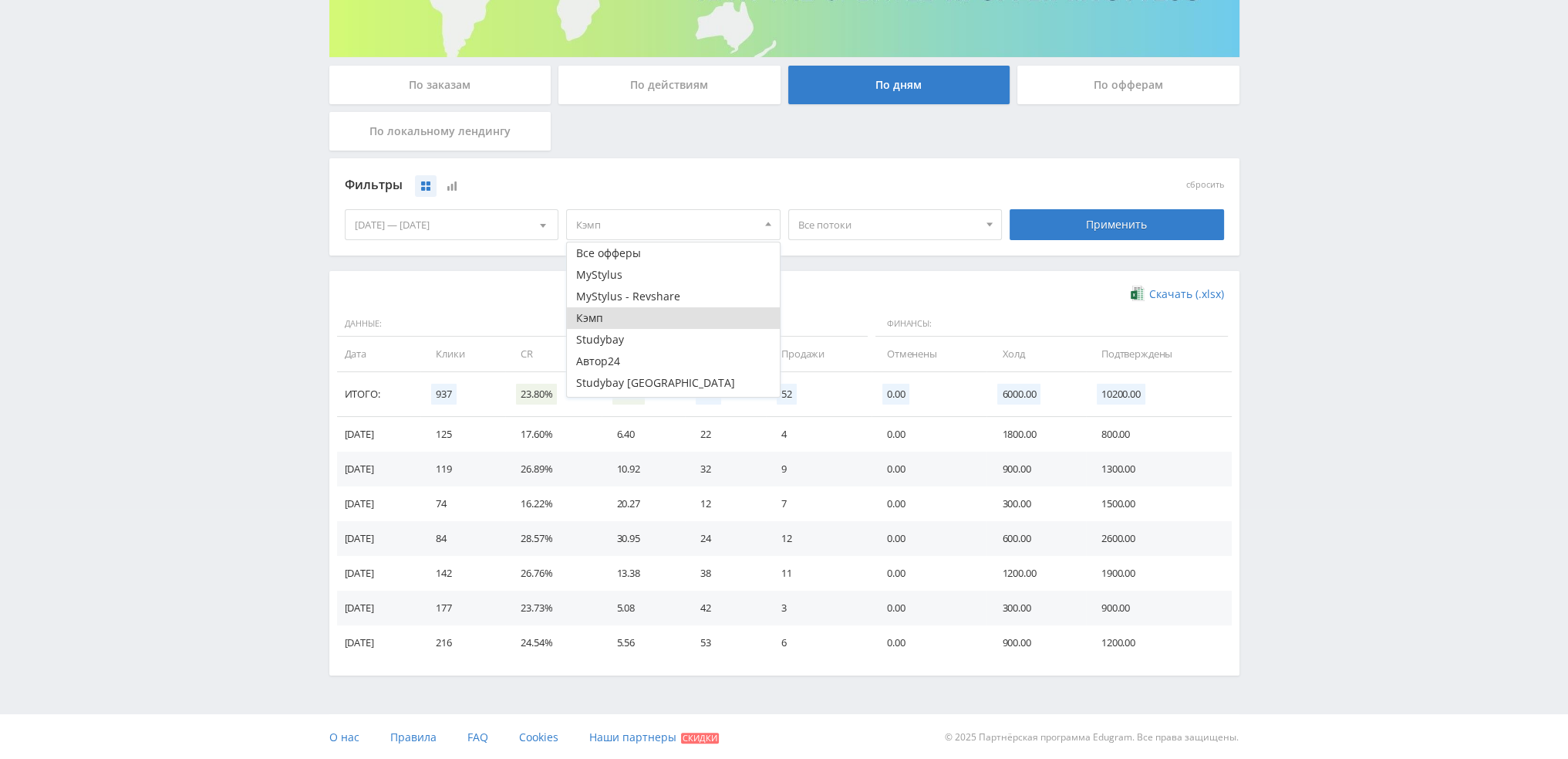
click at [617, 315] on button "Кэмп" at bounding box center [673, 317] width 213 height 21
click at [634, 380] on button "Study AI (RevShare)" at bounding box center [673, 385] width 213 height 21
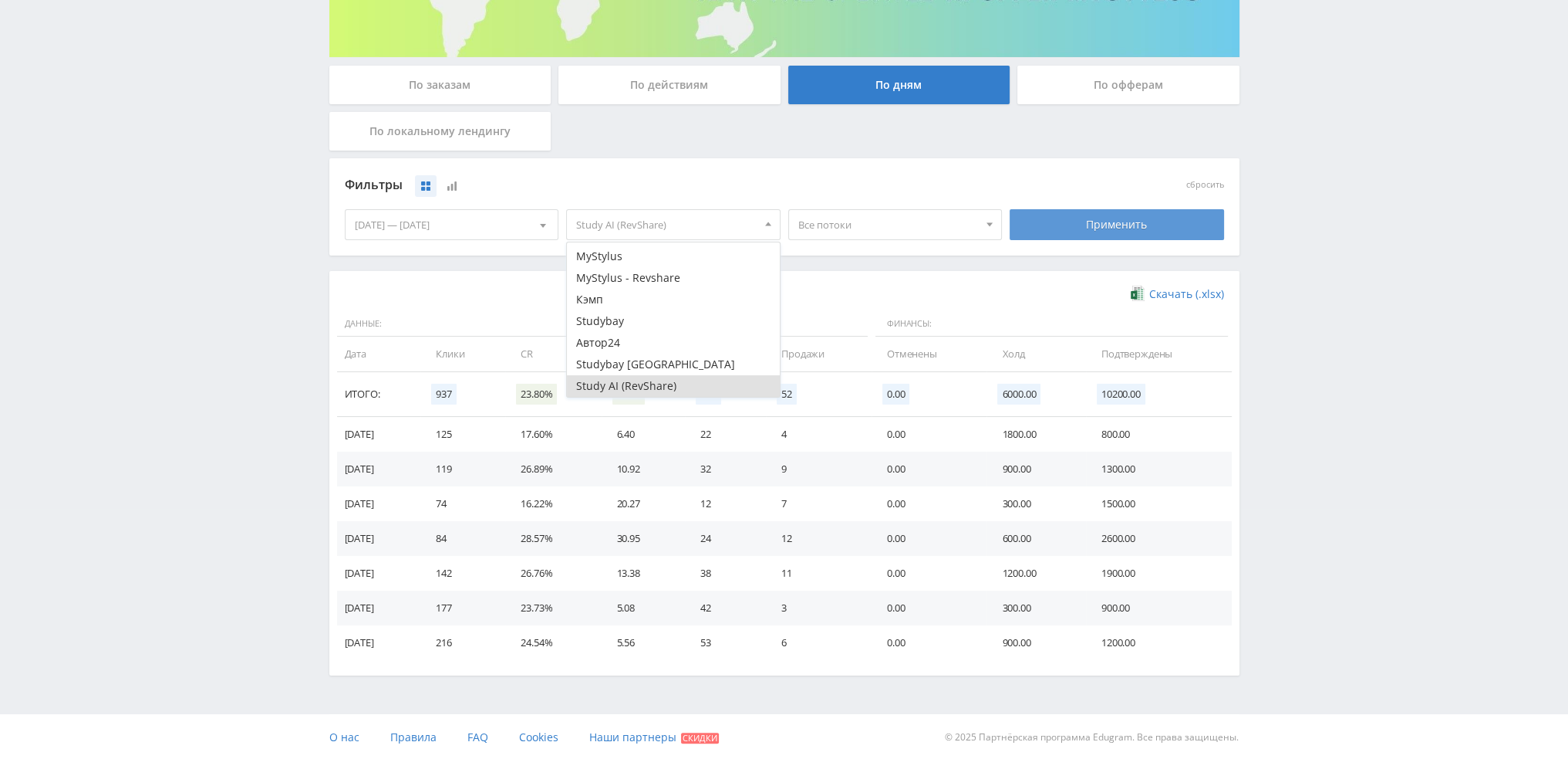
click at [1111, 218] on div "Применить" at bounding box center [1117, 224] width 215 height 31
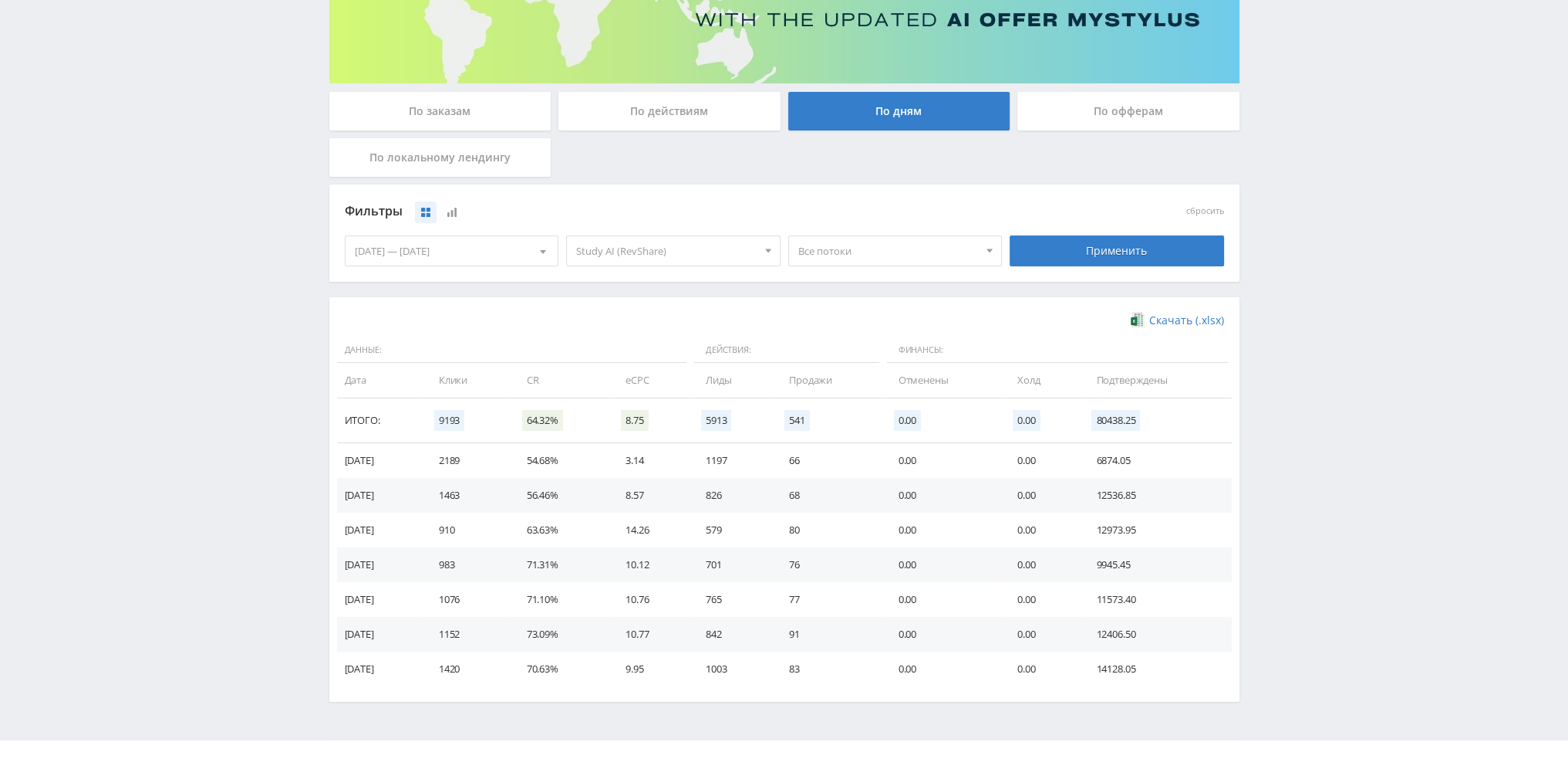
scroll to position [250, 0]
